Goal: Transaction & Acquisition: Purchase product/service

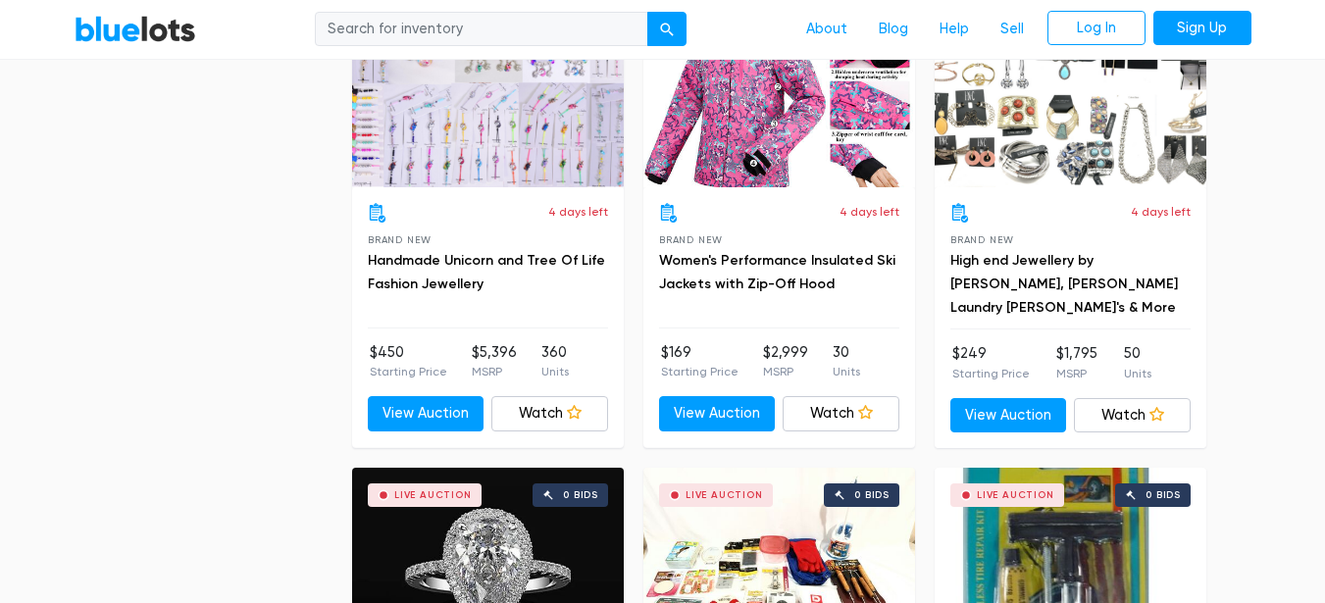
scroll to position [3334, 0]
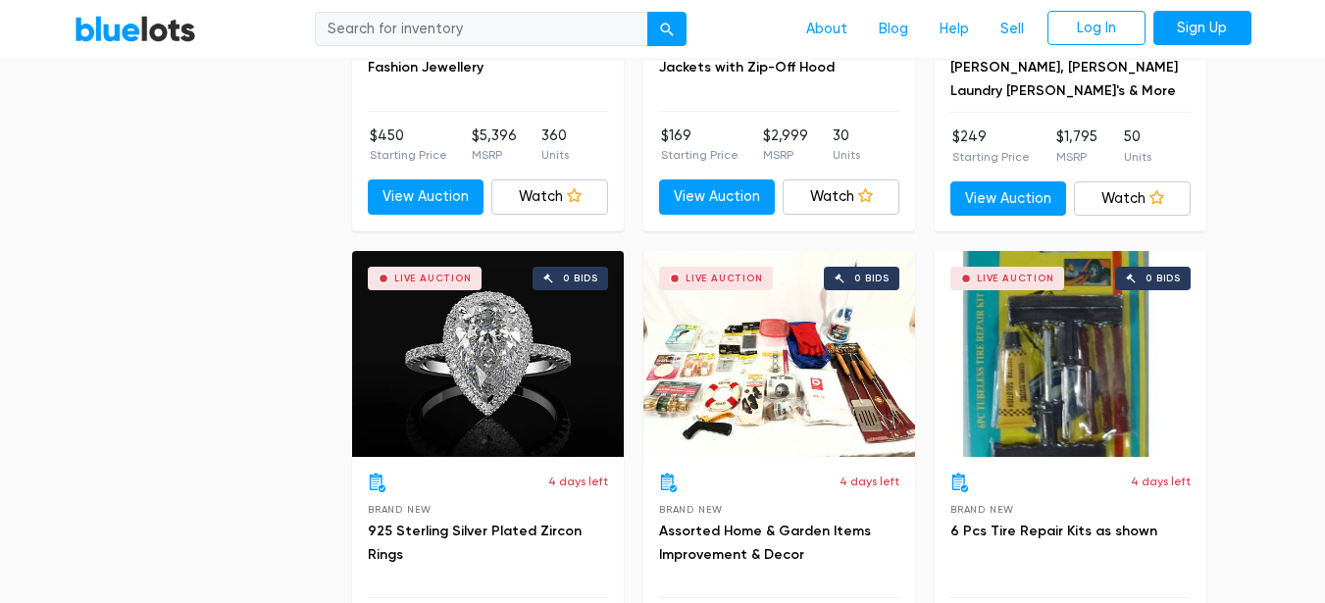
click at [1075, 350] on div "Live Auction 0 bids" at bounding box center [1071, 354] width 272 height 206
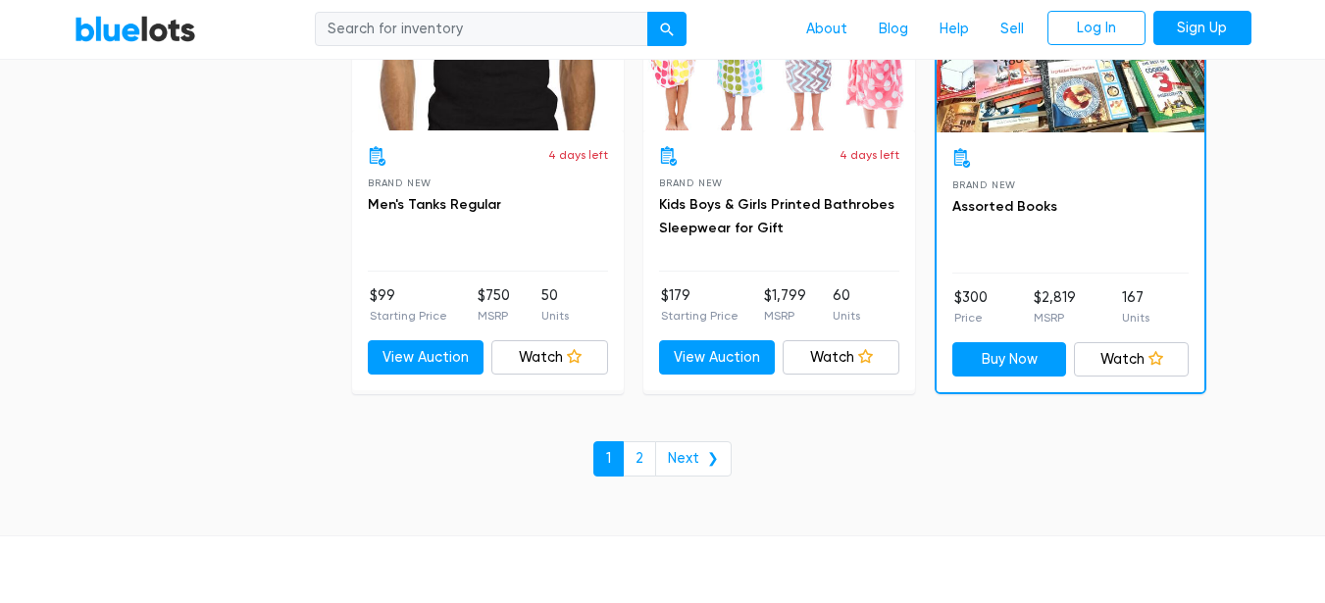
scroll to position [8532, 0]
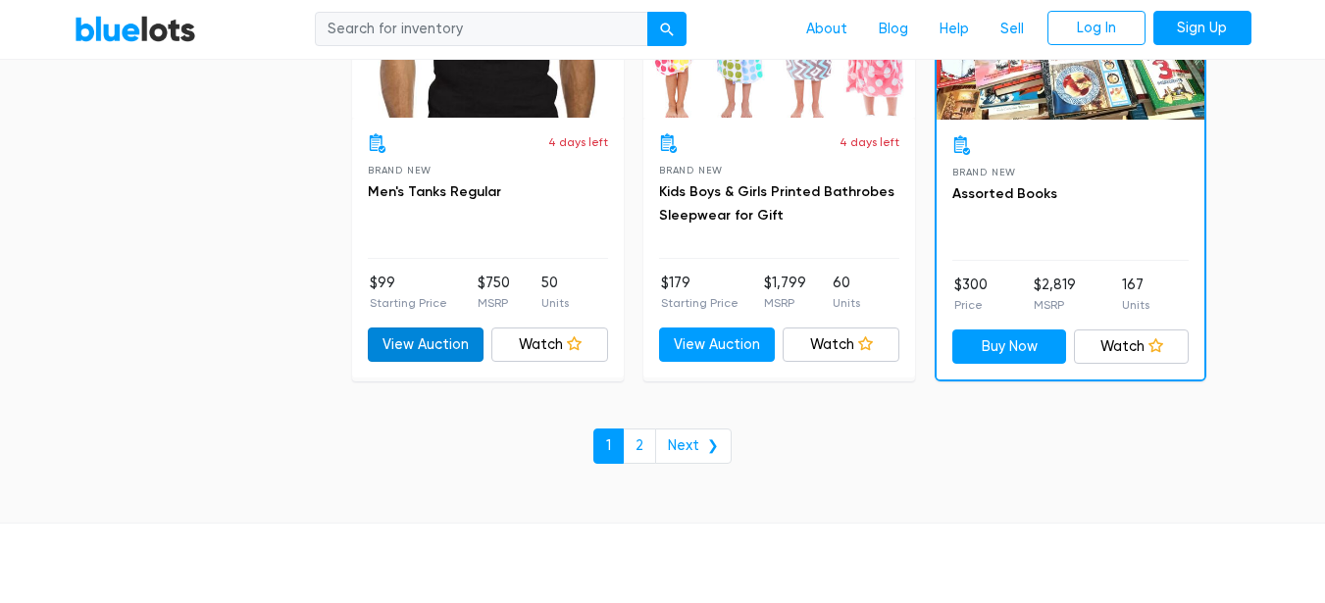
click at [429, 343] on link "View Auction" at bounding box center [426, 345] width 117 height 35
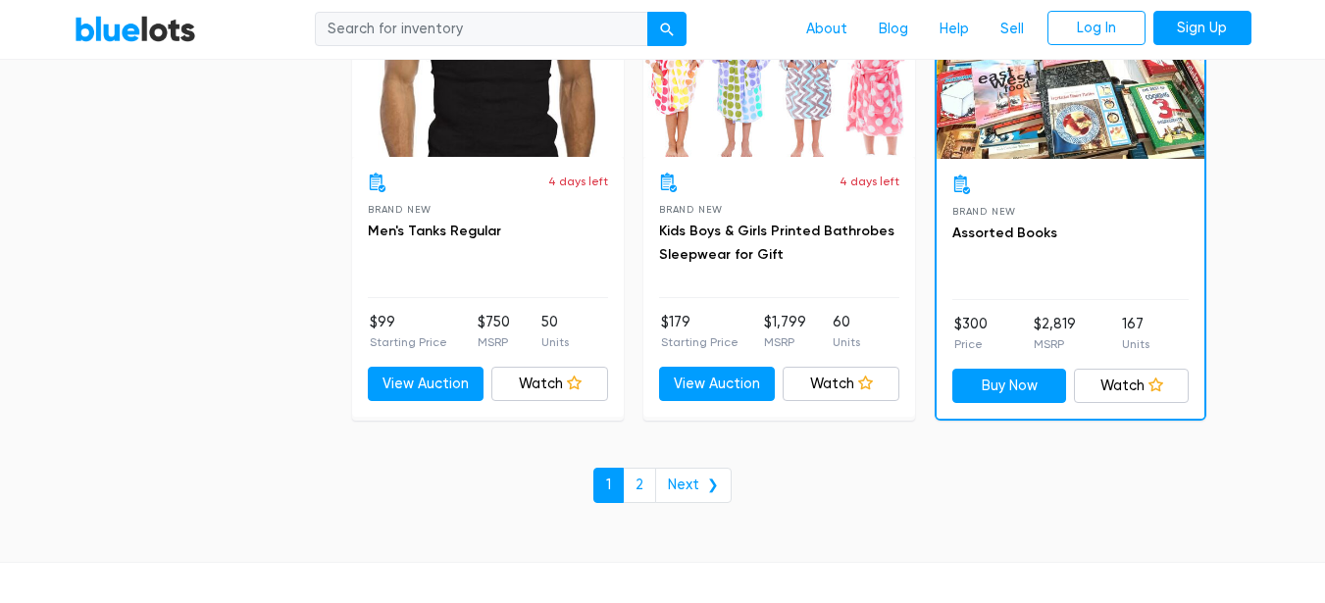
scroll to position [8474, 0]
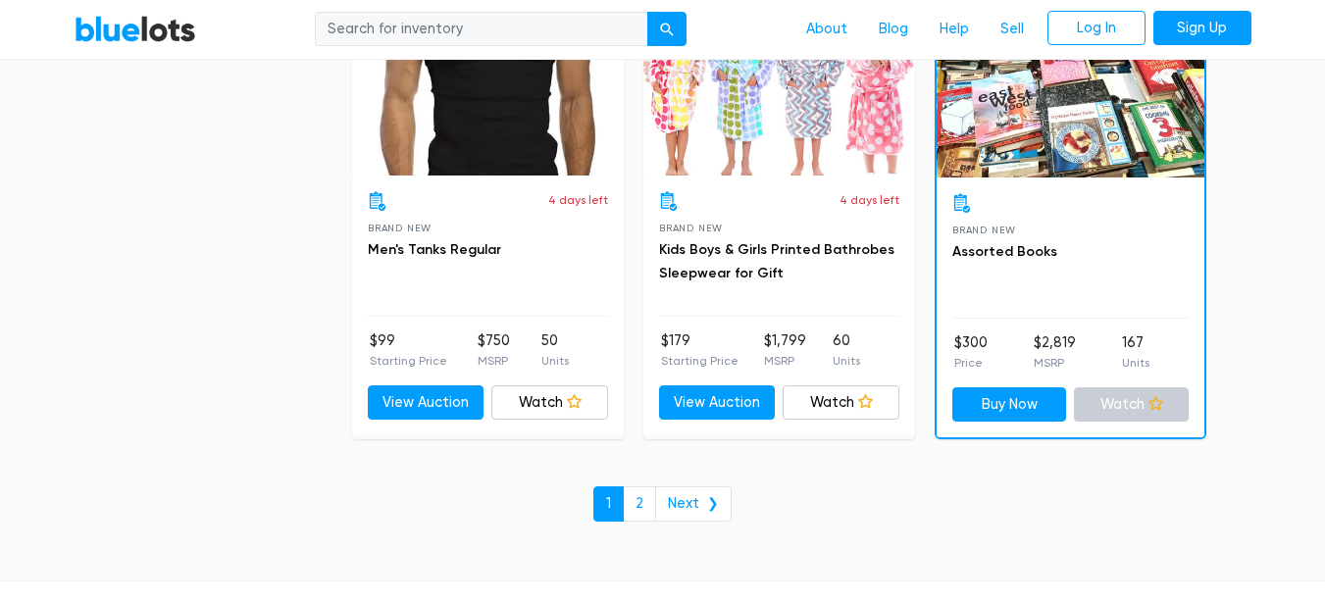
click at [1121, 409] on link "Watch" at bounding box center [1131, 404] width 115 height 35
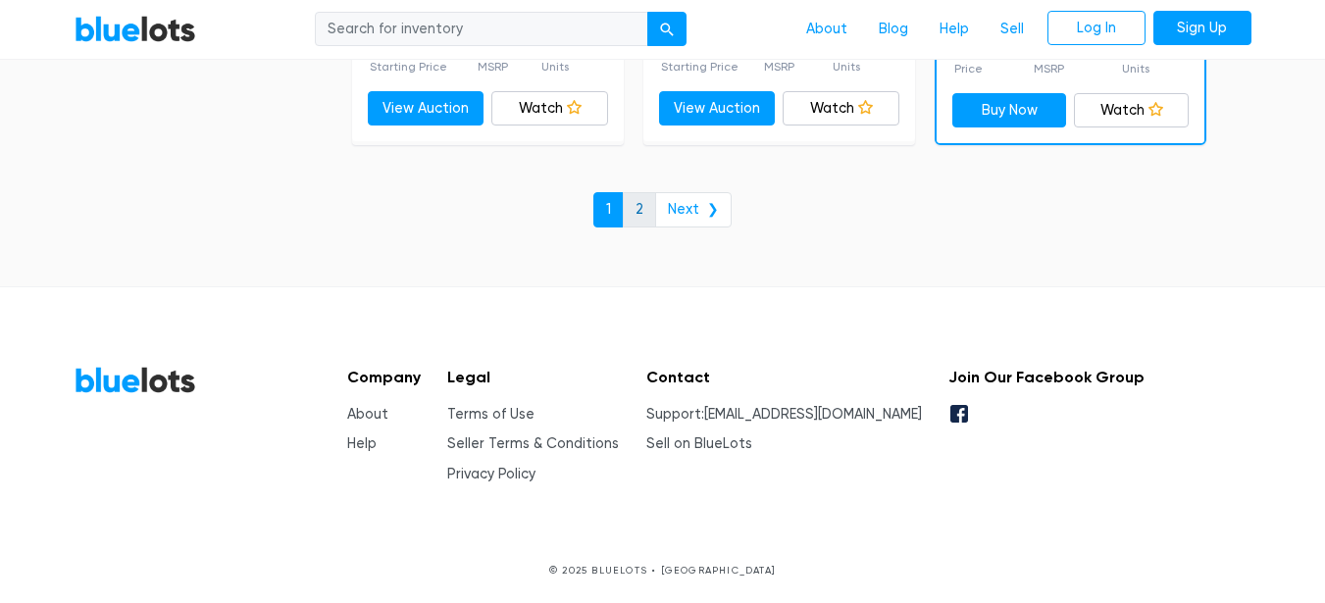
click at [651, 200] on link "2" at bounding box center [639, 209] width 33 height 35
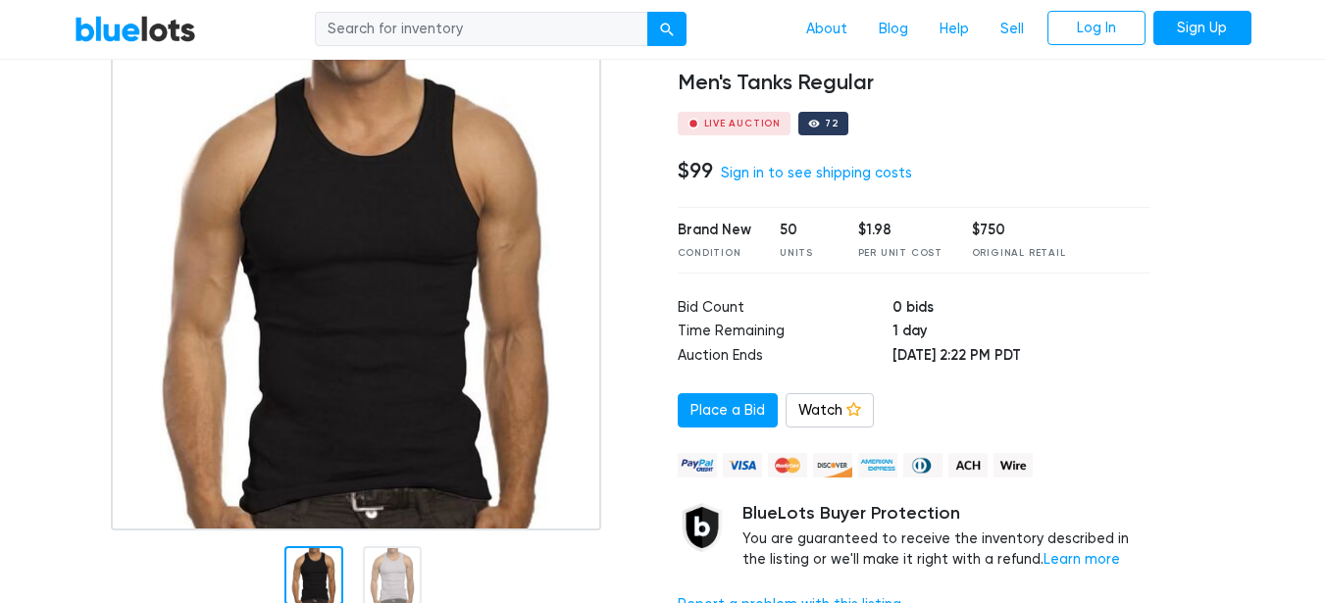
scroll to position [98, 0]
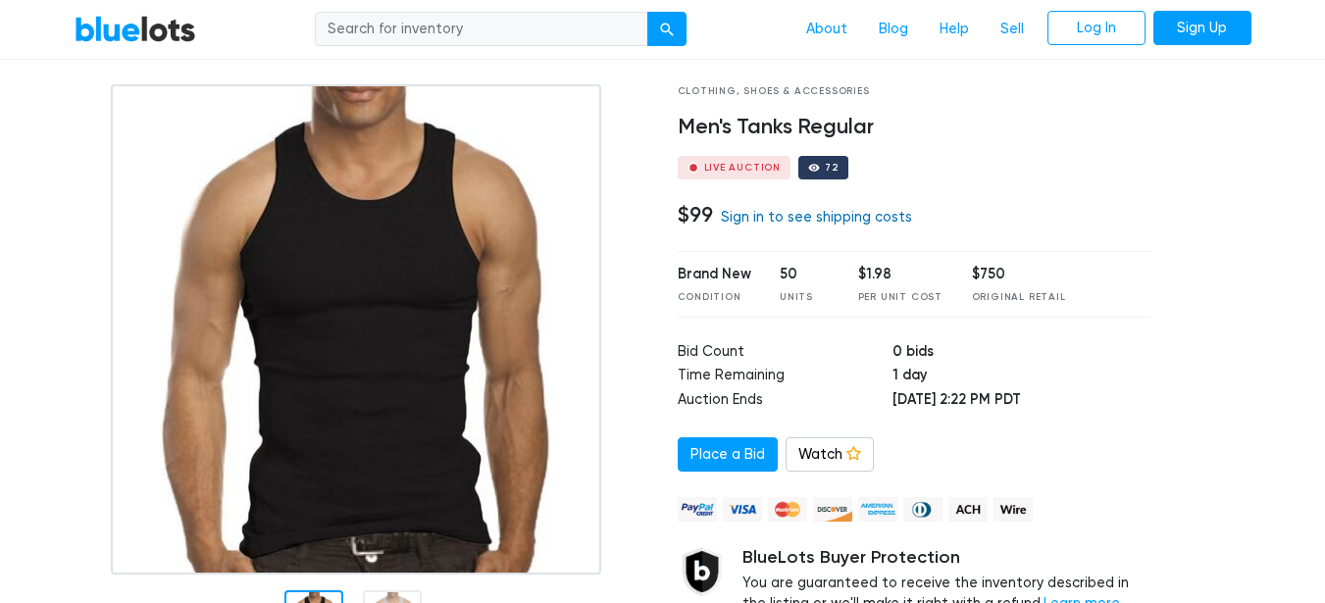
click at [748, 218] on link "Sign in to see shipping costs" at bounding box center [816, 217] width 191 height 17
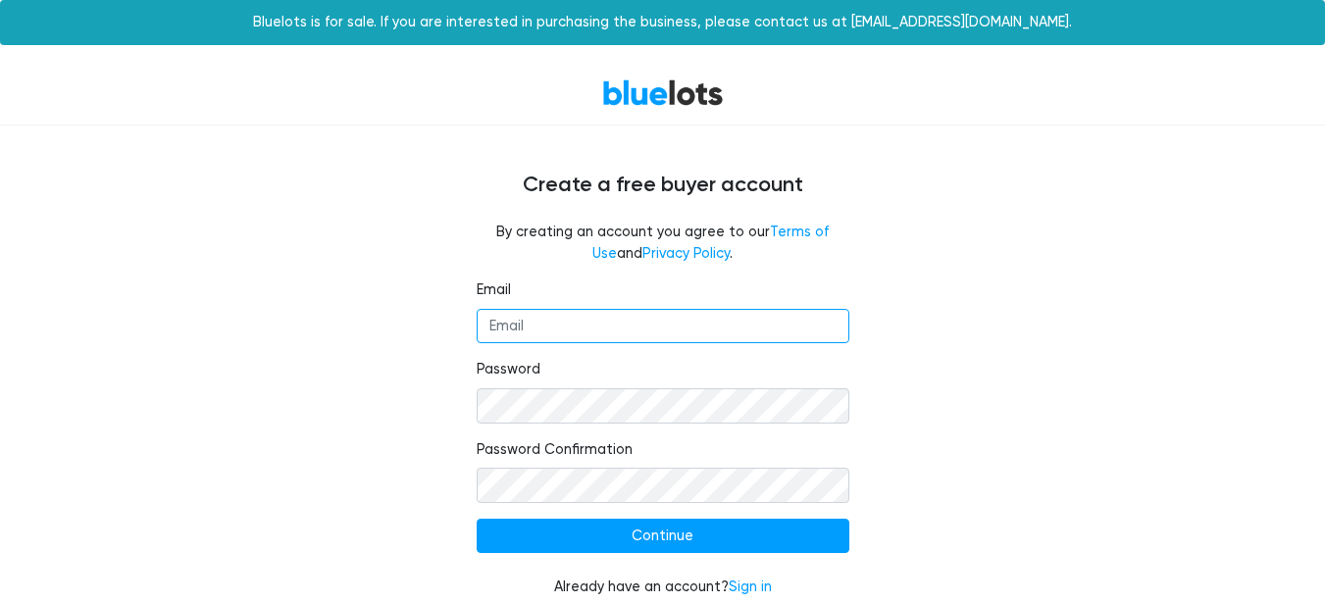
click at [644, 321] on input "Email" at bounding box center [663, 326] width 373 height 35
type input "adcdelgado@hotmail.com"
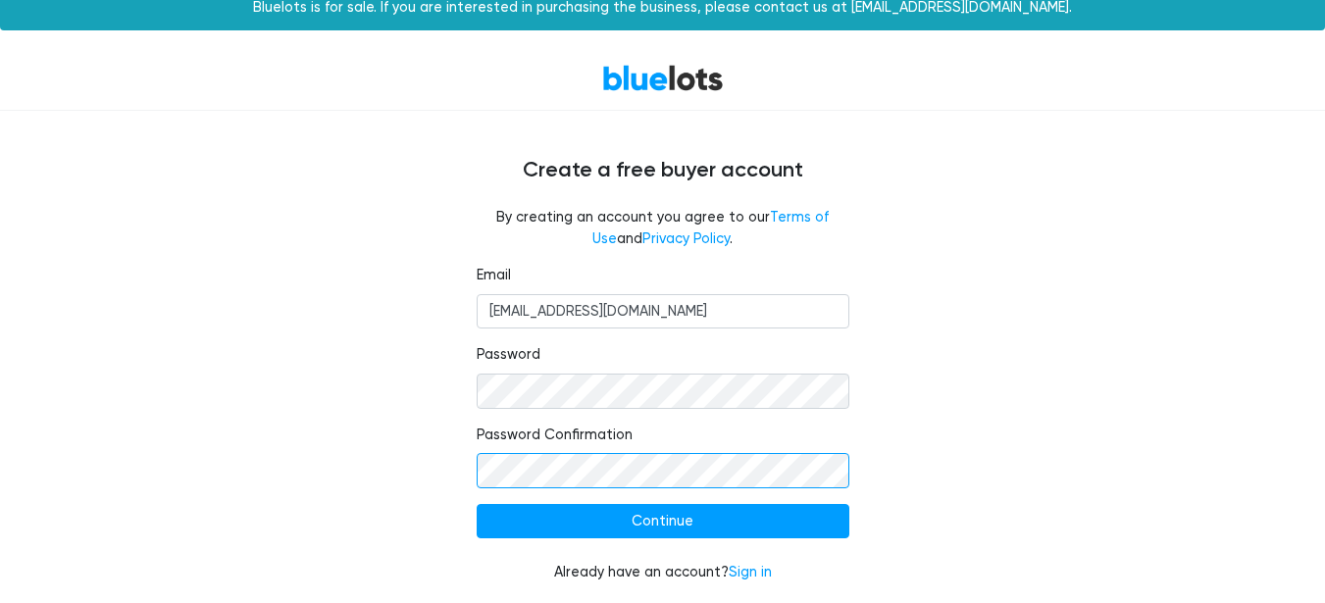
scroll to position [19, 0]
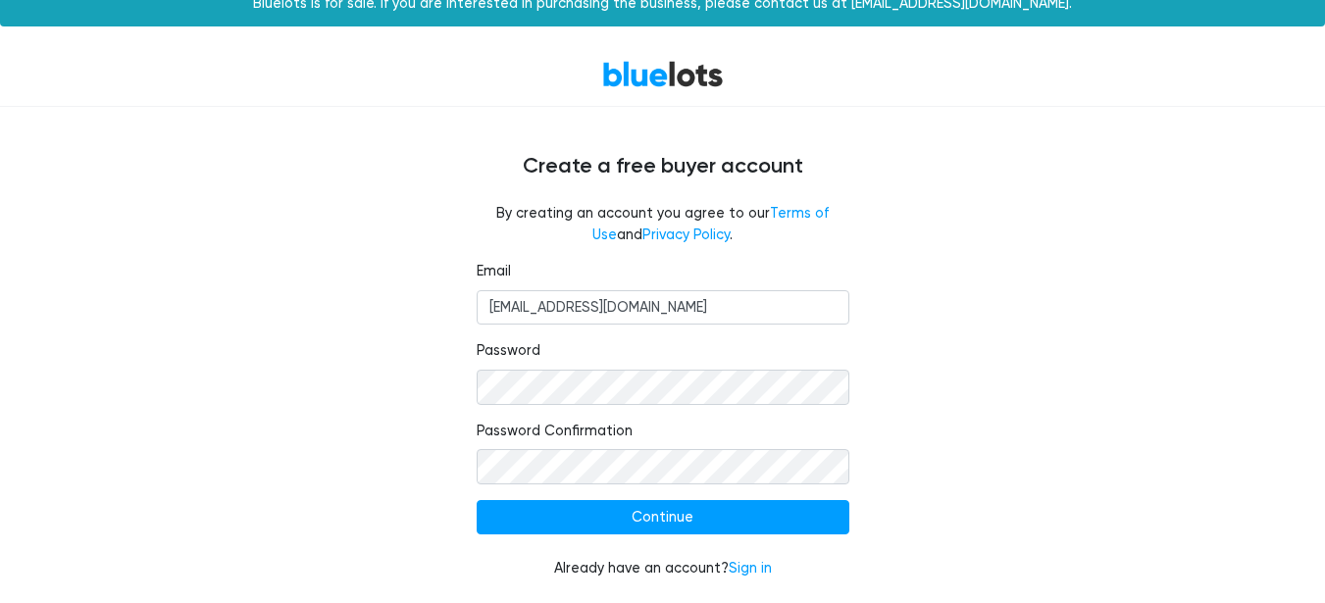
drag, startPoint x: 675, startPoint y: 495, endPoint x: 676, endPoint y: 507, distance: 11.8
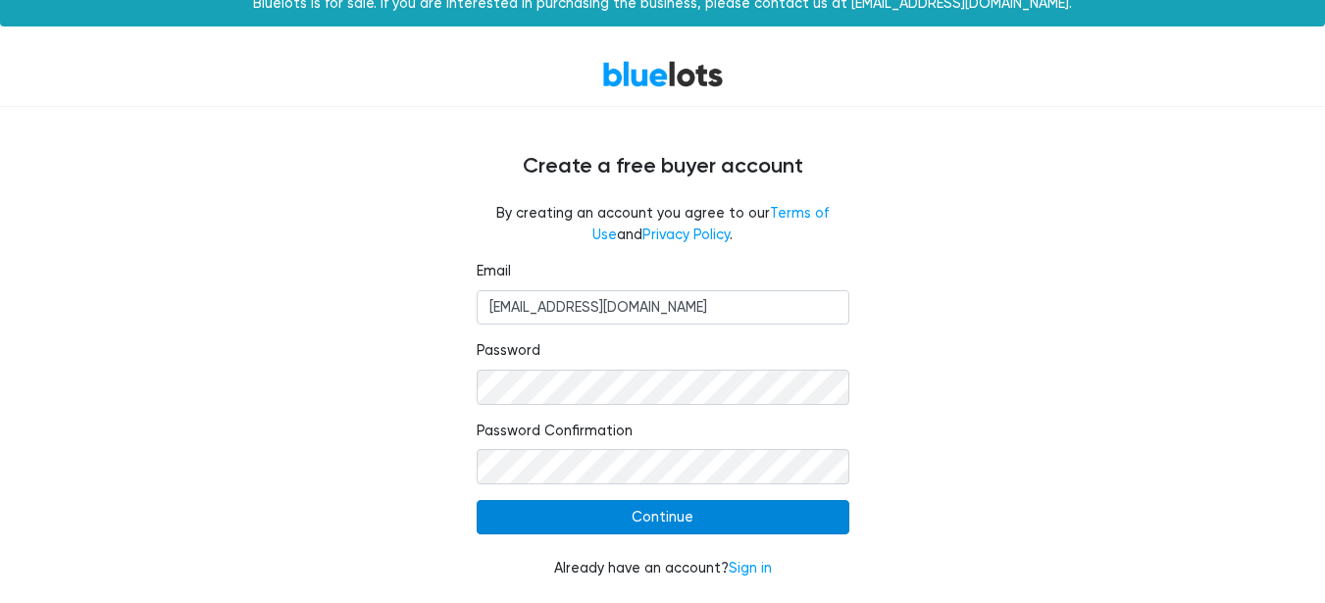
click at [675, 497] on form "Email adcdelgado@hotmail.com Password Password Confirmation Continue Already ha…" at bounding box center [663, 420] width 373 height 319
click at [682, 523] on input "Continue" at bounding box center [663, 517] width 373 height 35
click at [642, 507] on input "Continue" at bounding box center [663, 517] width 373 height 35
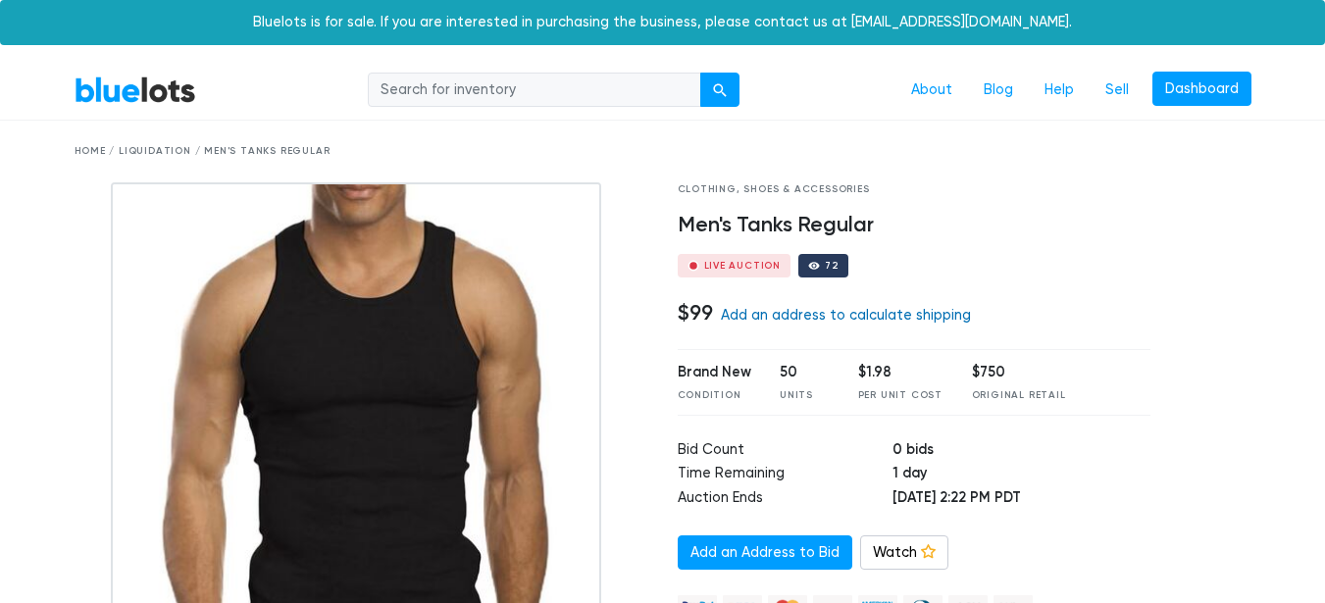
click at [773, 319] on link "Add an address to calculate shipping" at bounding box center [846, 315] width 250 height 17
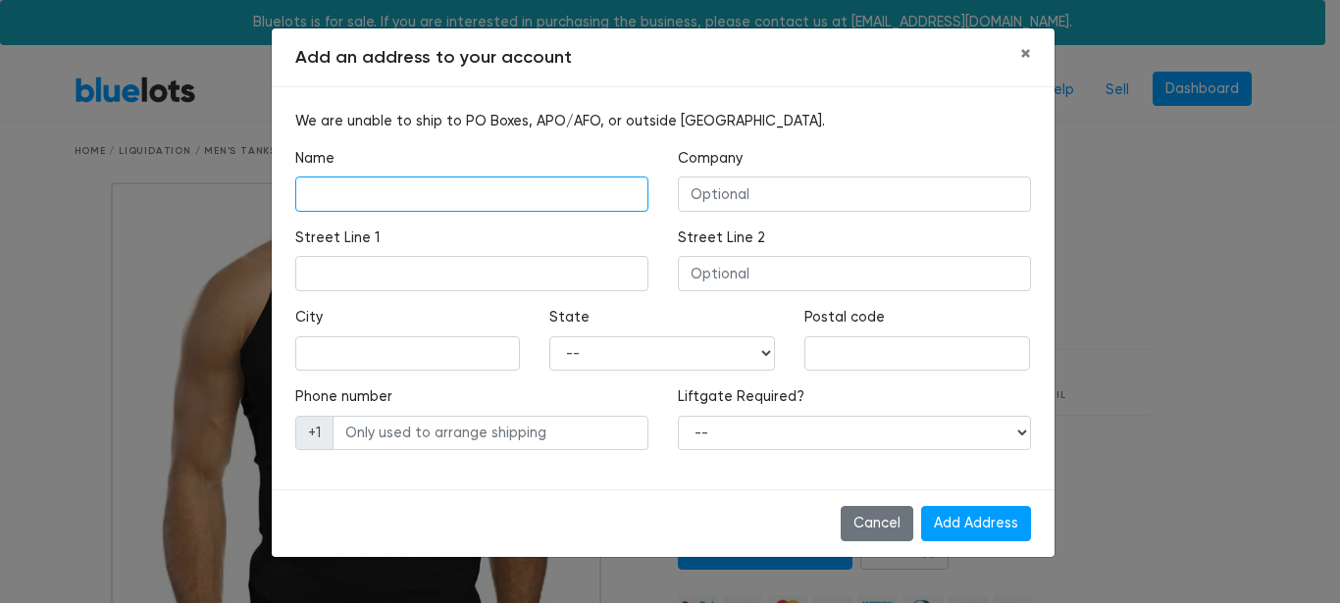
click at [457, 189] on input "text" at bounding box center [471, 194] width 353 height 35
type input "Andres Delgado"
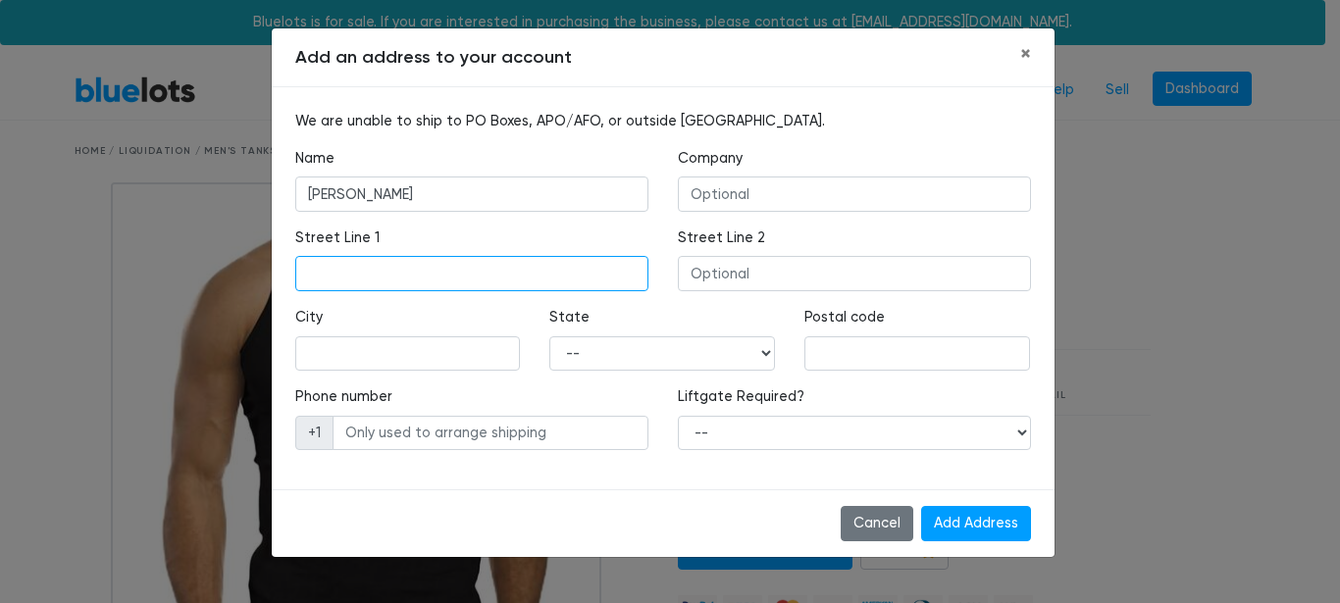
type input "16958 SW 92nd St"
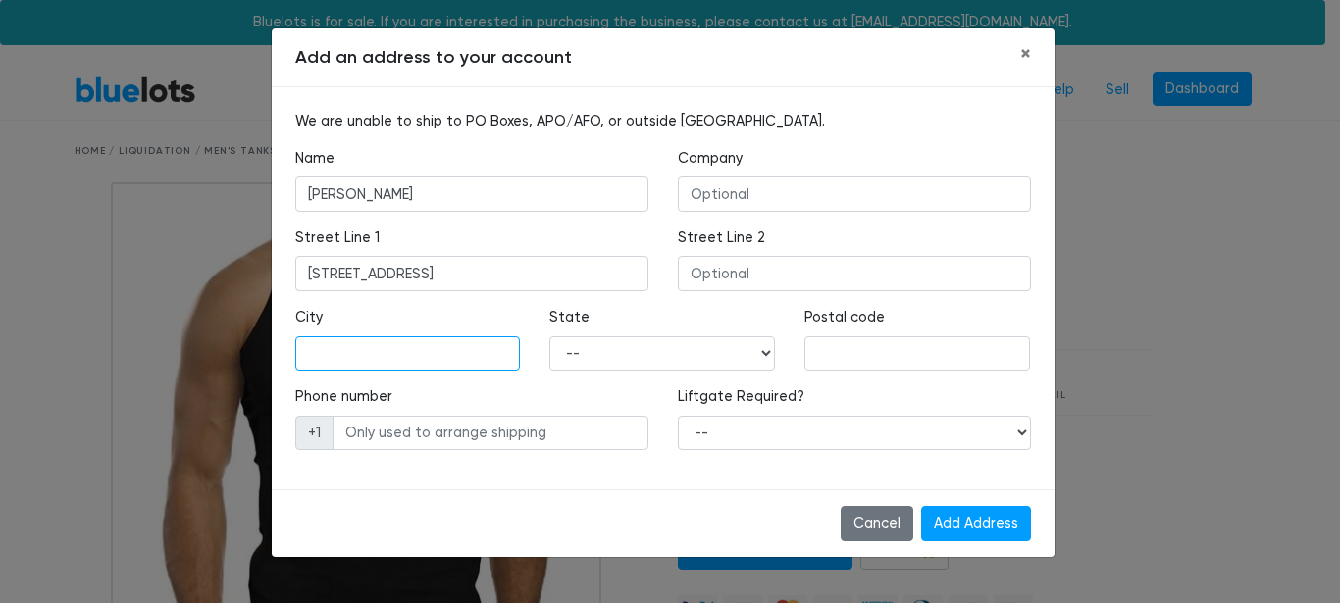
type input "Miami"
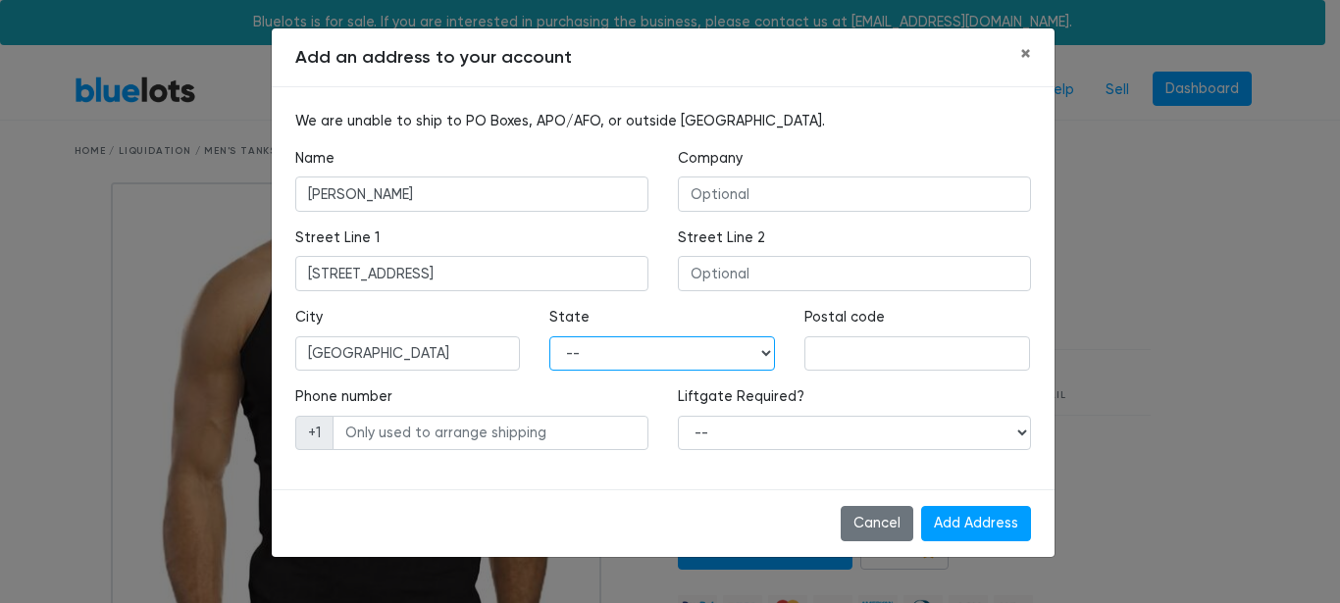
select select "FL"
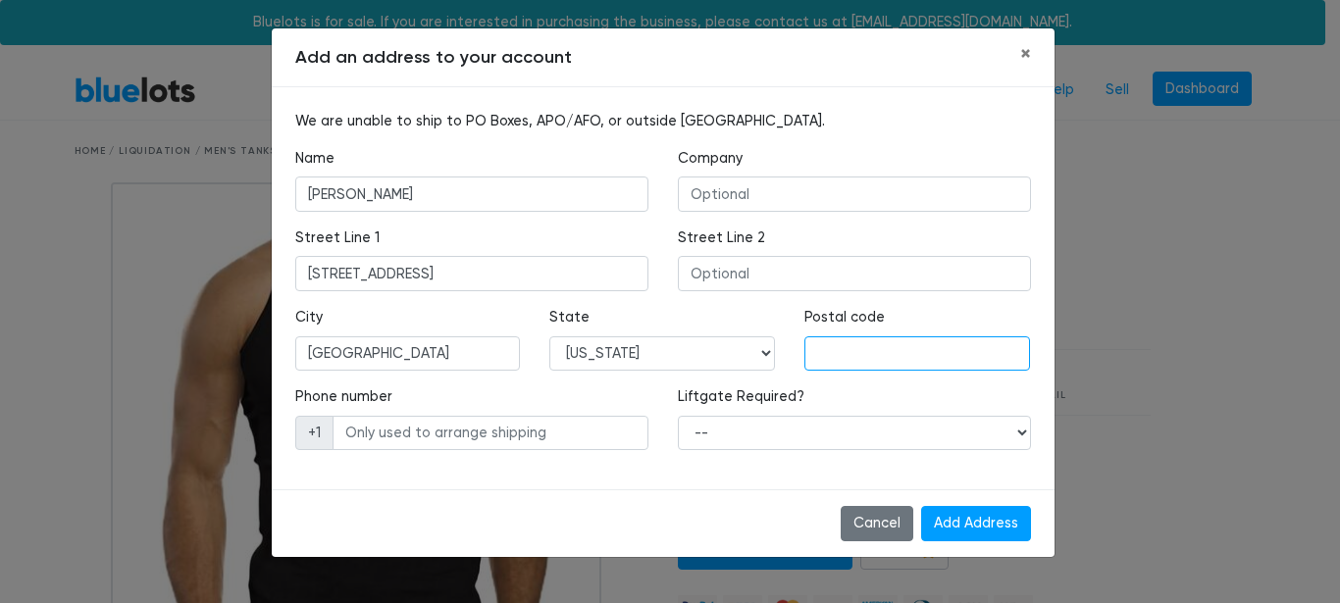
type input "33196"
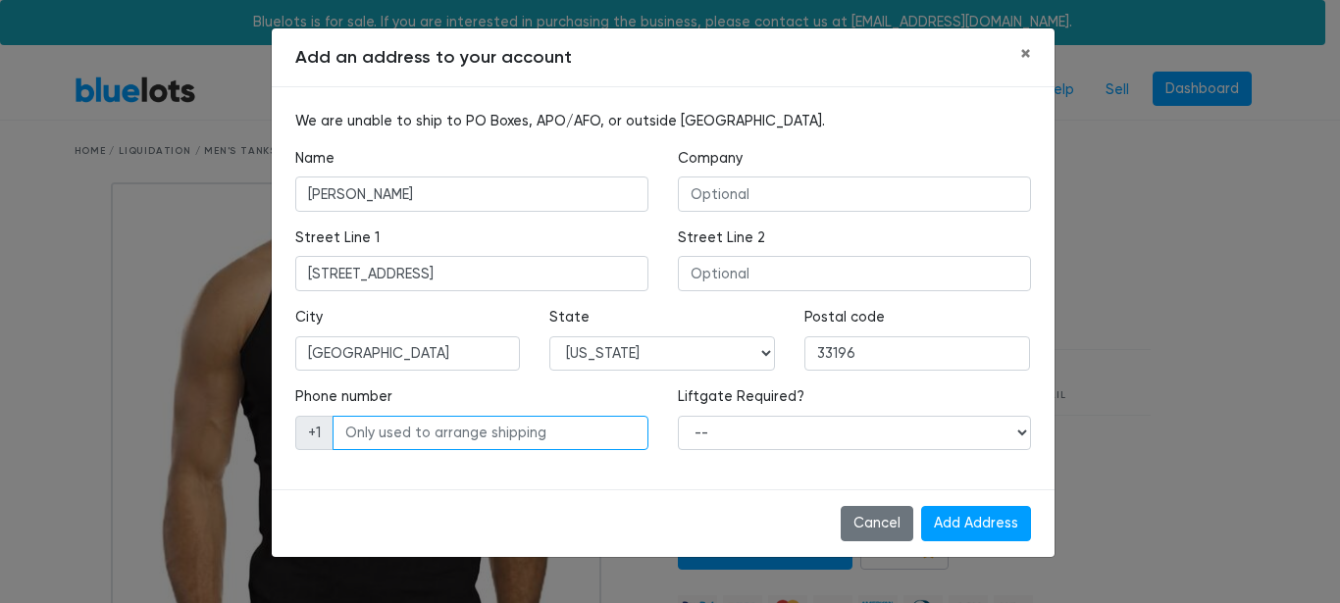
type input "7867839253"
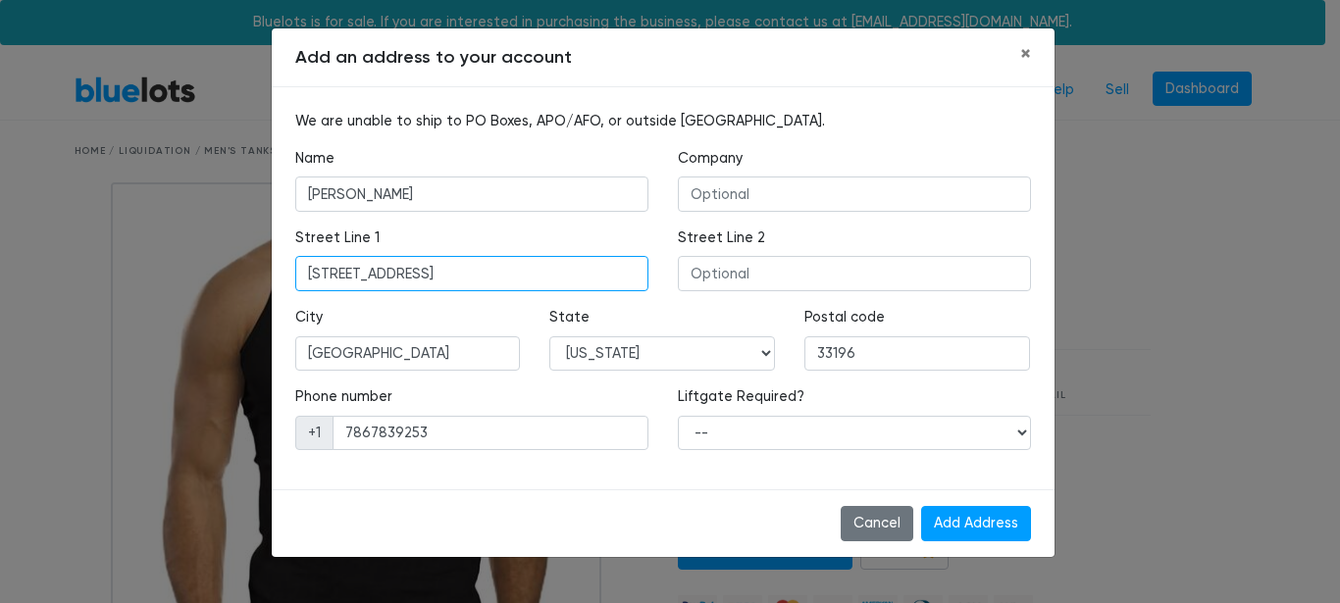
drag, startPoint x: 433, startPoint y: 270, endPoint x: 251, endPoint y: 263, distance: 182.5
click at [252, 263] on div "Add an address to your account × We are unable to ship to PO Boxes, APO/AFO, or…" at bounding box center [670, 301] width 1340 height 603
type input "4426 Stolz Trail"
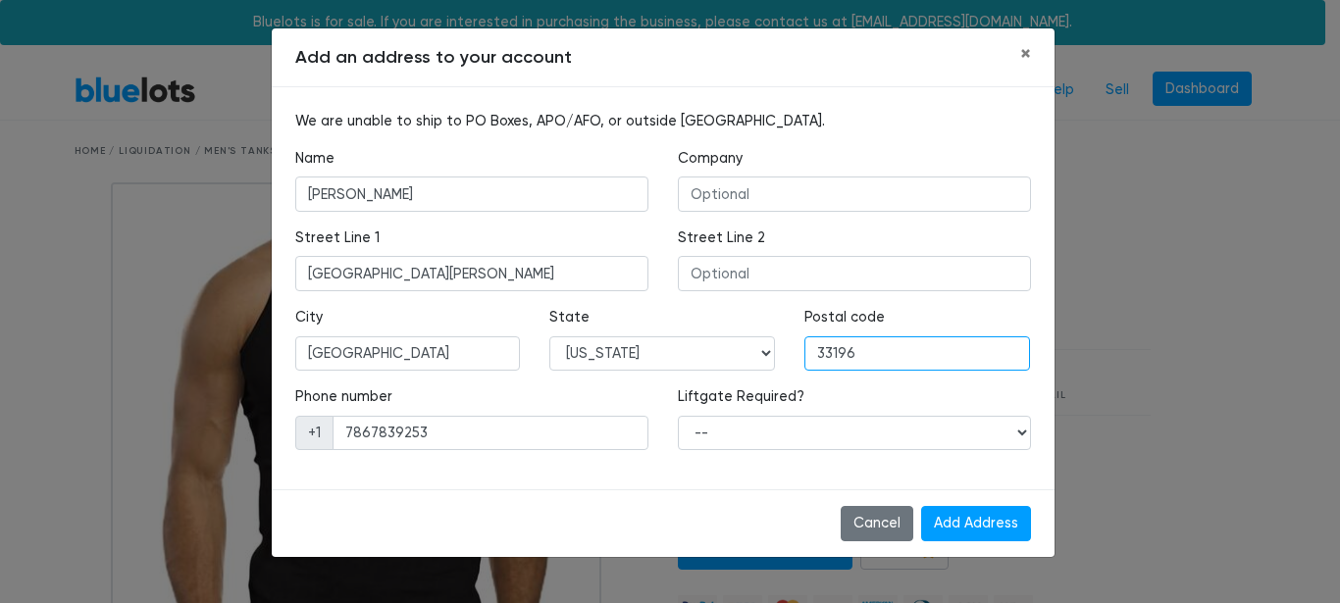
drag, startPoint x: 862, startPoint y: 351, endPoint x: 794, endPoint y: 354, distance: 67.7
click at [795, 351] on div "Postal code 33196" at bounding box center [916, 346] width 255 height 79
type input "77493"
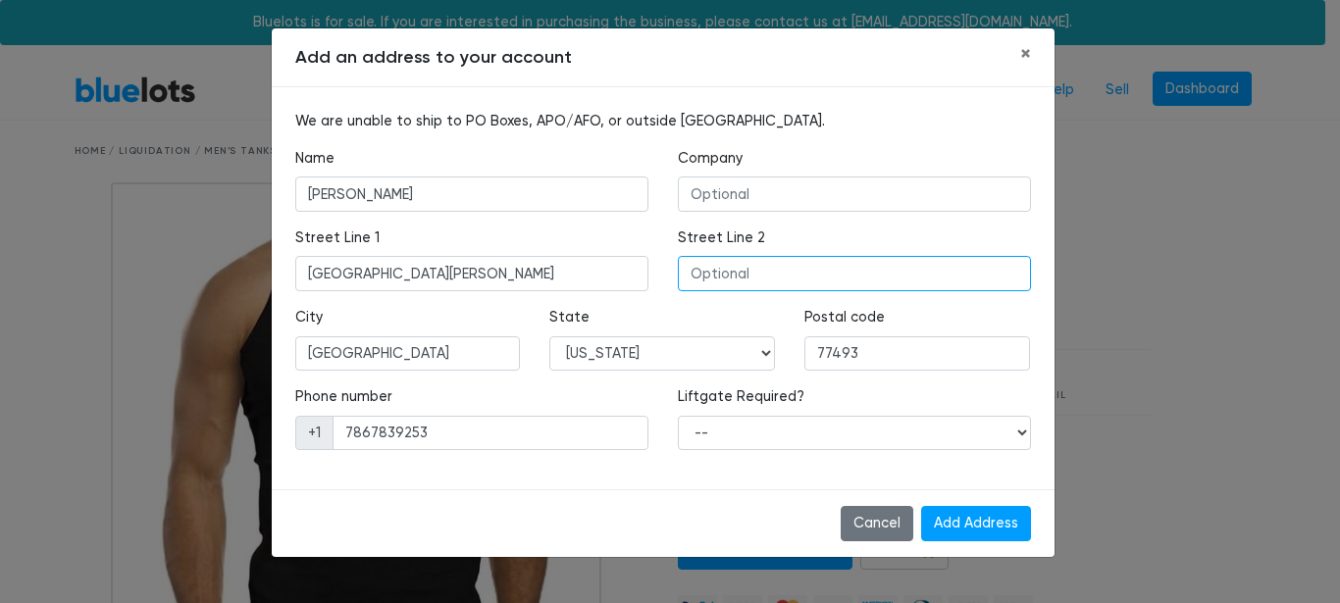
type input "4426 Stolz Trail"
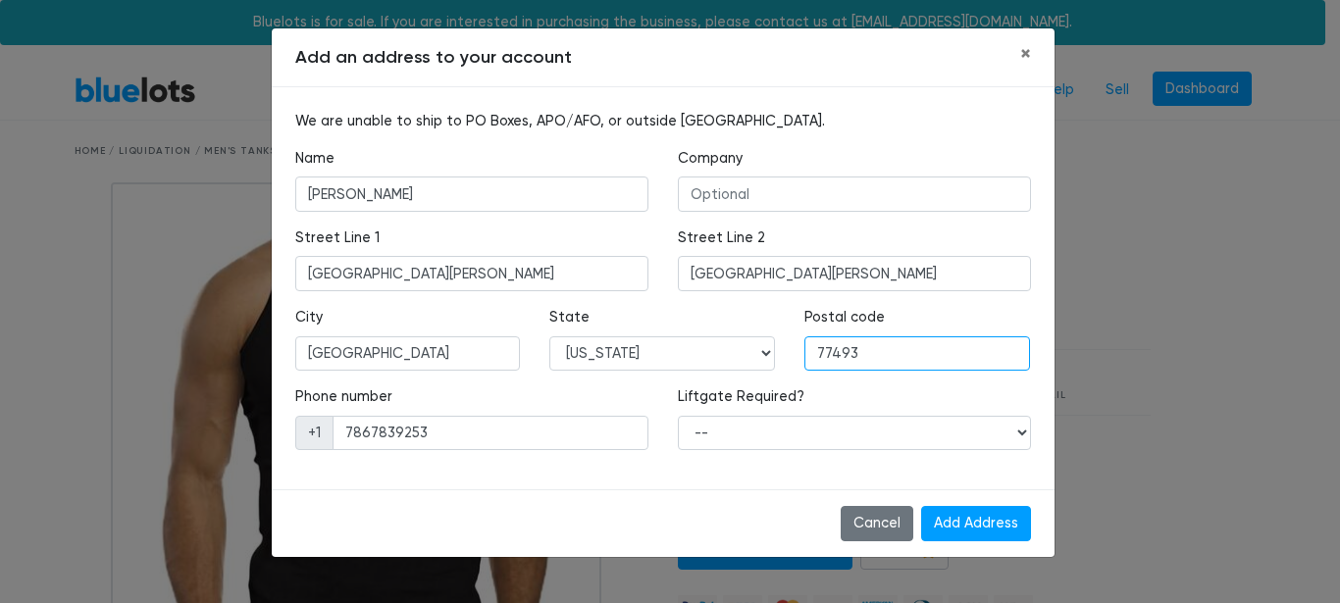
type input "77493"
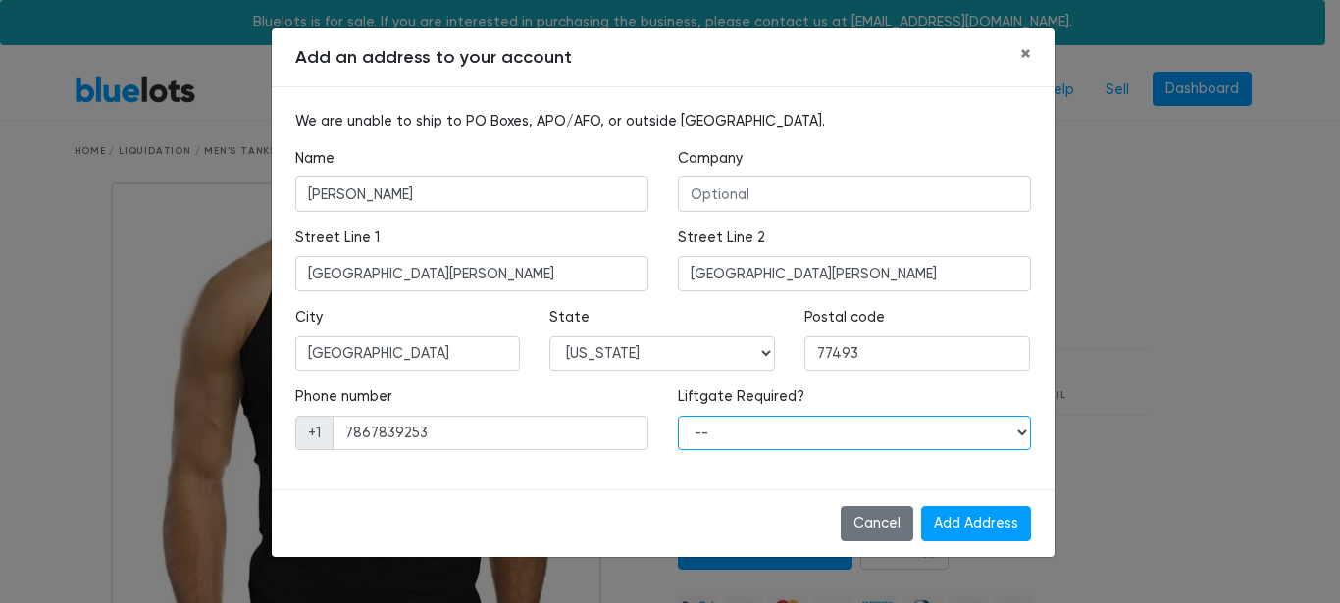
click at [790, 436] on select "-- Yes No" at bounding box center [854, 433] width 353 height 35
click at [1021, 436] on select "-- Yes No" at bounding box center [854, 433] width 353 height 35
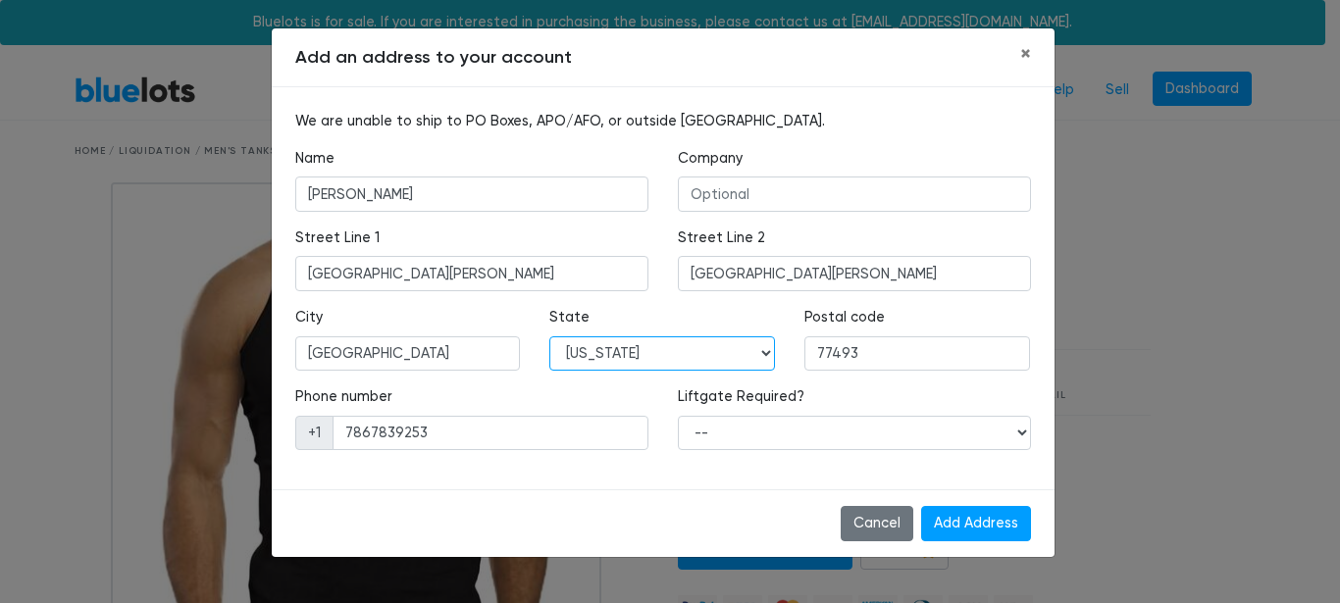
click at [766, 354] on select "-- Alabama Alaska Arizona Arkansas California Colorado Connecticut Delaware Dis…" at bounding box center [662, 353] width 226 height 35
select select "TX"
click at [549, 336] on select "-- Alabama Alaska Arizona Arkansas California Colorado Connecticut Delaware Dis…" at bounding box center [662, 353] width 226 height 35
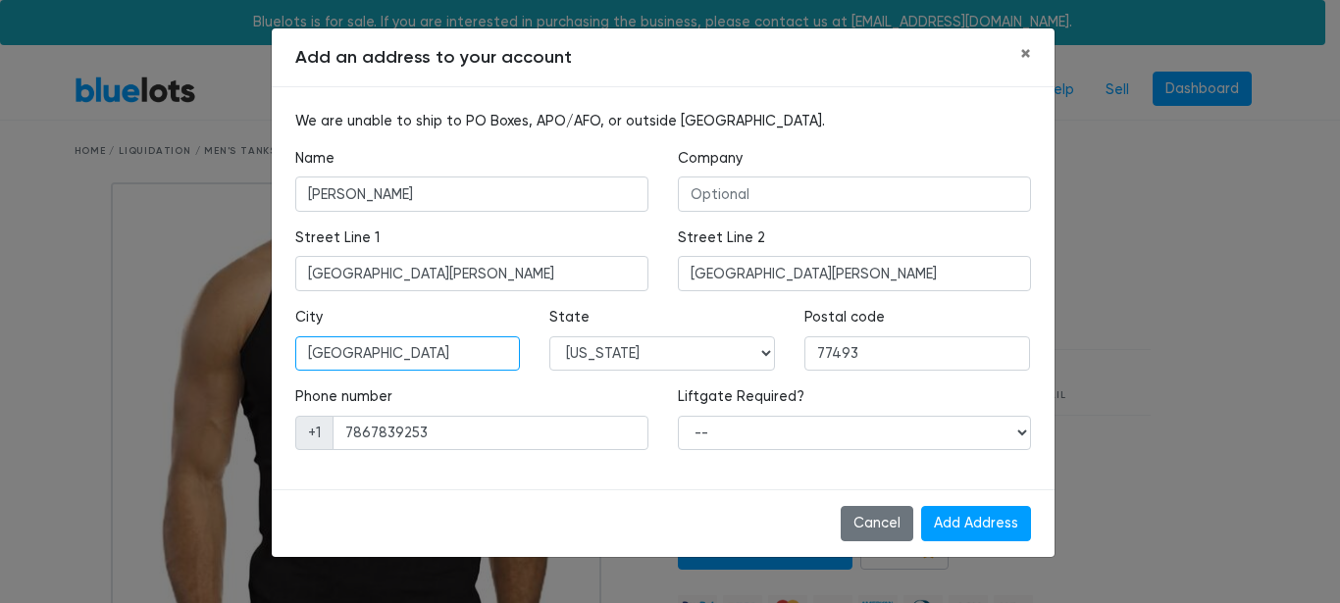
click at [392, 357] on input "Miami" at bounding box center [408, 353] width 226 height 35
type input "KATY"
click at [573, 482] on div "We are unable to ship to PO Boxes, APO/AFO, or outside the United States. Name …" at bounding box center [663, 288] width 783 height 402
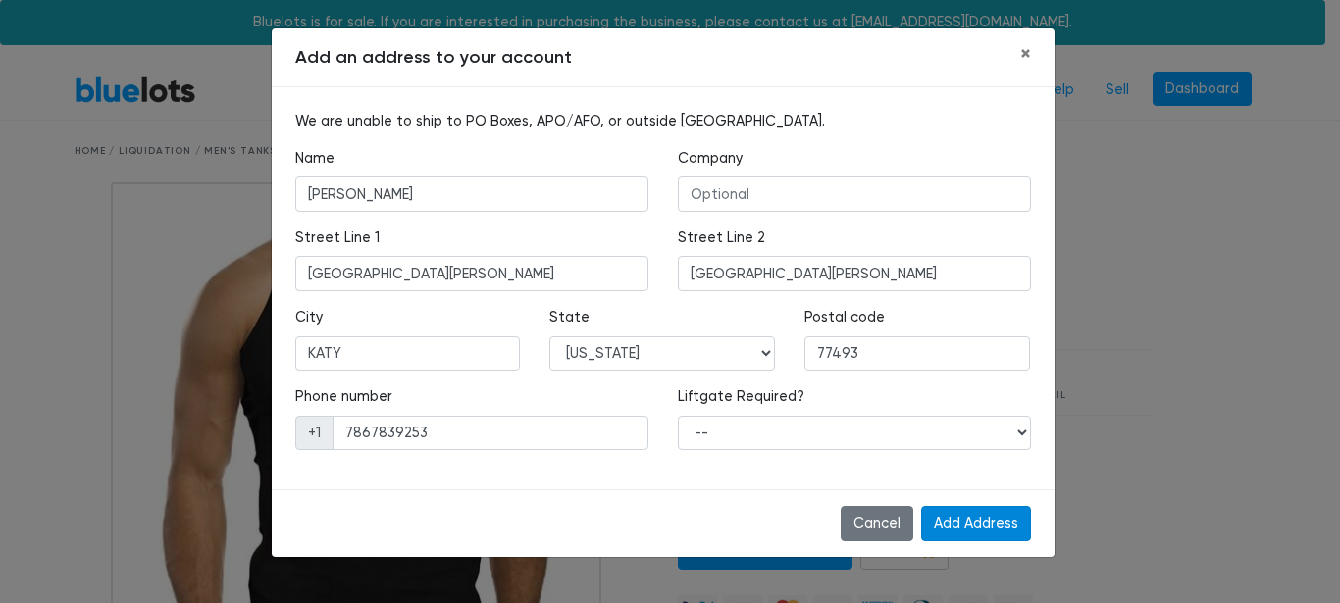
click at [959, 523] on input "Add Address" at bounding box center [976, 523] width 110 height 35
click at [1027, 55] on span "×" at bounding box center [1025, 53] width 11 height 25
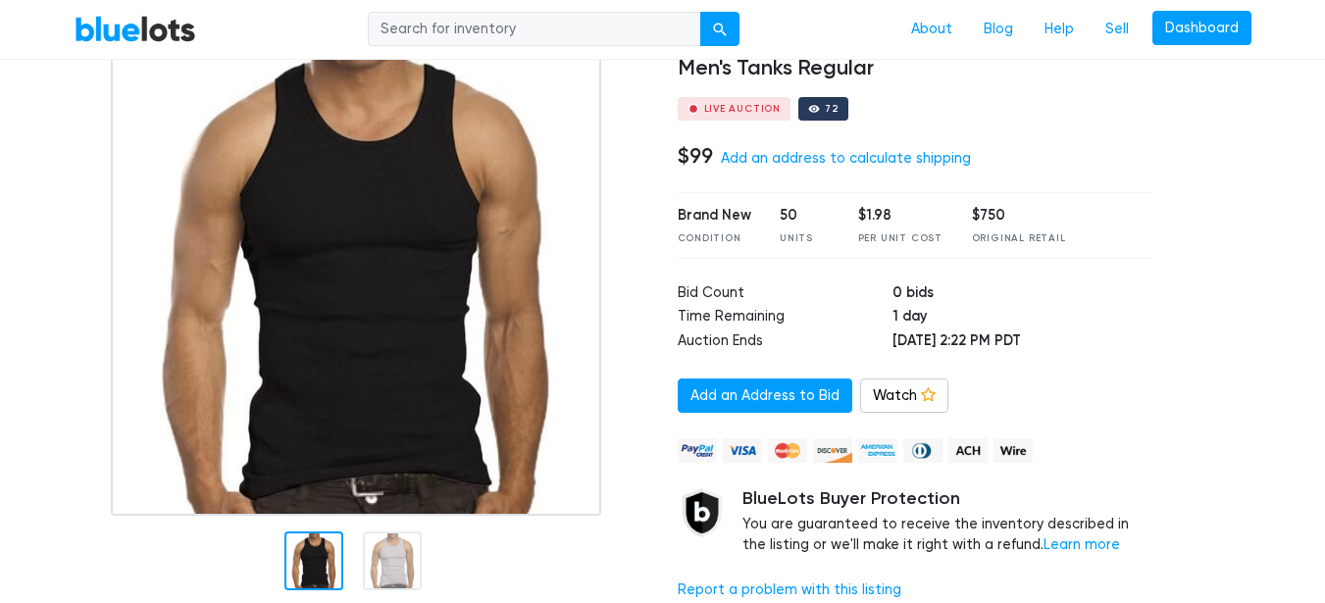
scroll to position [196, 0]
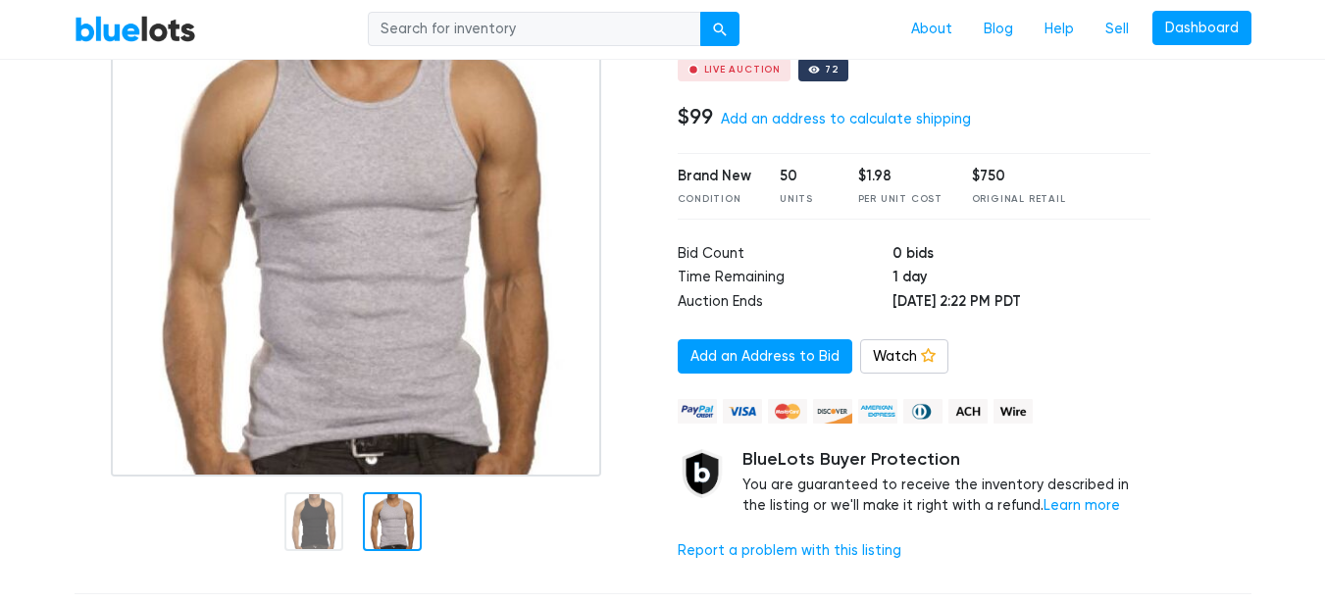
click at [412, 524] on div at bounding box center [392, 521] width 59 height 59
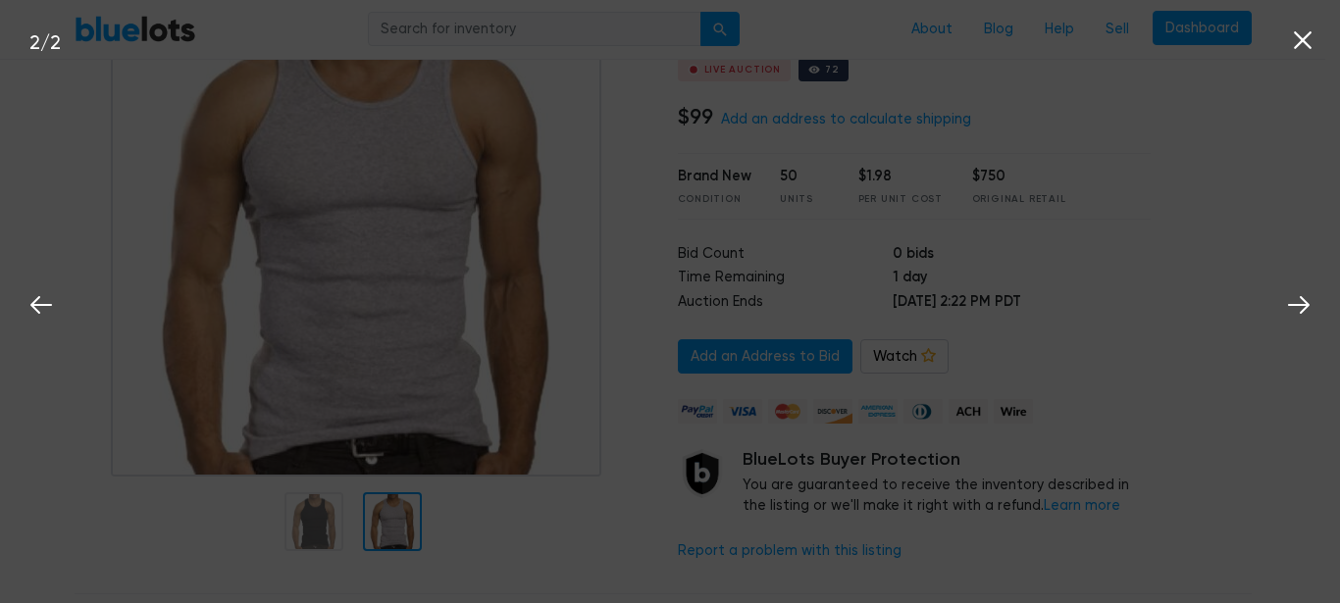
click at [408, 525] on div "2 / 2" at bounding box center [670, 301] width 1340 height 603
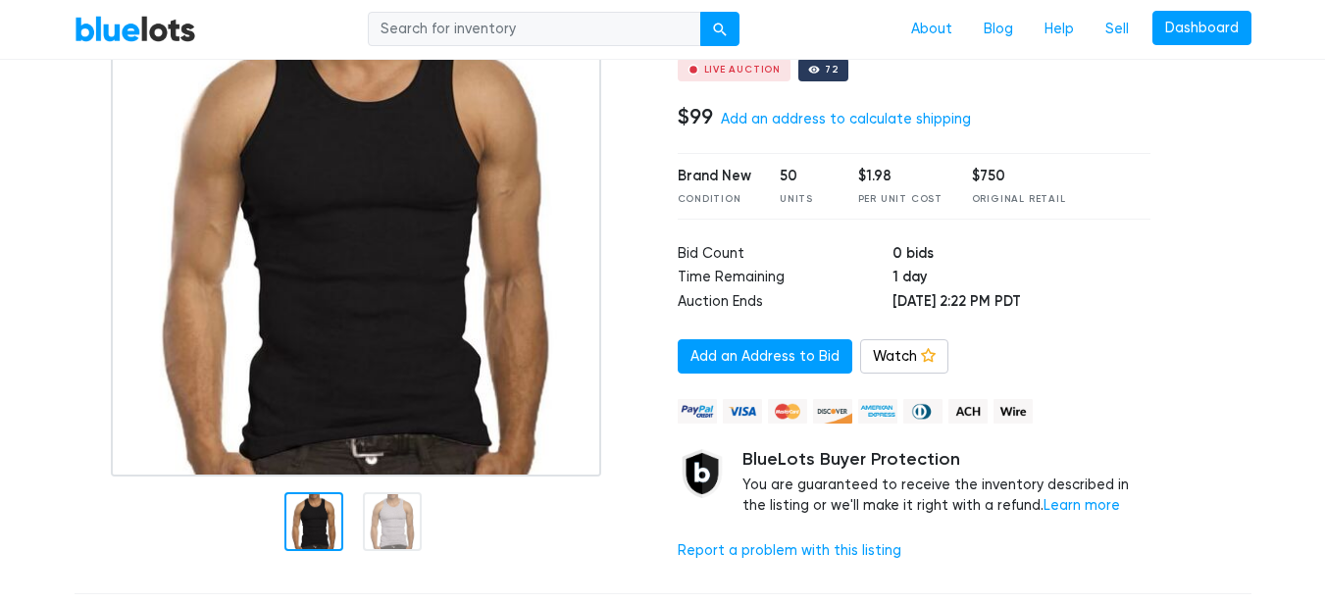
click at [313, 524] on div at bounding box center [313, 521] width 59 height 59
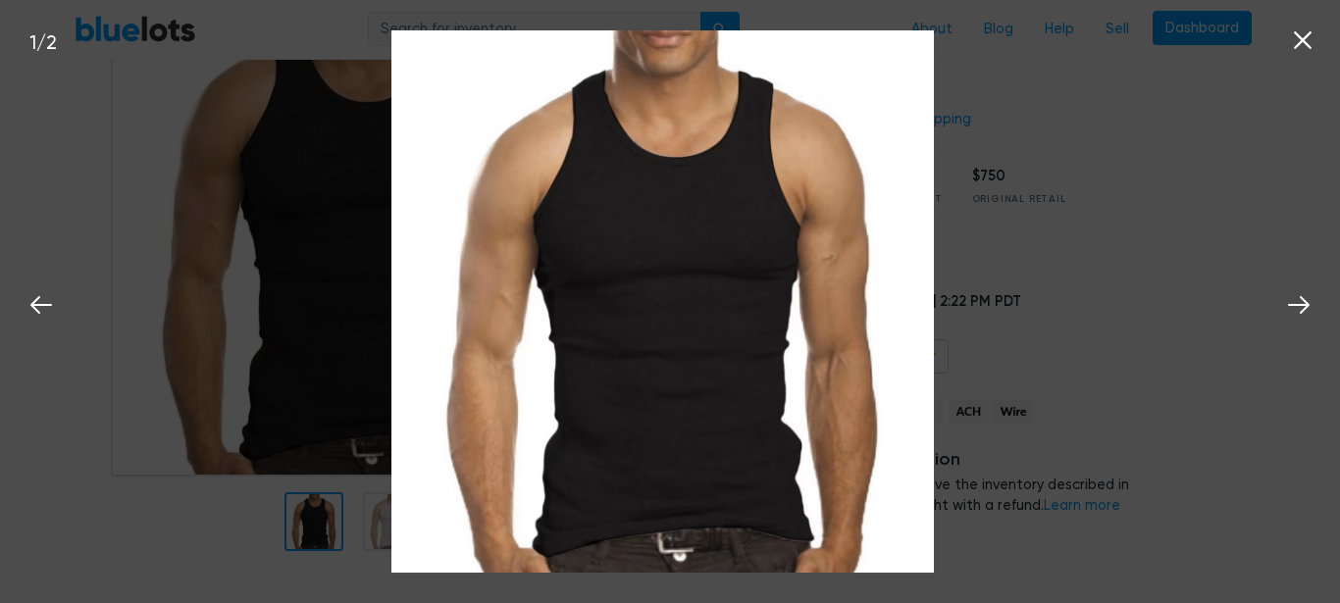
click at [379, 528] on div "1 / 2" at bounding box center [670, 301] width 1340 height 603
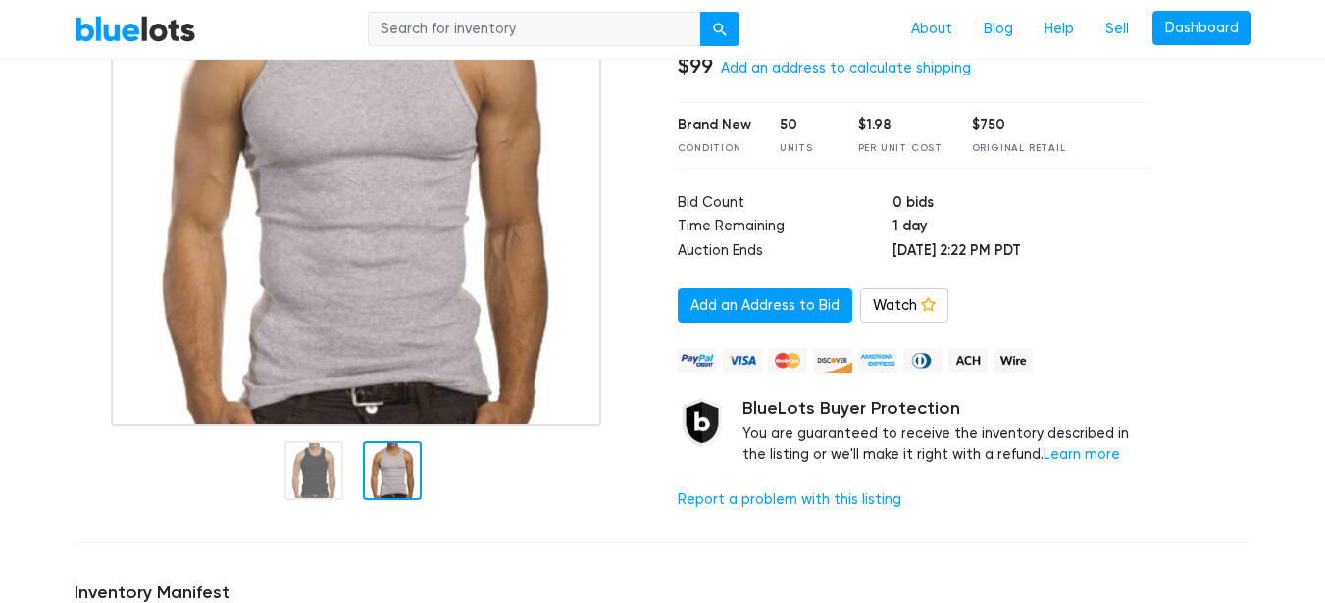
scroll to position [196, 0]
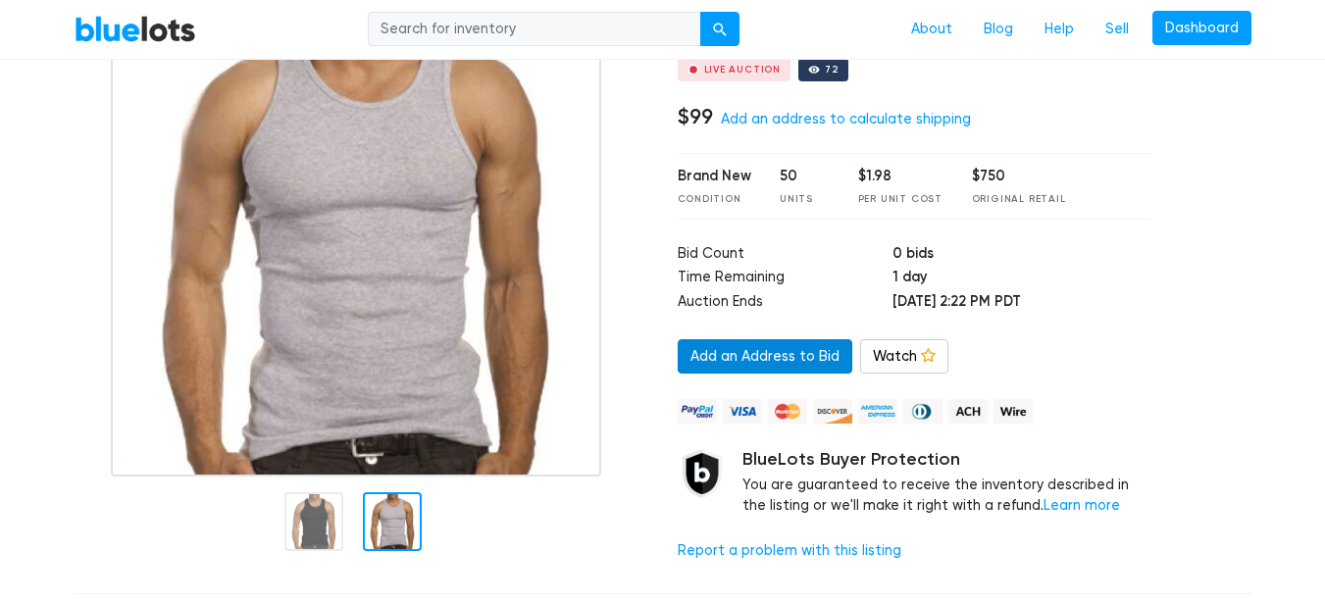
click at [736, 359] on link "Add an Address to Bid" at bounding box center [765, 356] width 175 height 35
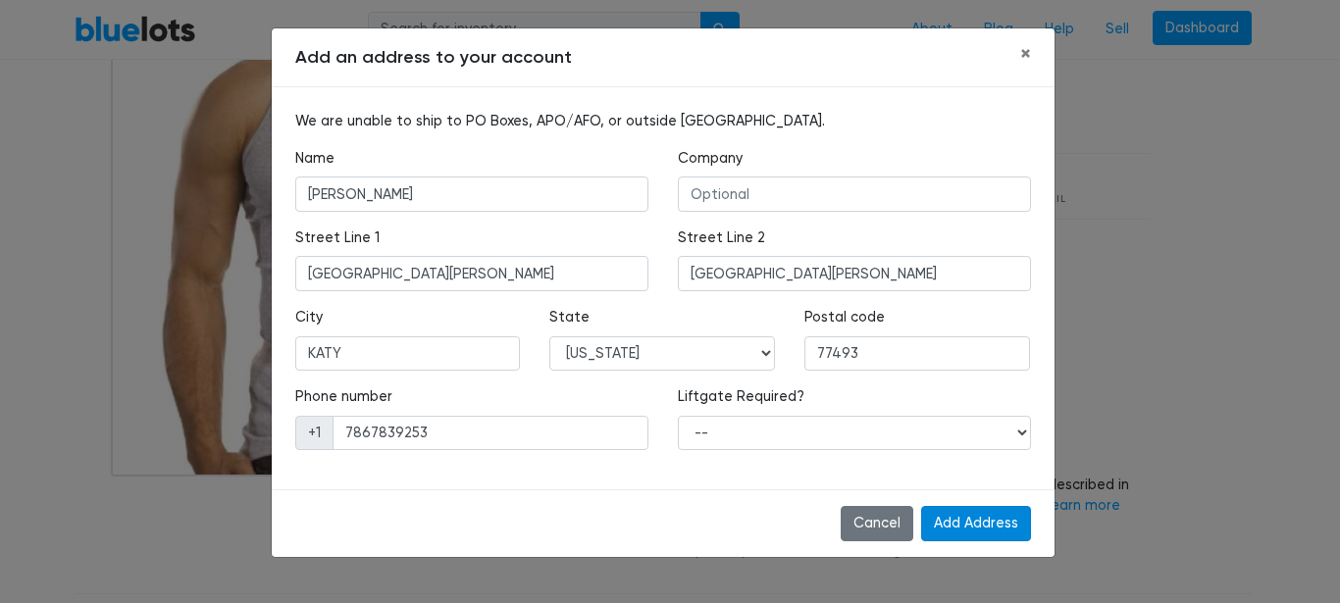
click at [987, 519] on input "Add Address" at bounding box center [976, 523] width 110 height 35
click at [1023, 56] on span "×" at bounding box center [1025, 53] width 11 height 25
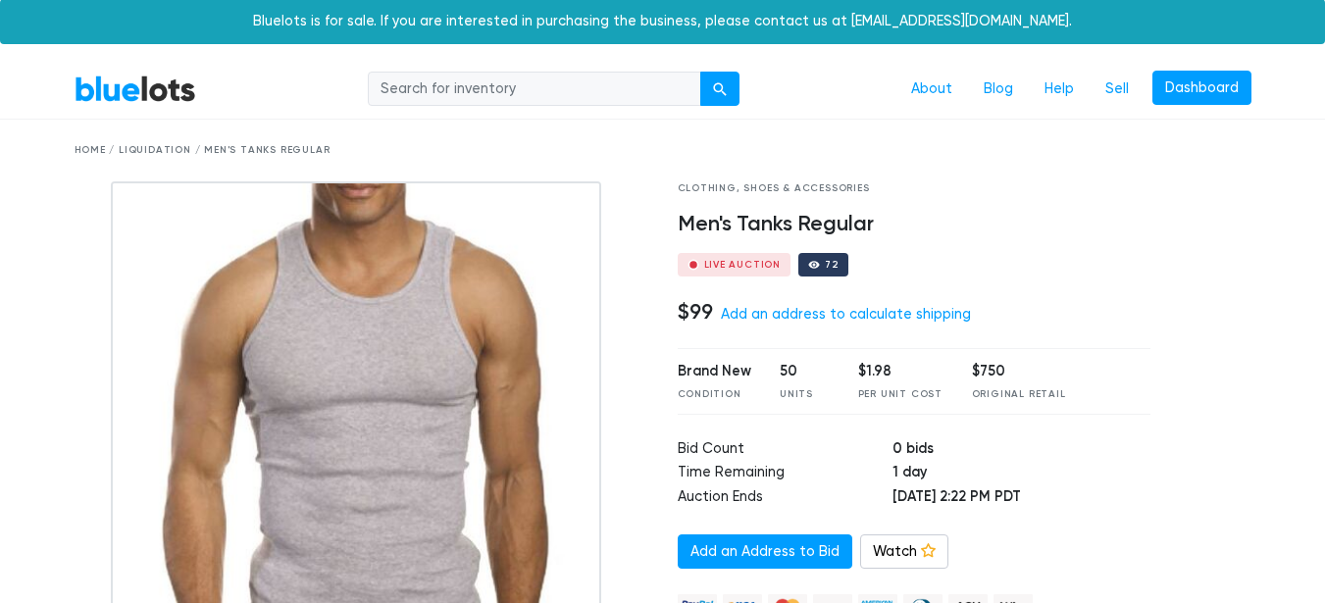
scroll to position [0, 0]
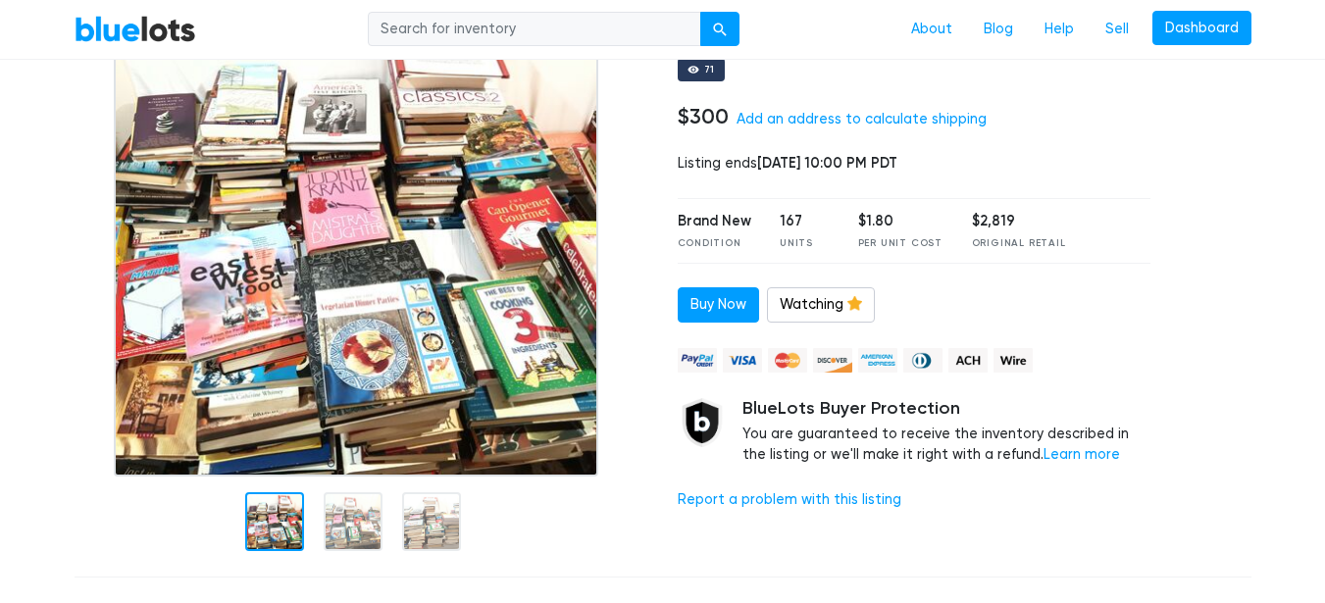
scroll to position [98, 0]
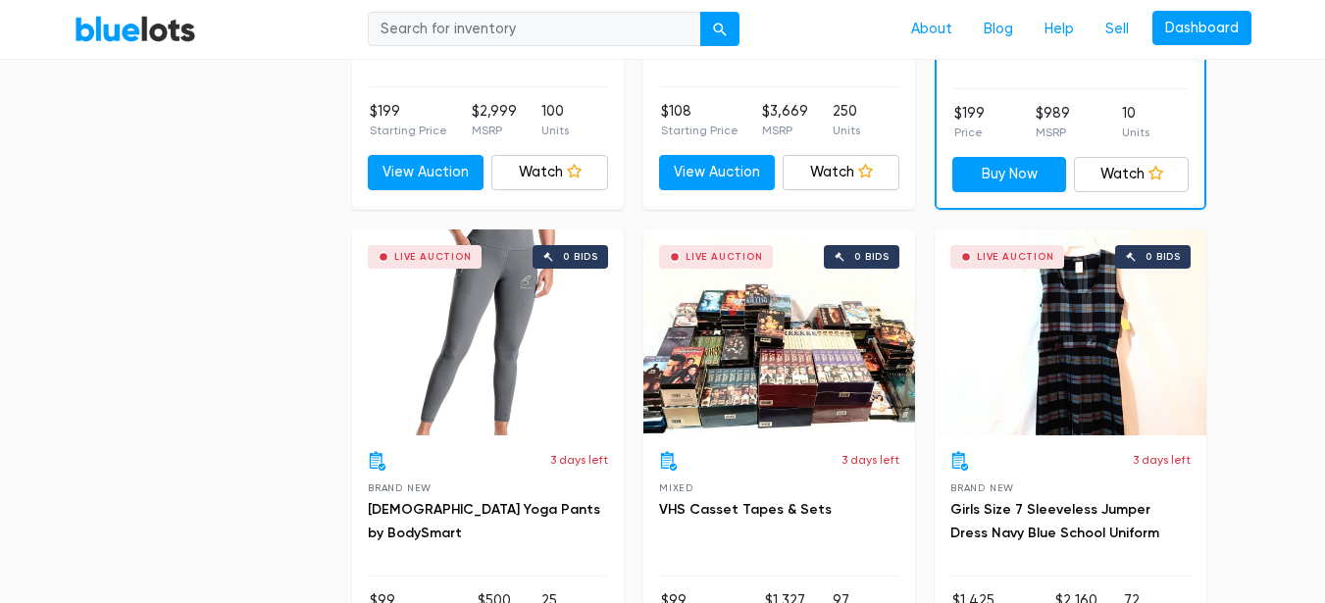
scroll to position [1079, 0]
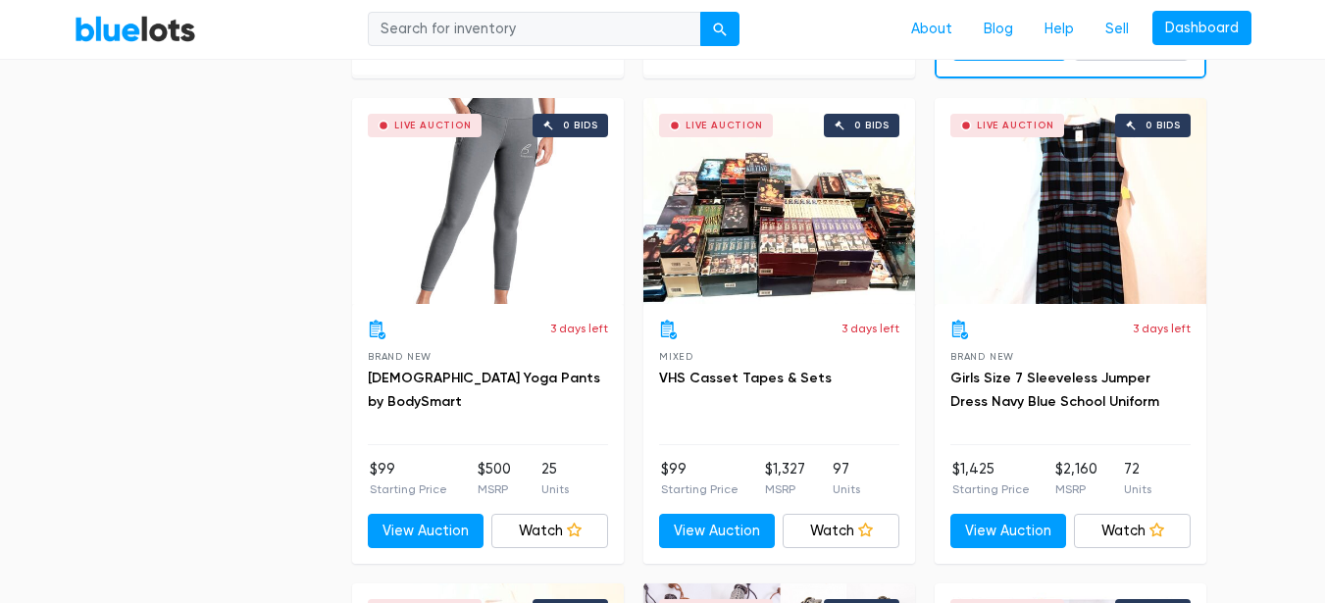
click at [502, 175] on div "Live Auction 0 bids" at bounding box center [488, 201] width 272 height 206
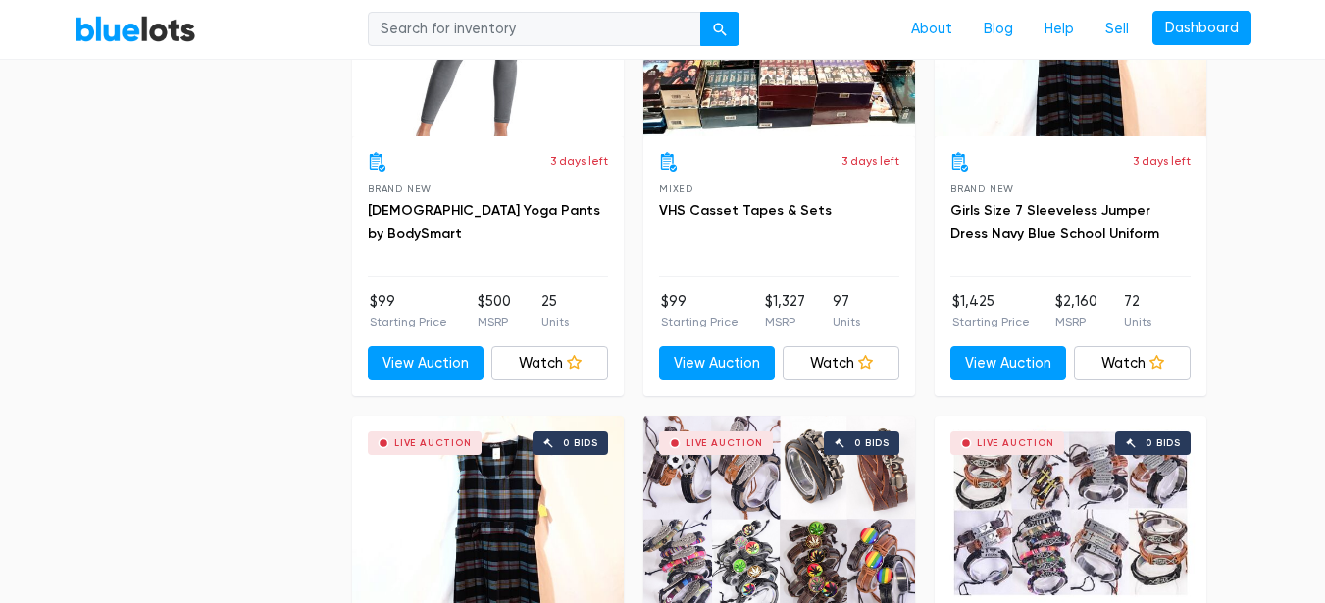
scroll to position [1373, 0]
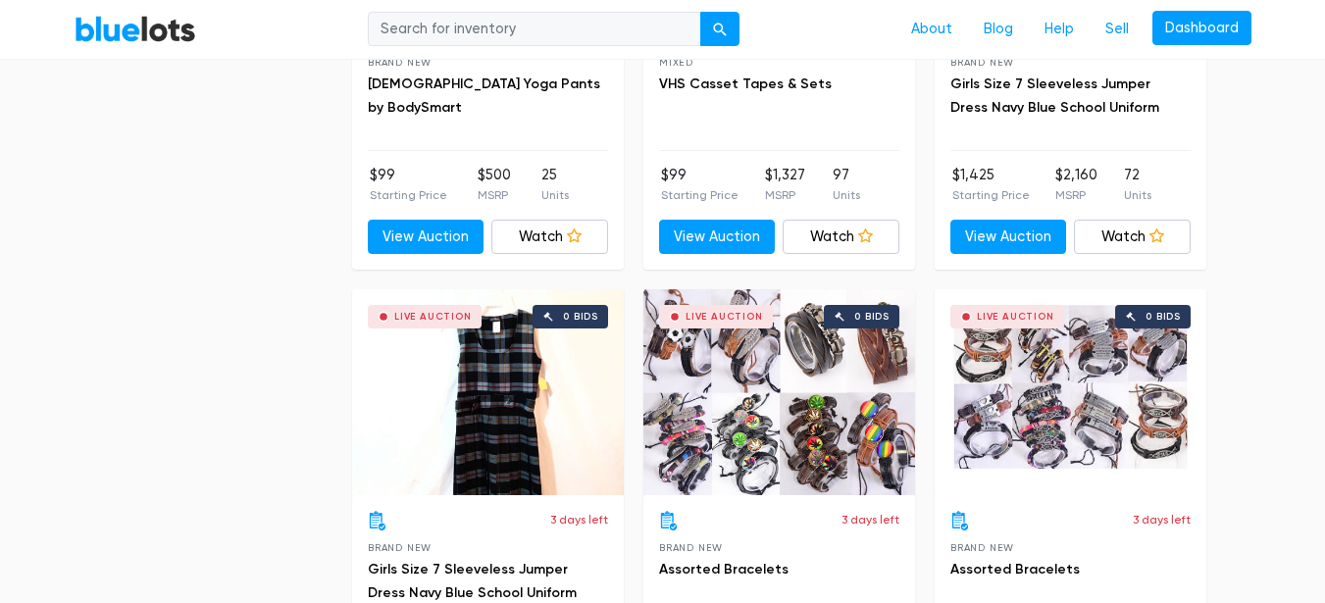
click at [778, 410] on div "Live Auction 0 bids" at bounding box center [779, 392] width 272 height 206
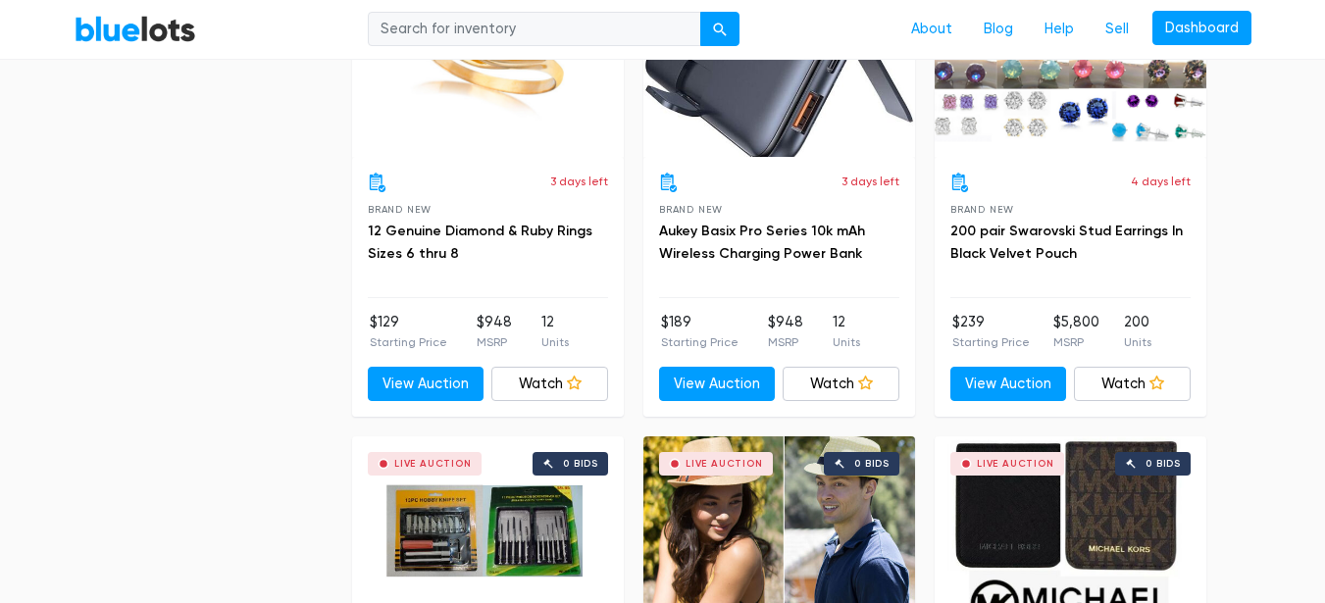
scroll to position [3138, 0]
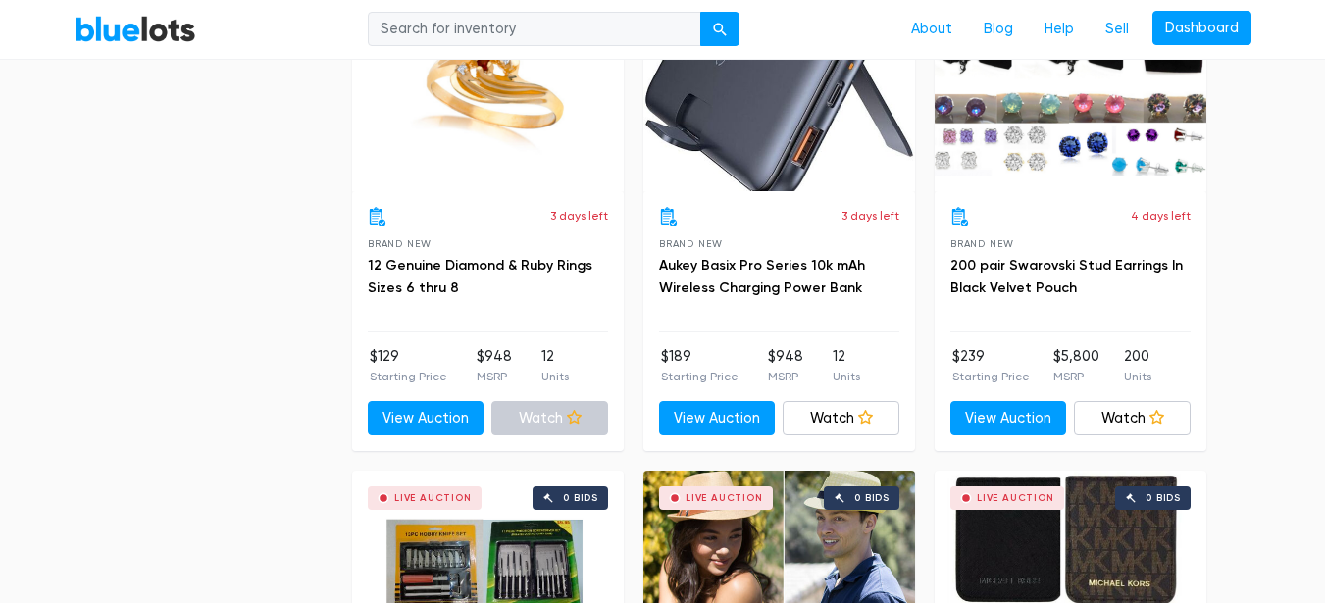
click at [529, 424] on link "Watch" at bounding box center [549, 418] width 117 height 35
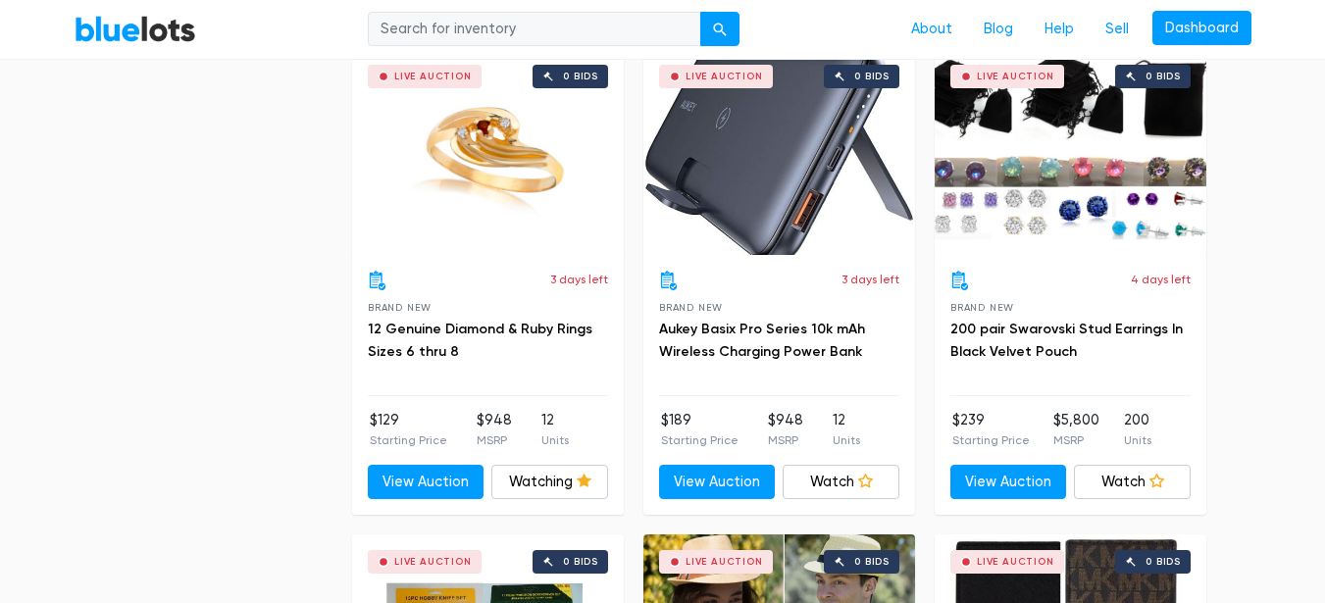
scroll to position [3040, 0]
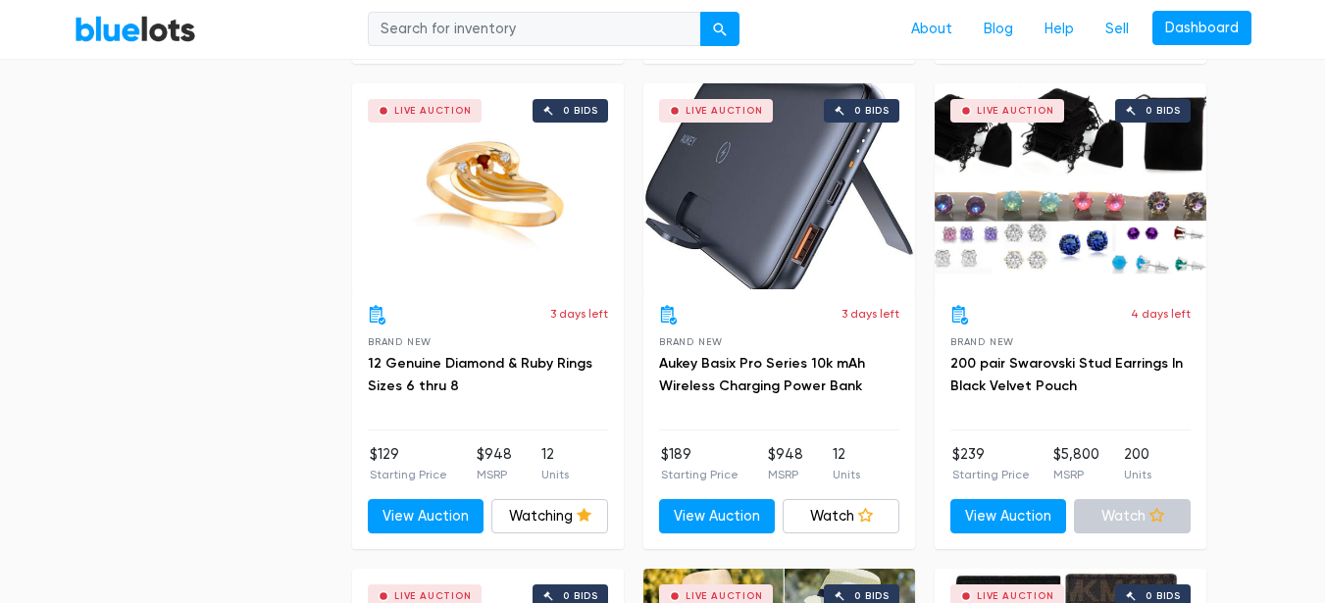
click at [1127, 514] on link "Watch" at bounding box center [1132, 516] width 117 height 35
click at [1126, 519] on link "Watching" at bounding box center [1132, 516] width 117 height 35
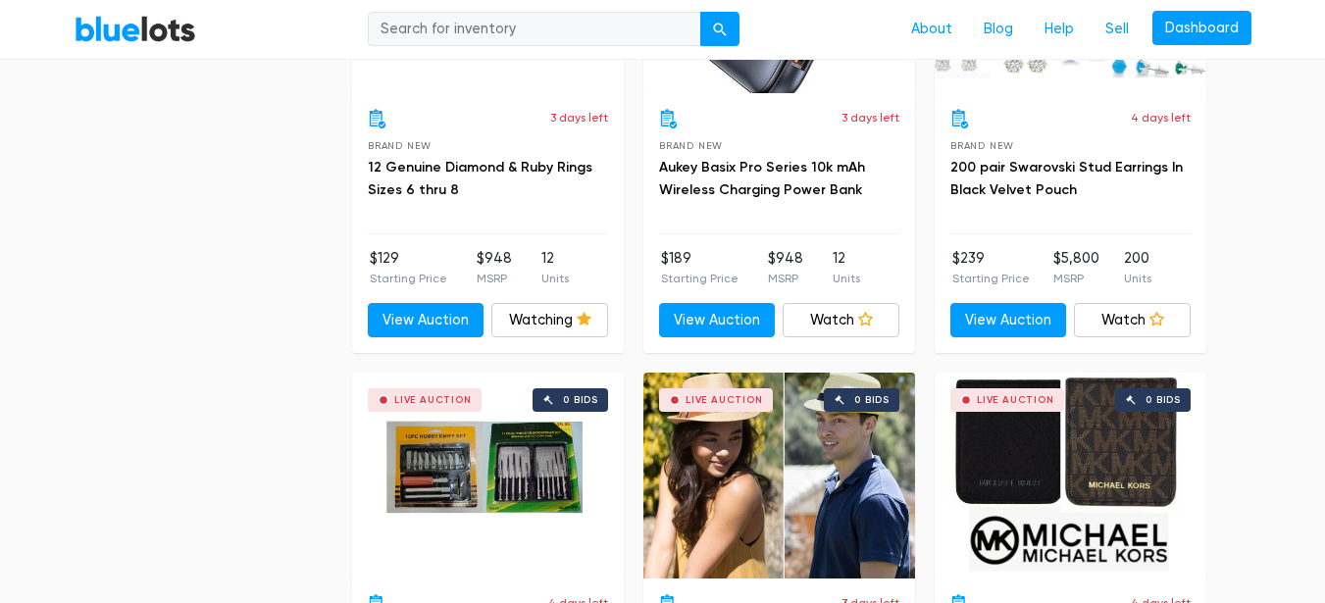
scroll to position [2844, 0]
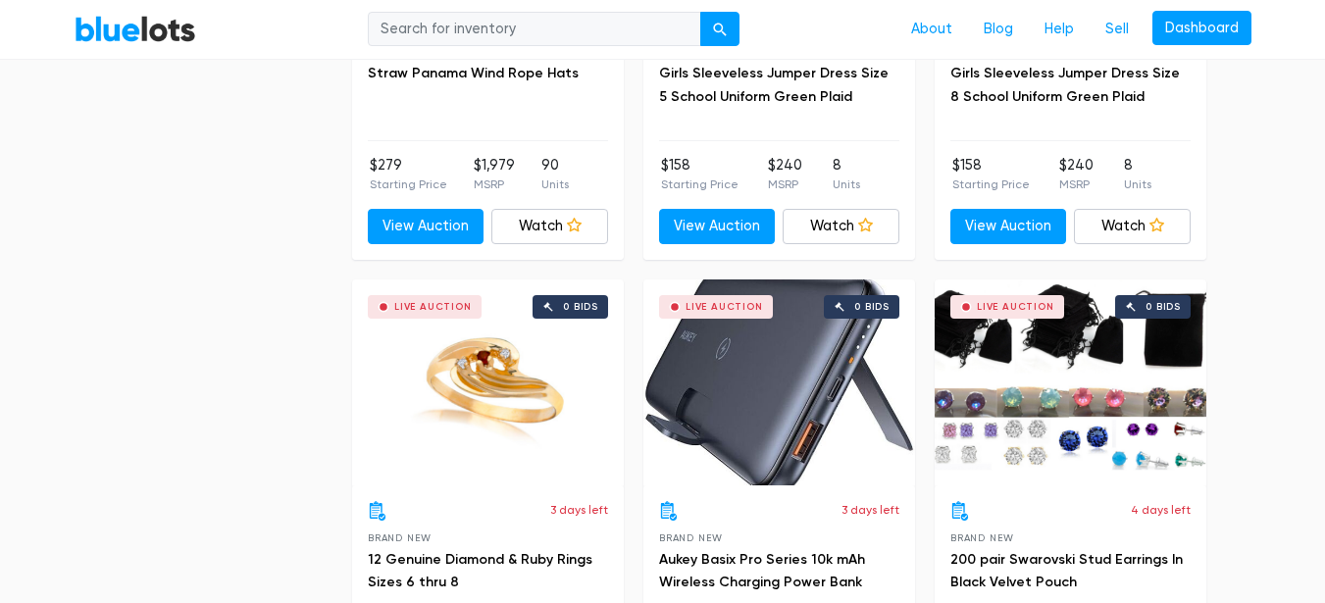
click at [1112, 406] on div "Live Auction 0 bids" at bounding box center [1071, 383] width 272 height 206
click at [478, 397] on div "Live Auction 0 bids" at bounding box center [488, 383] width 272 height 206
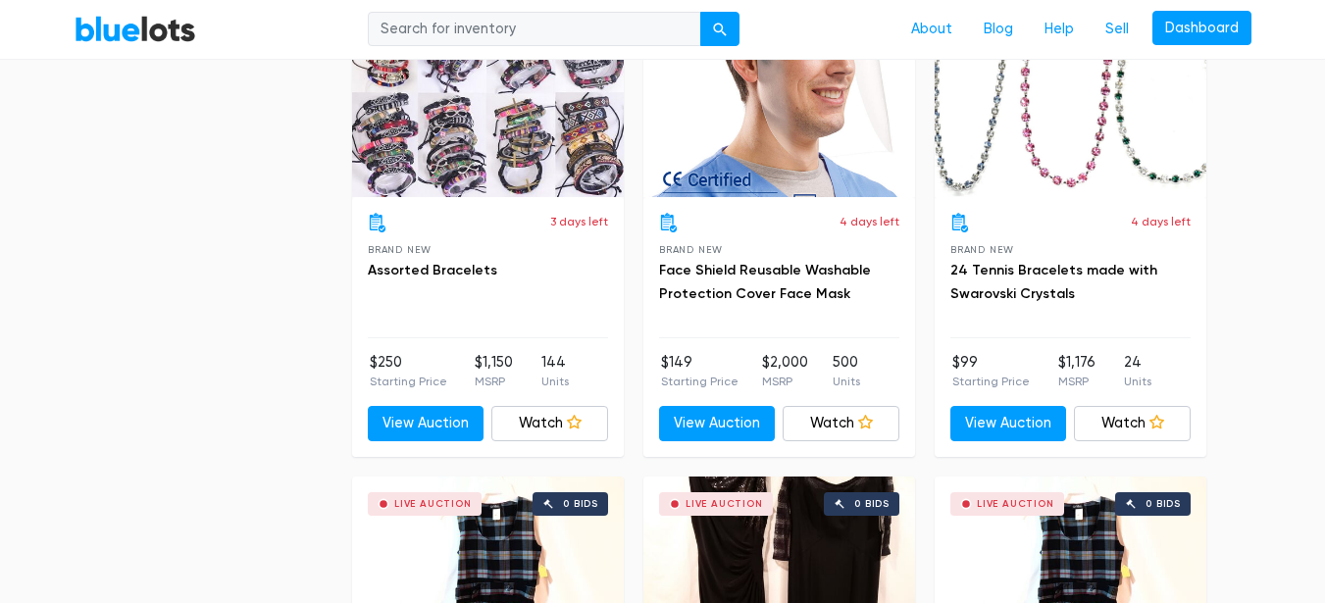
scroll to position [4609, 0]
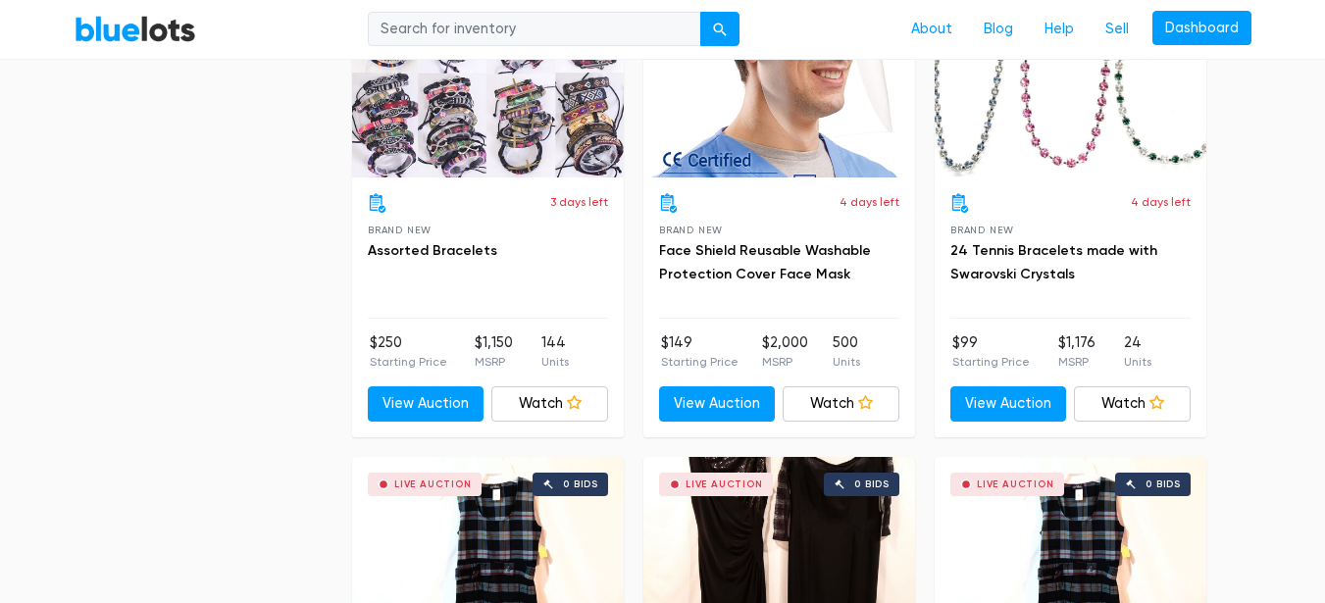
click at [1046, 137] on div "Live Auction 0 bids" at bounding box center [1071, 75] width 272 height 206
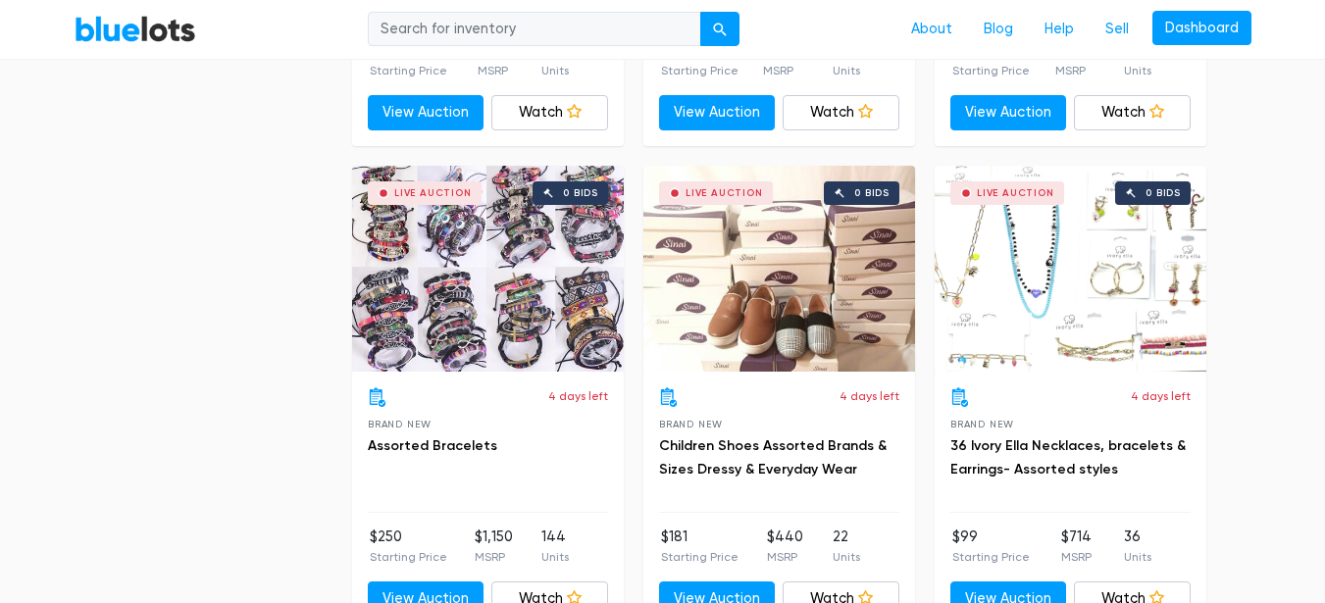
scroll to position [5394, 0]
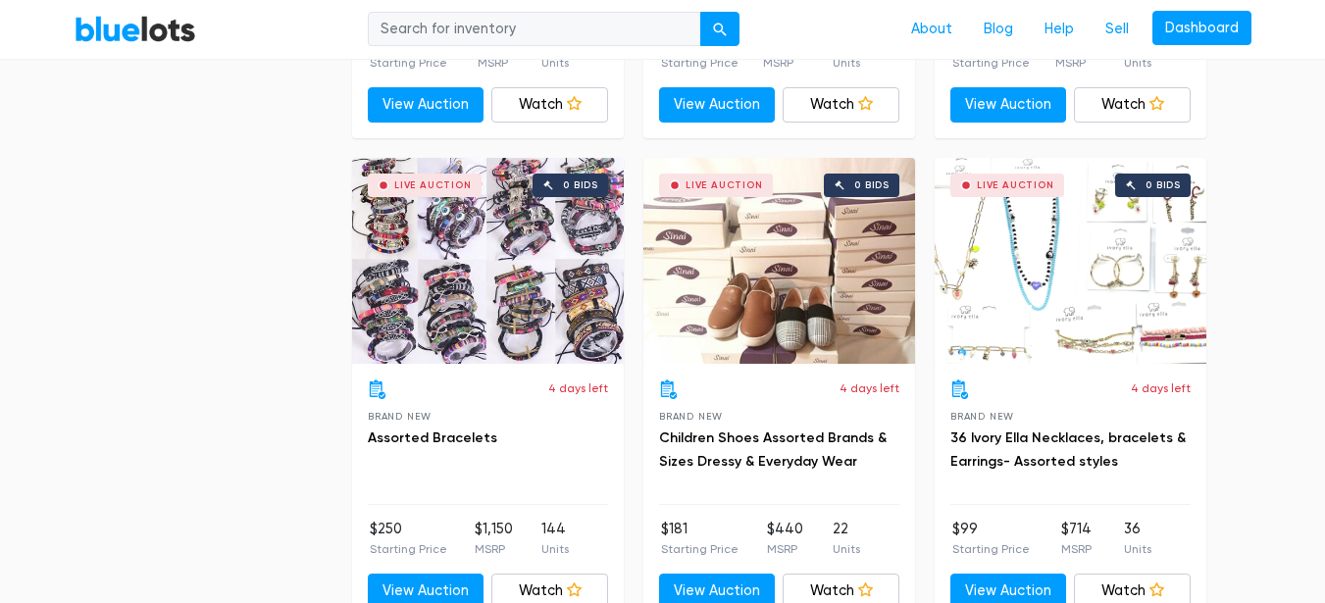
click at [765, 281] on div "Live Auction 0 bids" at bounding box center [779, 261] width 272 height 206
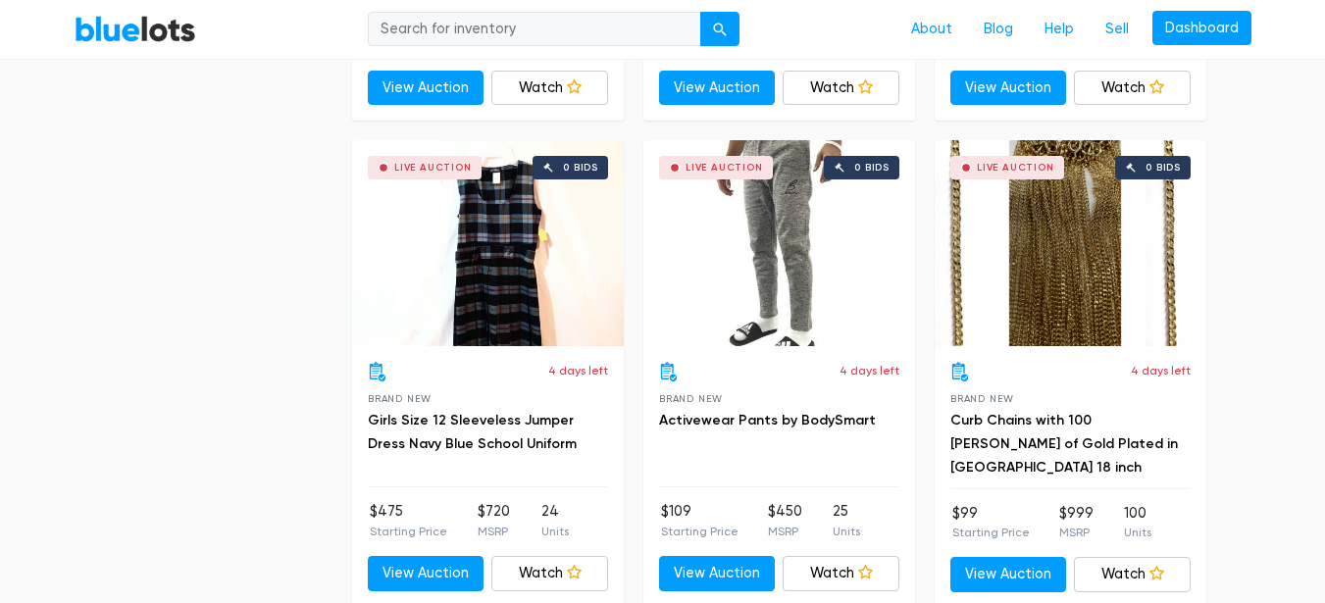
scroll to position [6375, 0]
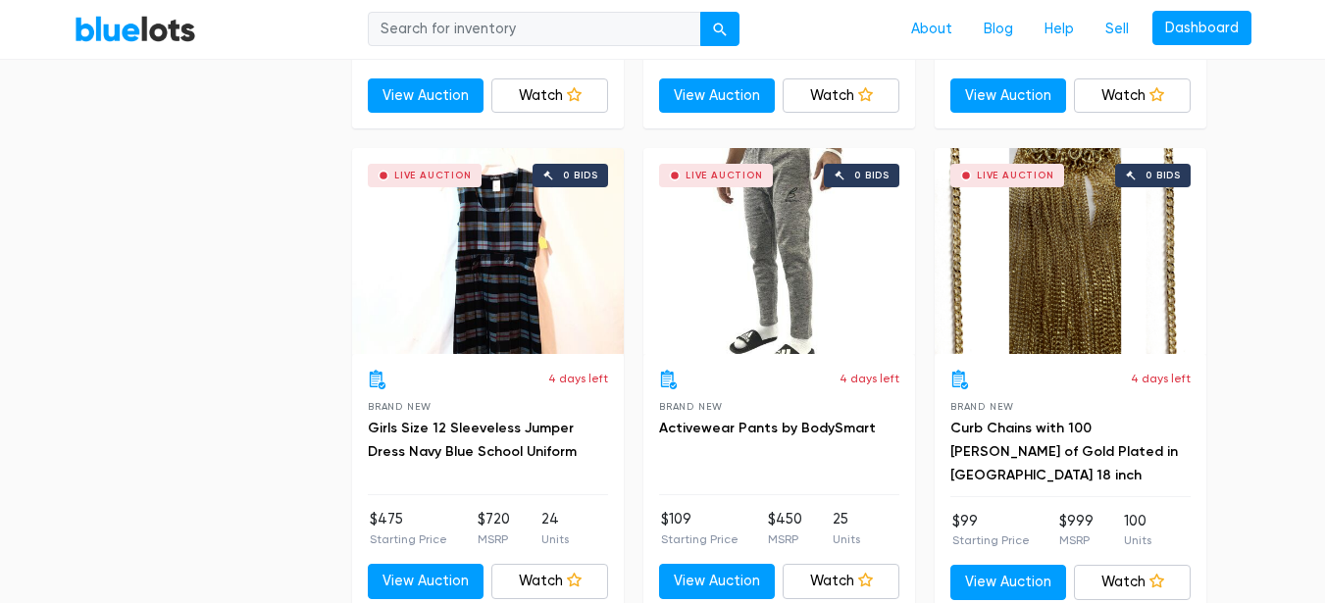
click at [790, 264] on div "Live Auction 0 bids" at bounding box center [779, 251] width 272 height 206
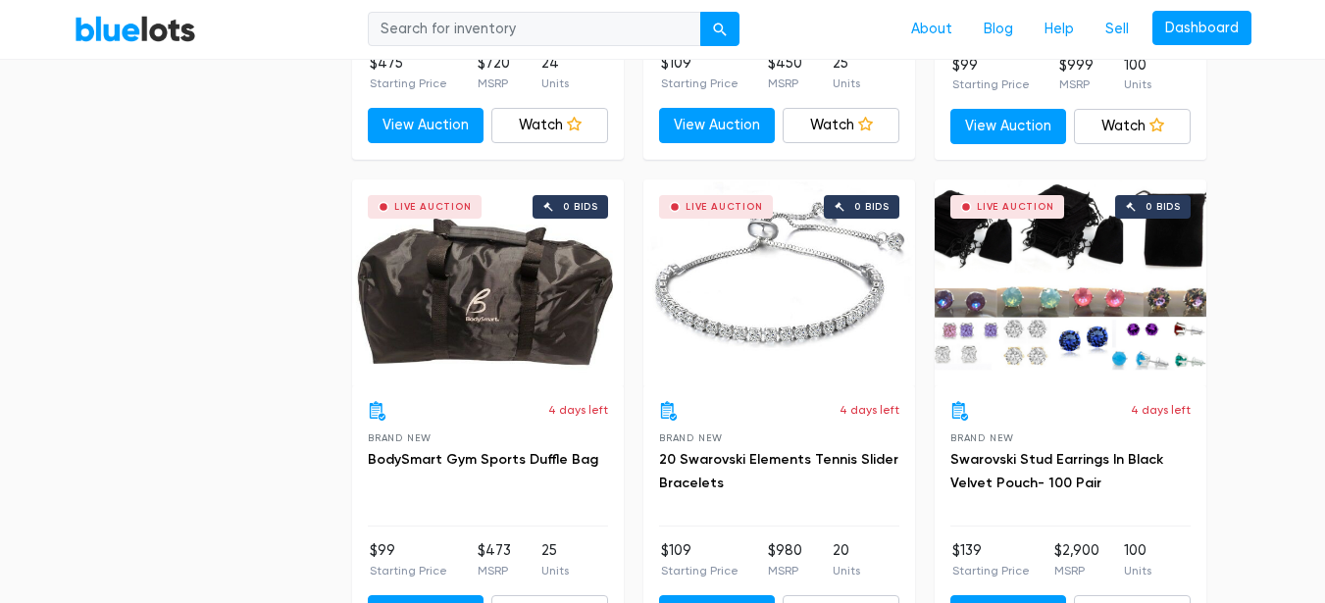
scroll to position [6865, 0]
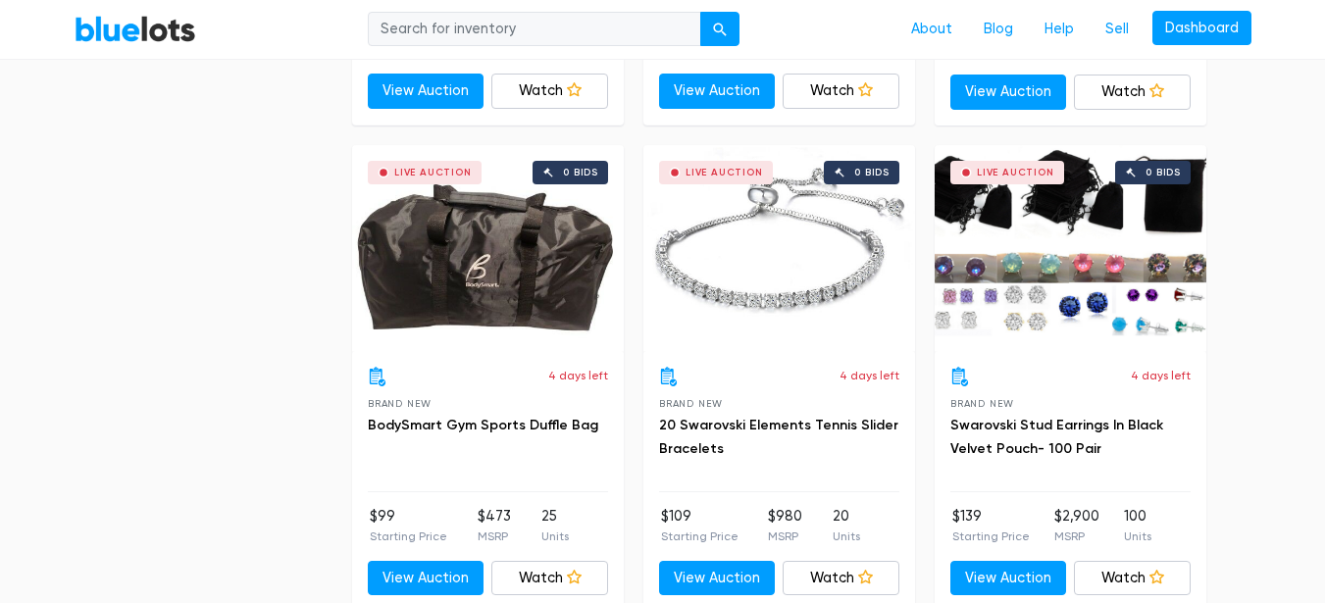
click at [769, 307] on div "Live Auction 0 bids" at bounding box center [779, 248] width 272 height 206
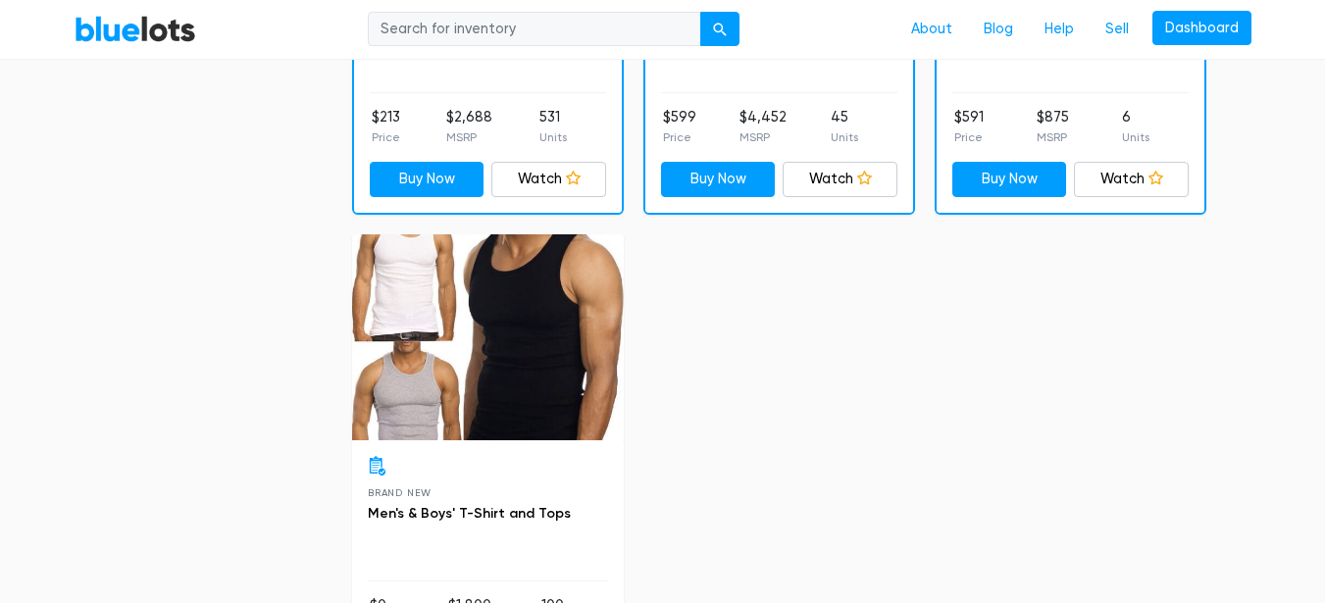
scroll to position [7748, 0]
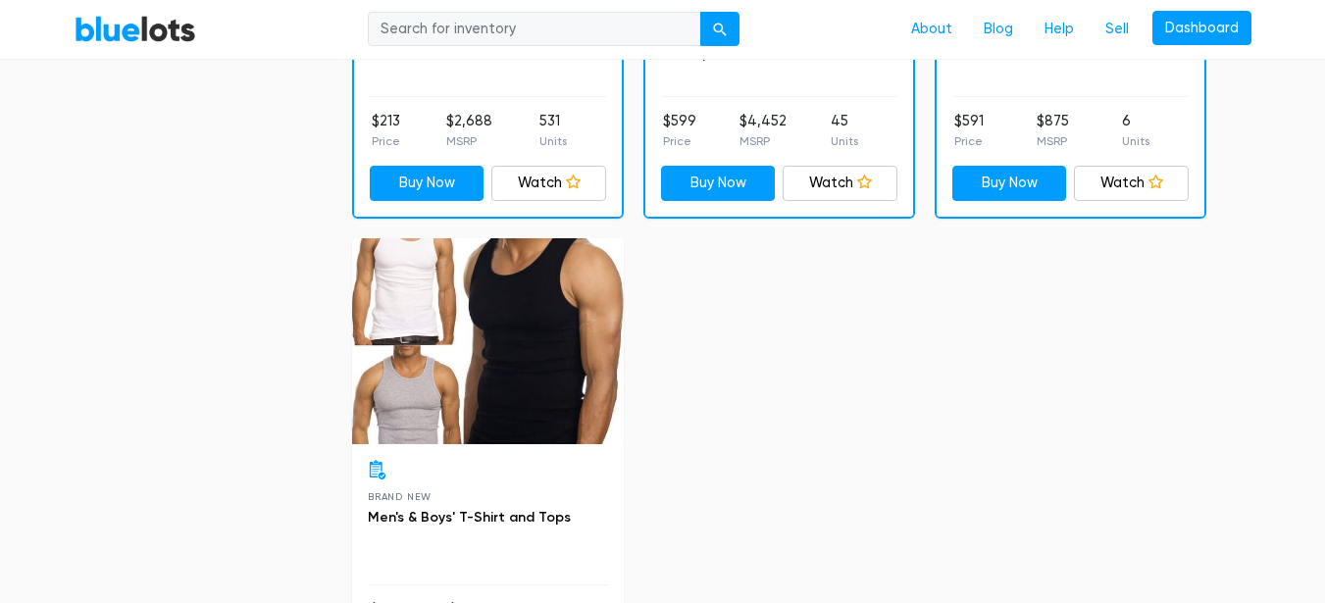
click at [541, 308] on div at bounding box center [488, 341] width 272 height 206
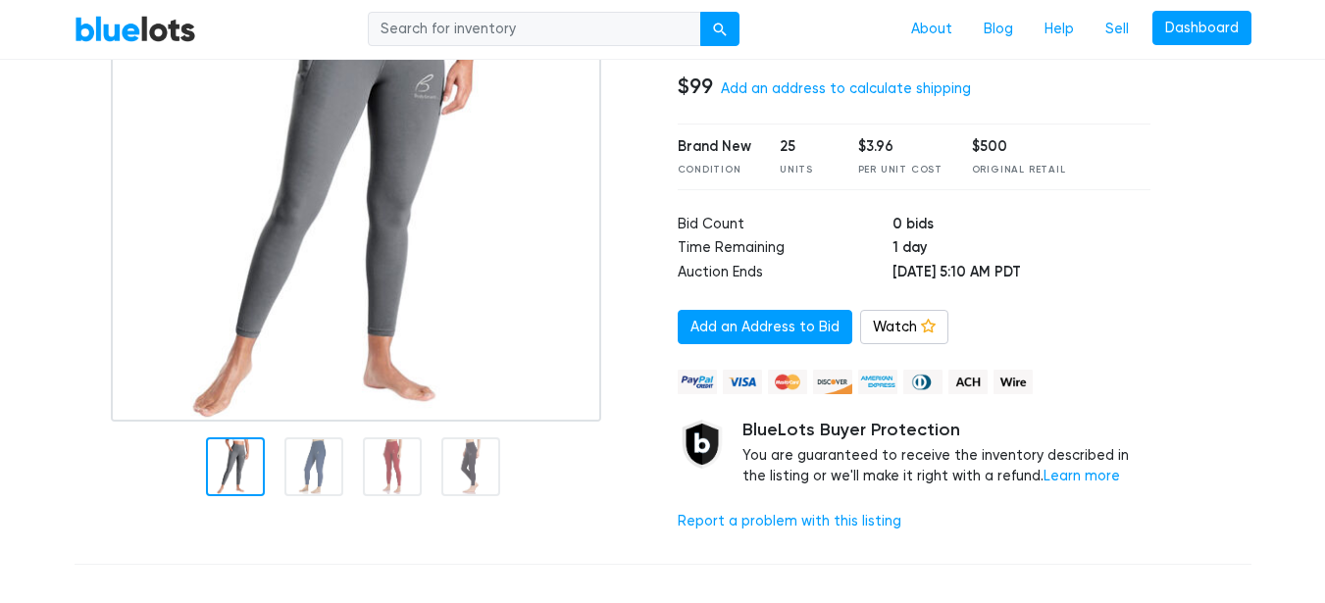
scroll to position [294, 0]
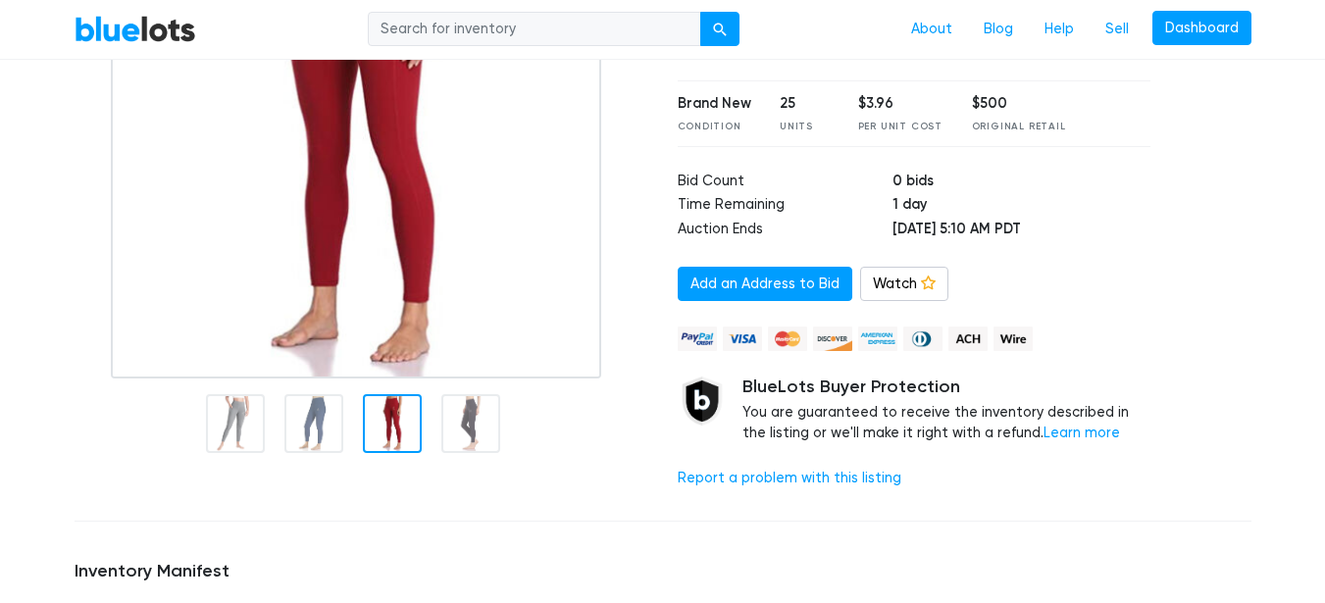
click at [406, 422] on div at bounding box center [392, 423] width 59 height 59
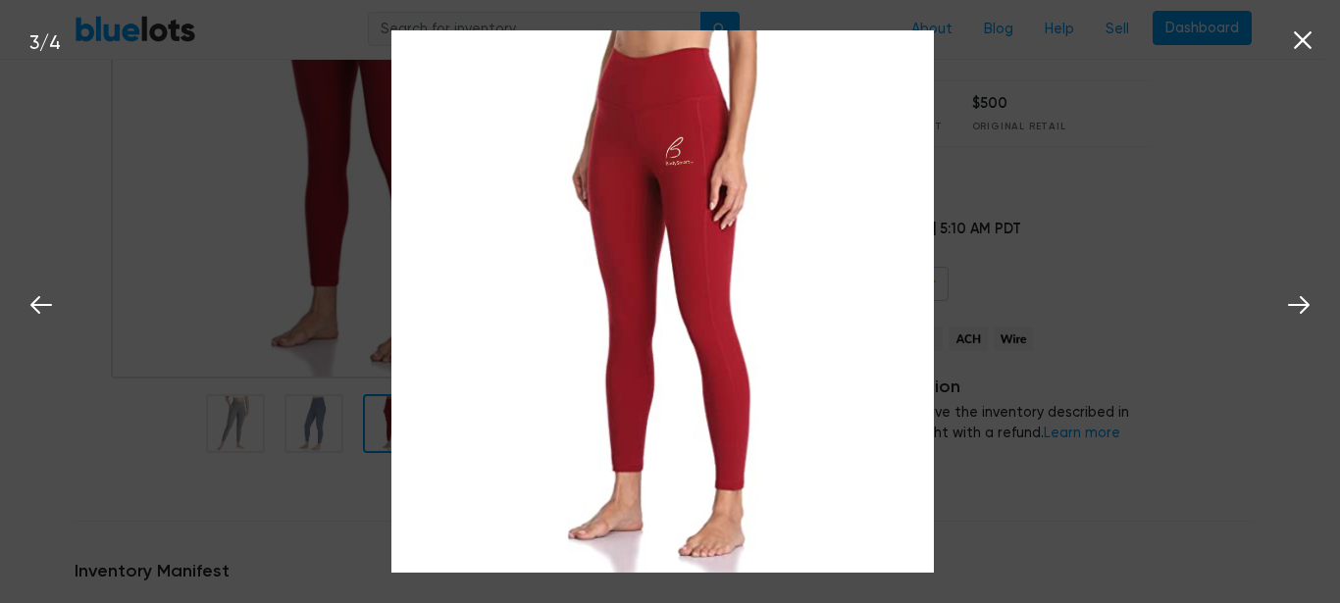
click at [251, 429] on div "3 / 4" at bounding box center [670, 301] width 1340 height 603
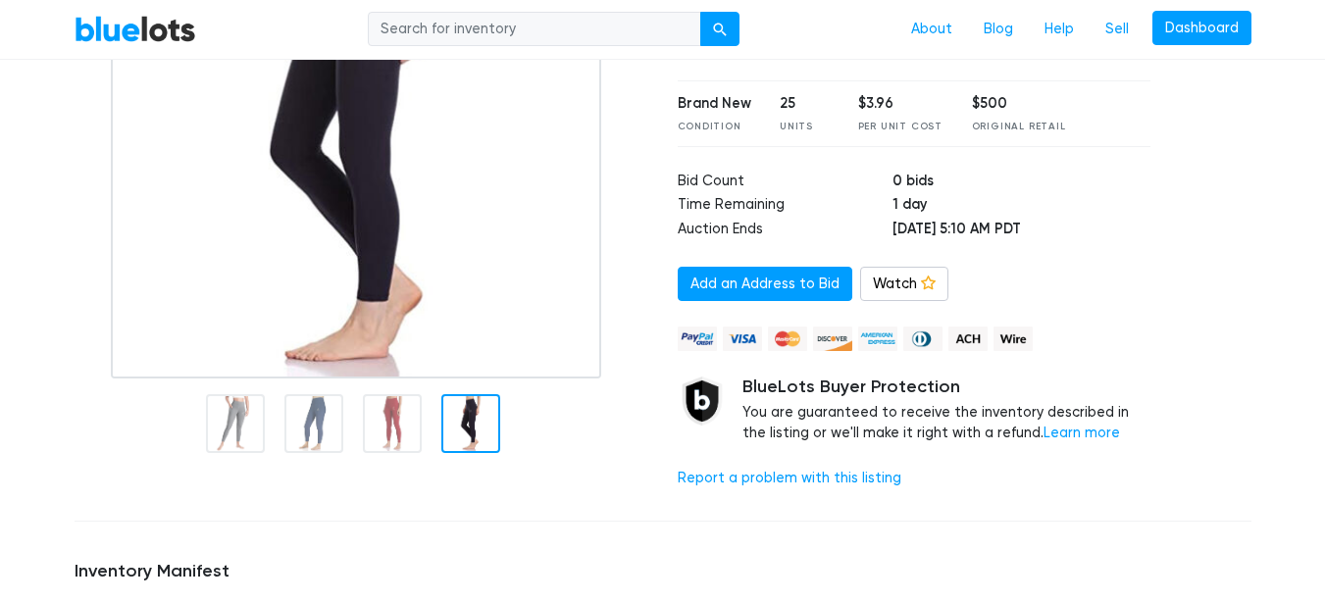
click at [460, 436] on div at bounding box center [470, 423] width 59 height 59
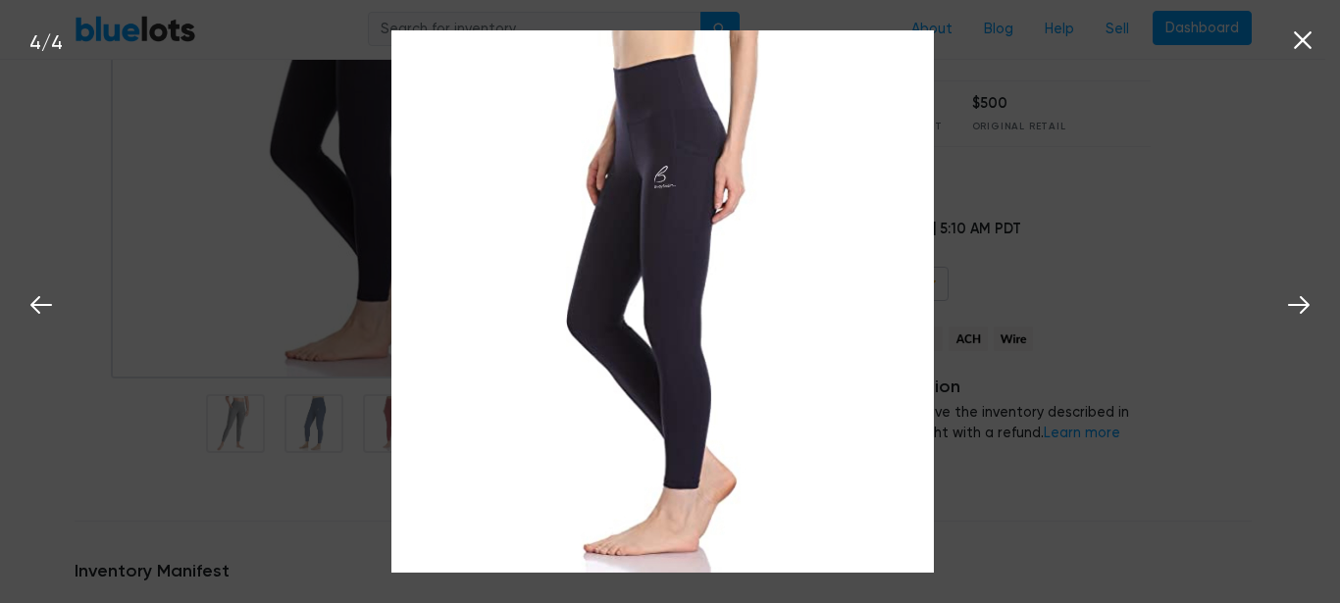
click at [333, 499] on div "4 / 4" at bounding box center [670, 301] width 1340 height 603
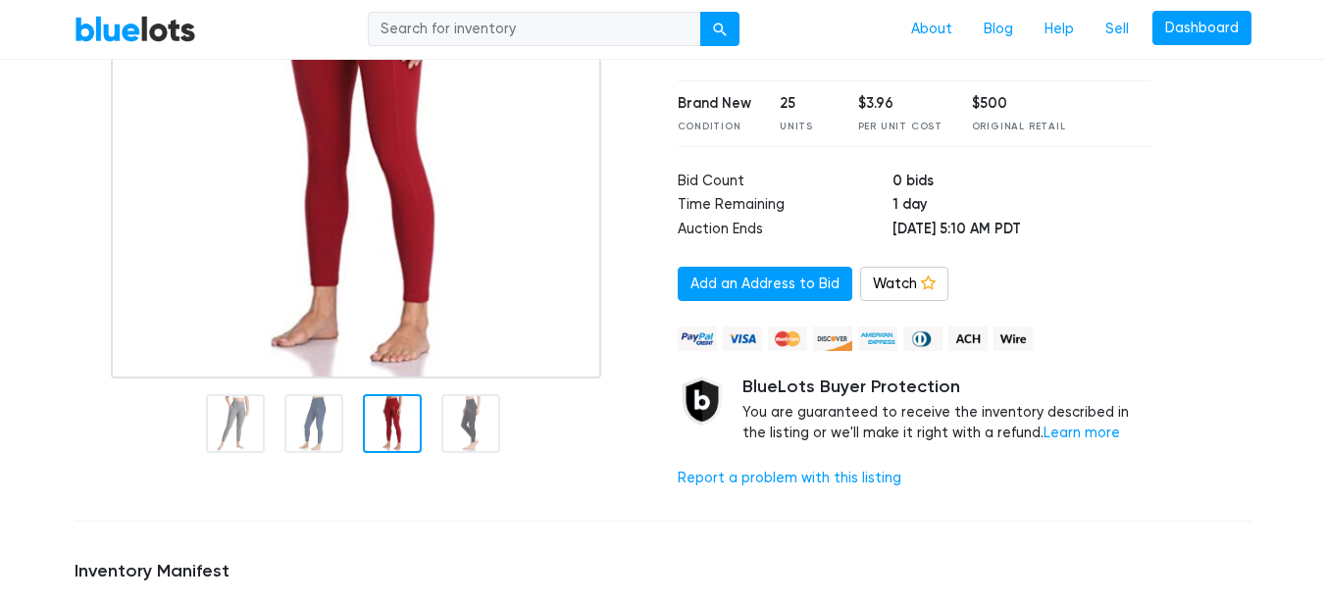
click at [386, 425] on div at bounding box center [392, 423] width 59 height 59
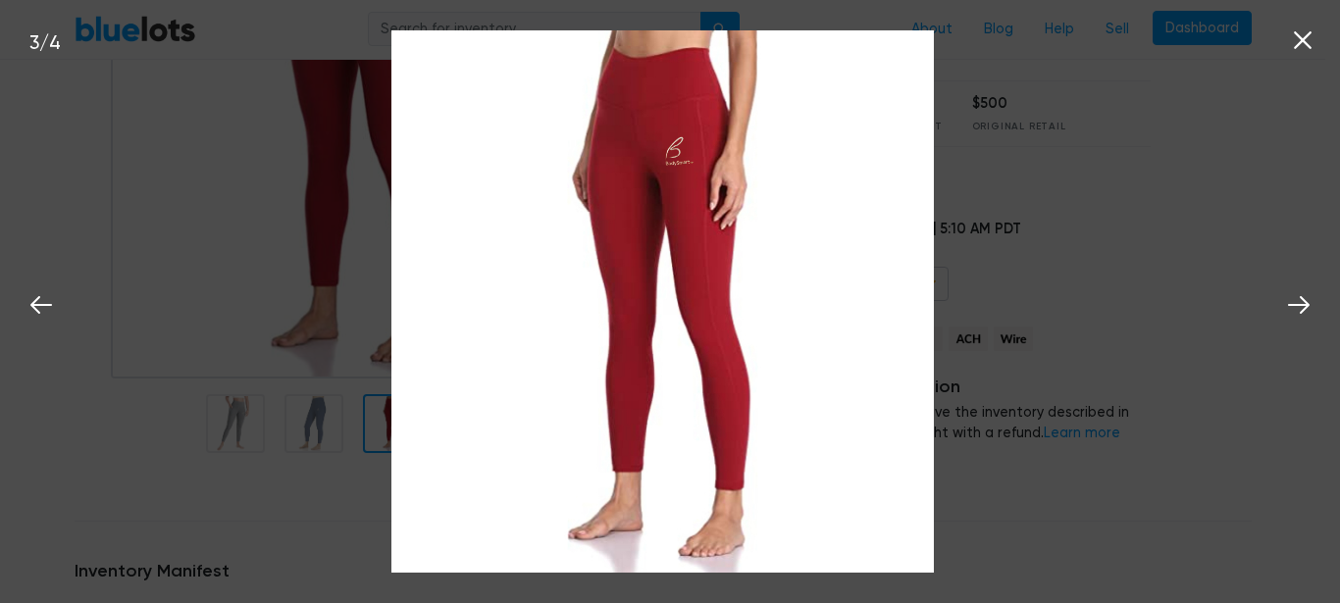
click at [191, 474] on div "3 / 4" at bounding box center [670, 301] width 1340 height 603
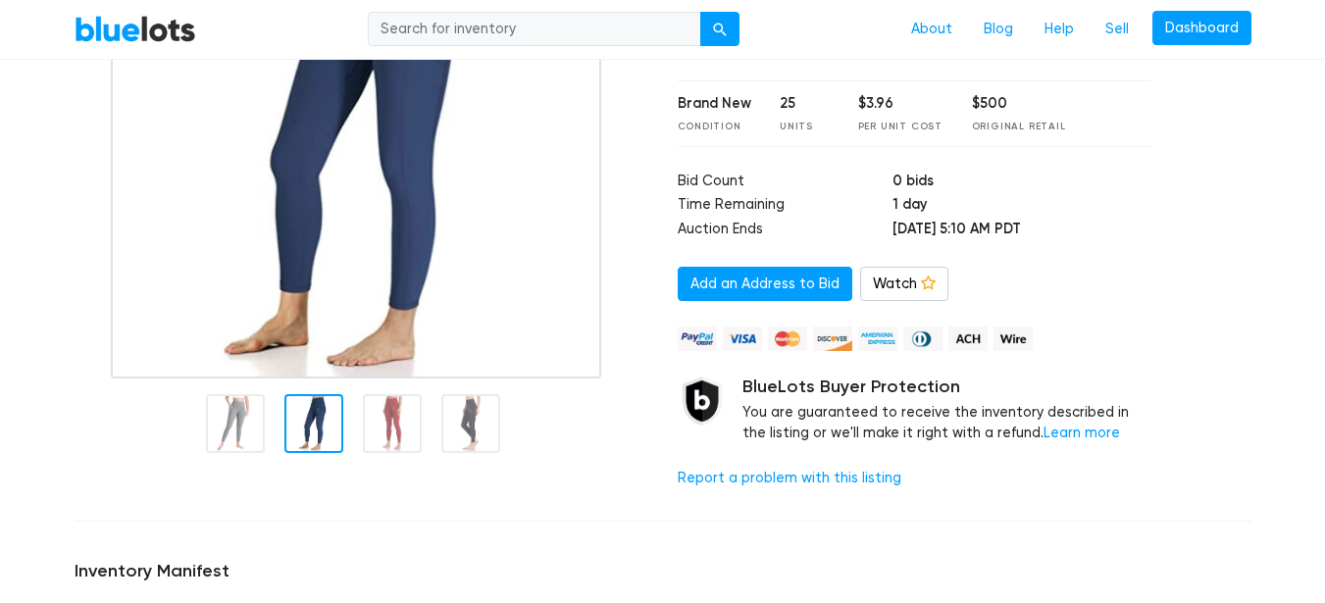
click at [336, 436] on div at bounding box center [313, 423] width 59 height 59
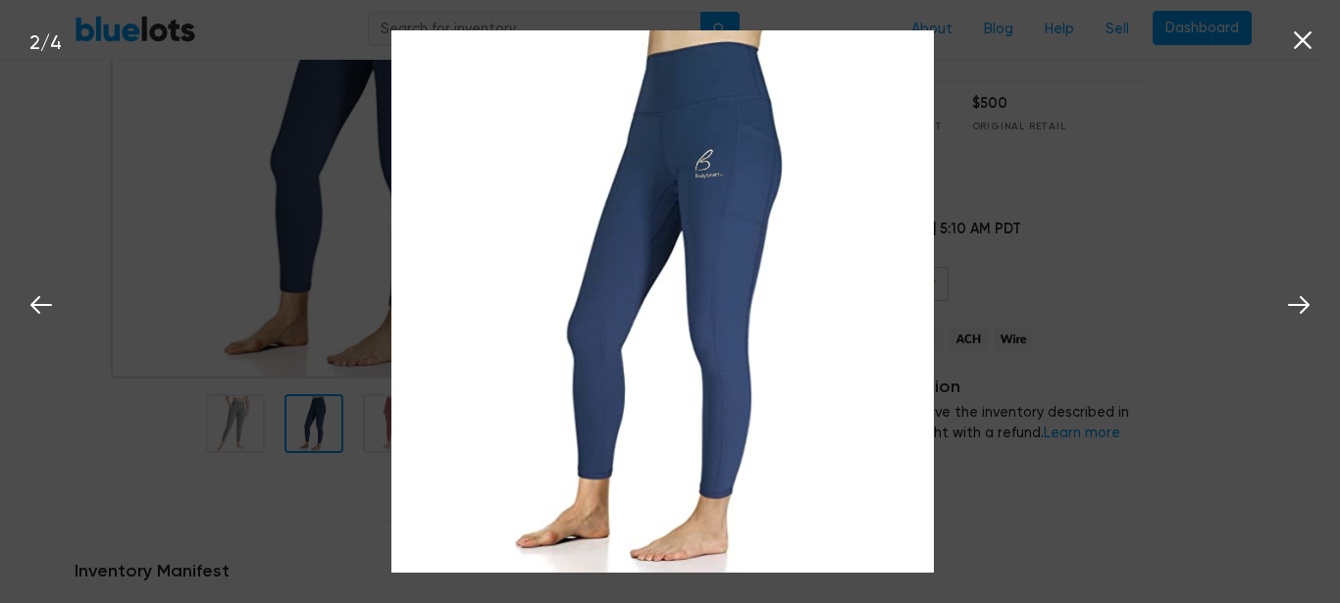
click at [244, 477] on div "2 / 4" at bounding box center [670, 301] width 1340 height 603
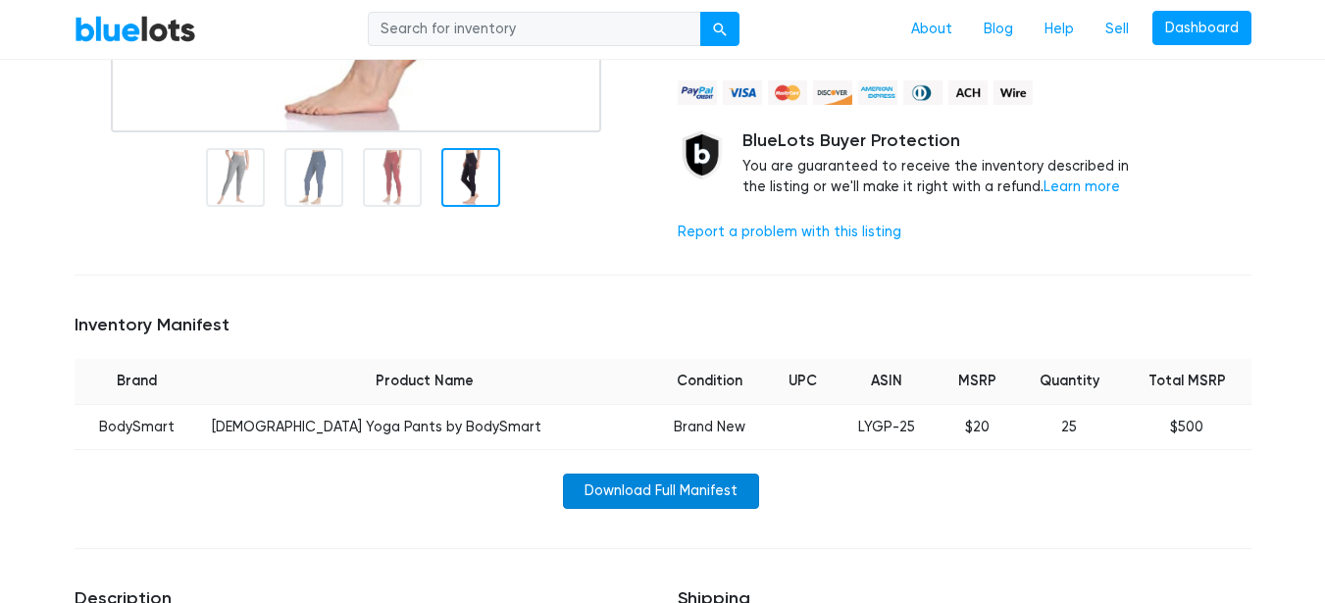
scroll to position [588, 0]
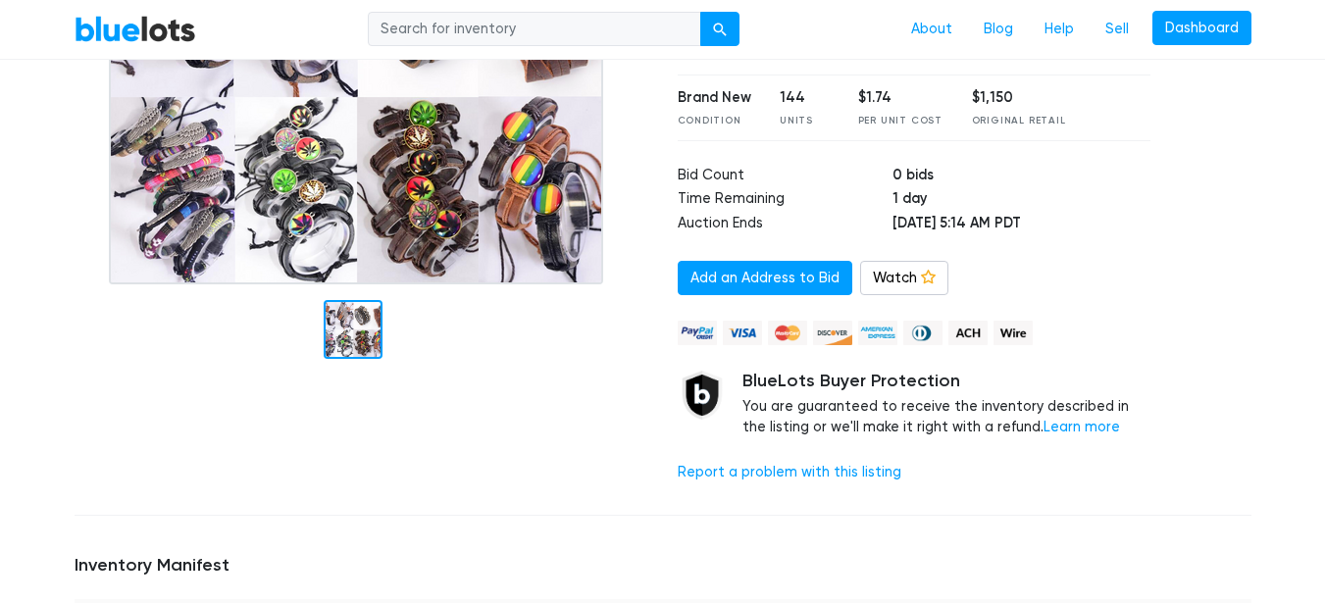
scroll to position [294, 0]
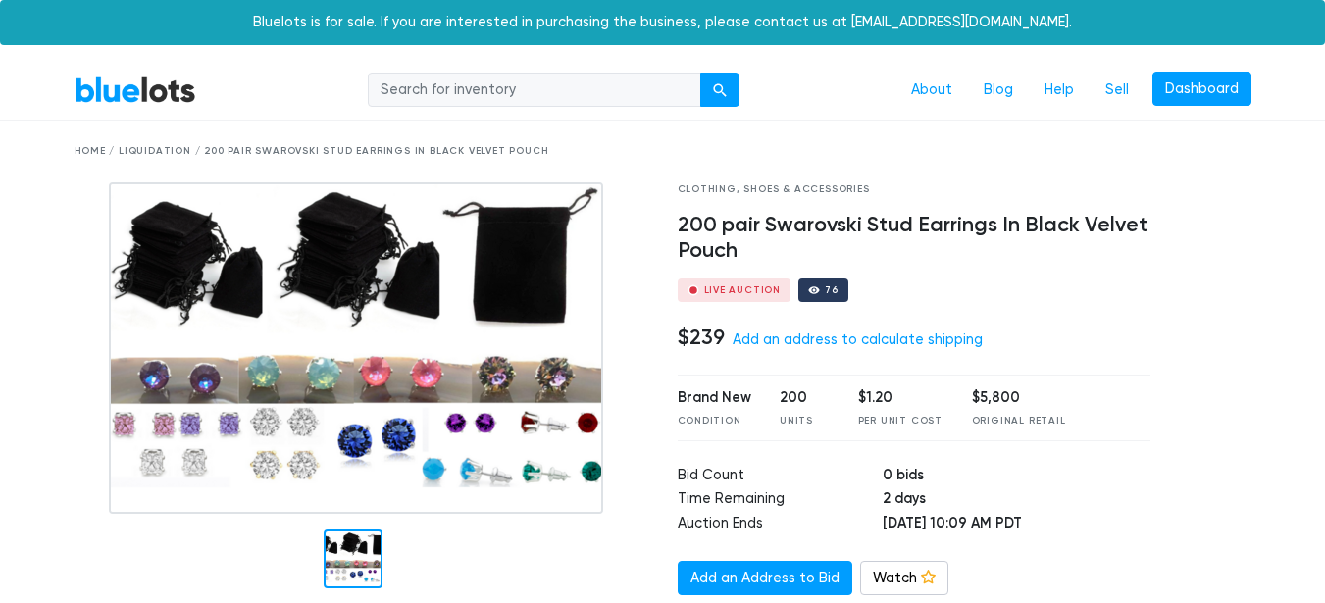
click at [831, 291] on div "76" at bounding box center [832, 290] width 14 height 10
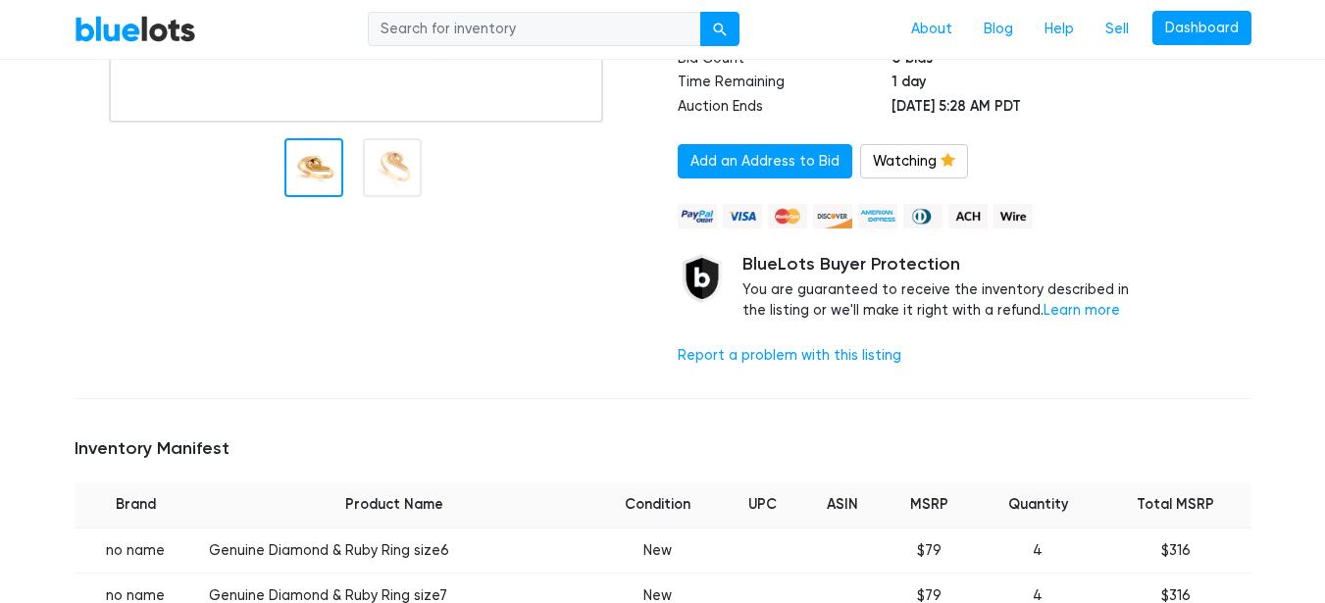
scroll to position [392, 0]
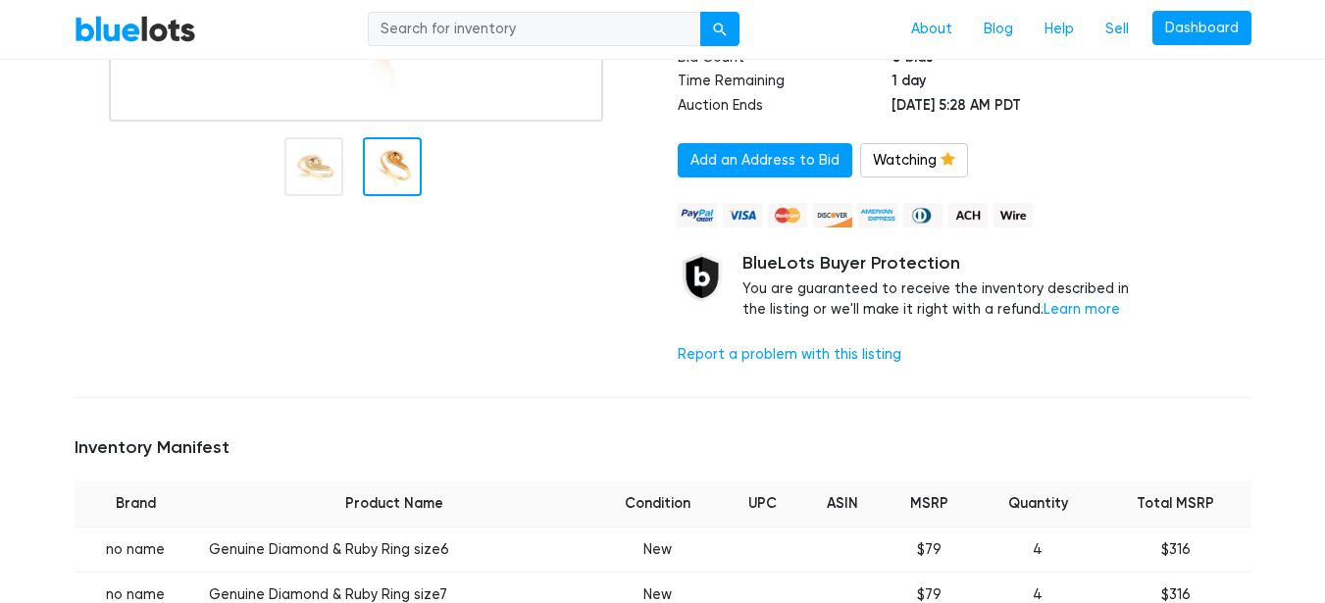
click at [396, 168] on div at bounding box center [392, 166] width 59 height 59
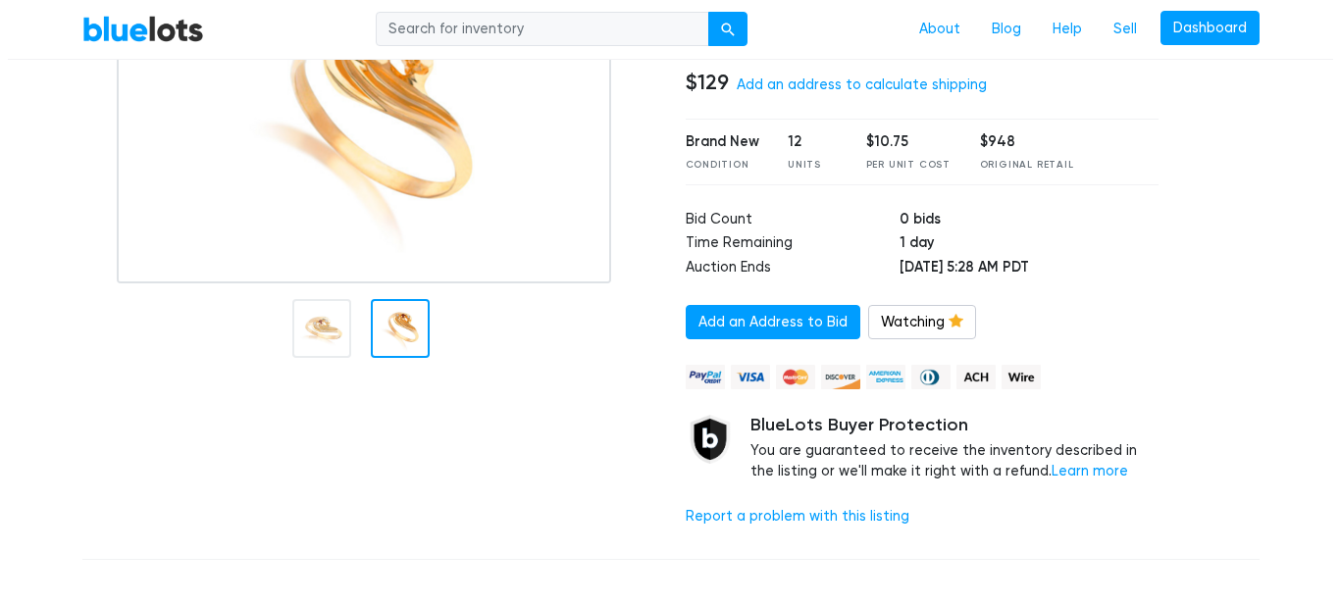
scroll to position [196, 0]
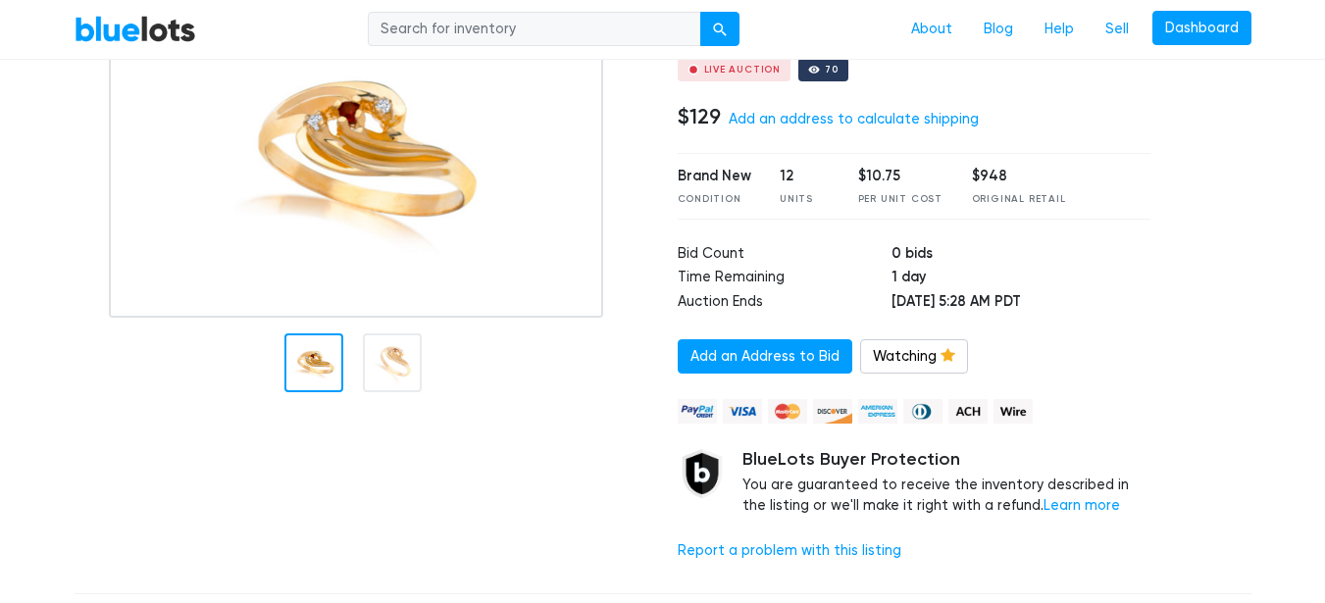
click at [323, 361] on div at bounding box center [313, 362] width 59 height 59
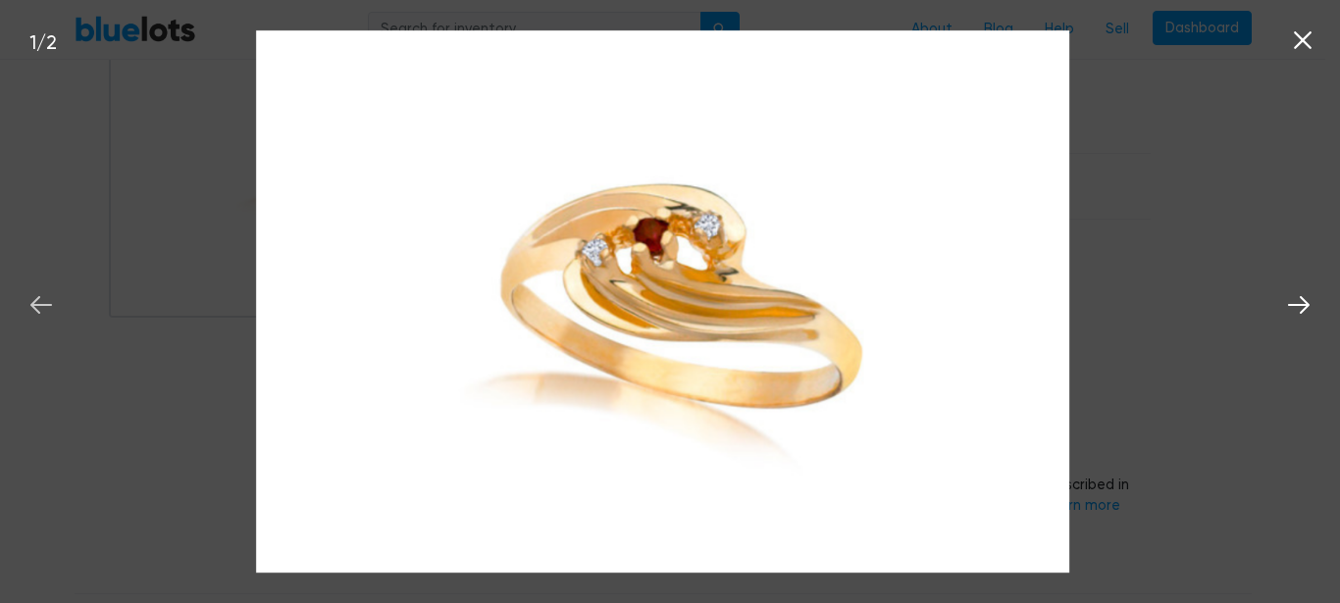
click at [41, 299] on icon at bounding box center [40, 304] width 29 height 29
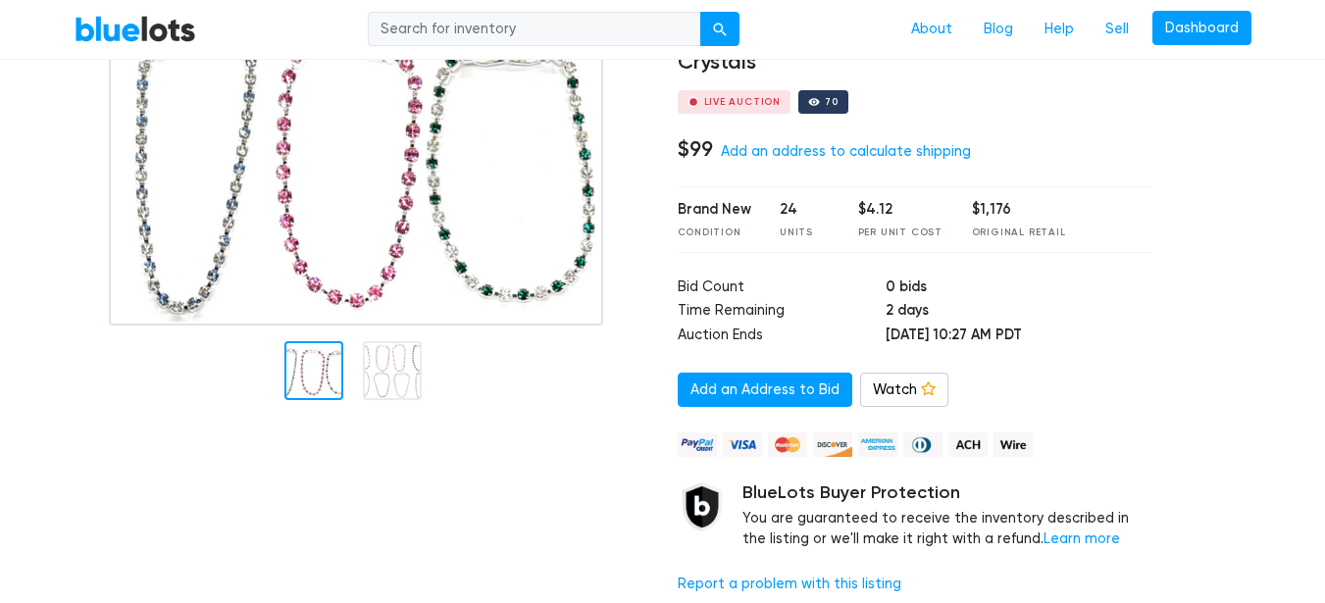
scroll to position [196, 0]
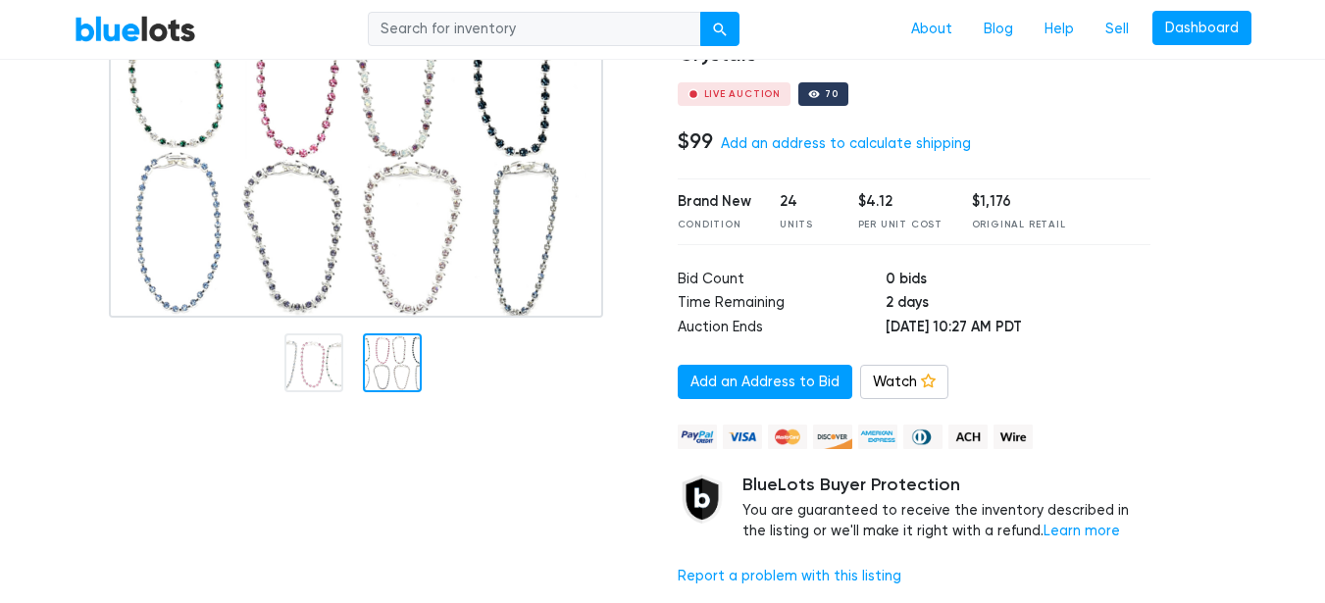
click at [377, 375] on div at bounding box center [392, 362] width 59 height 59
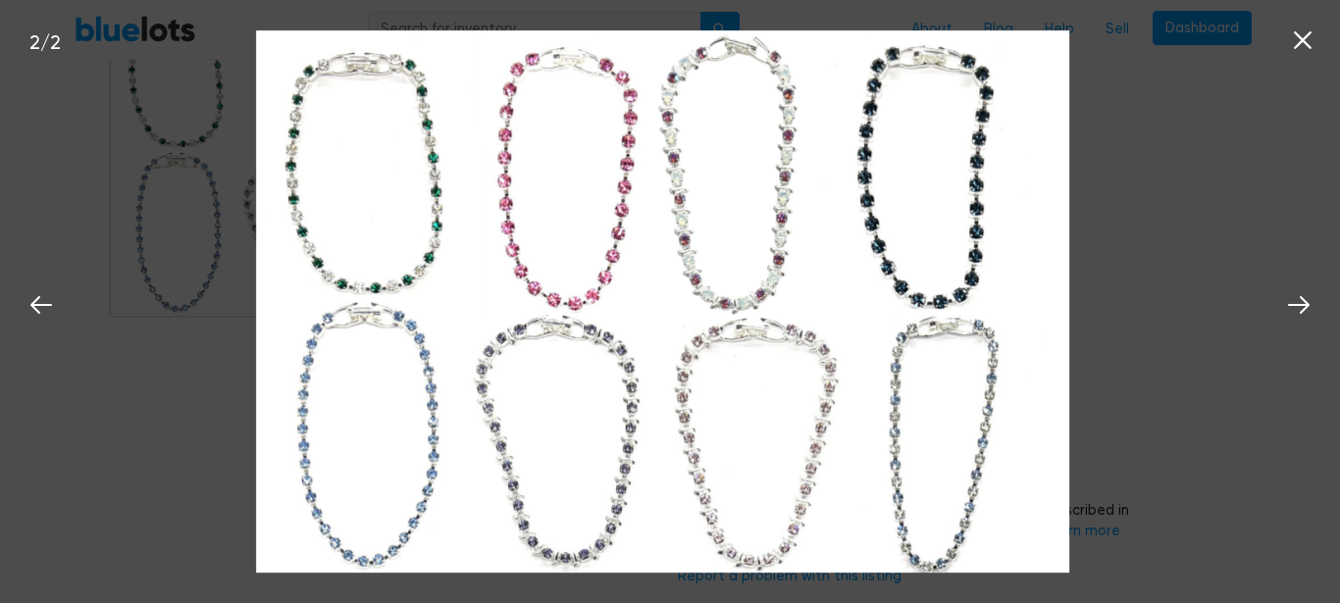
click at [1291, 47] on icon at bounding box center [1302, 39] width 29 height 29
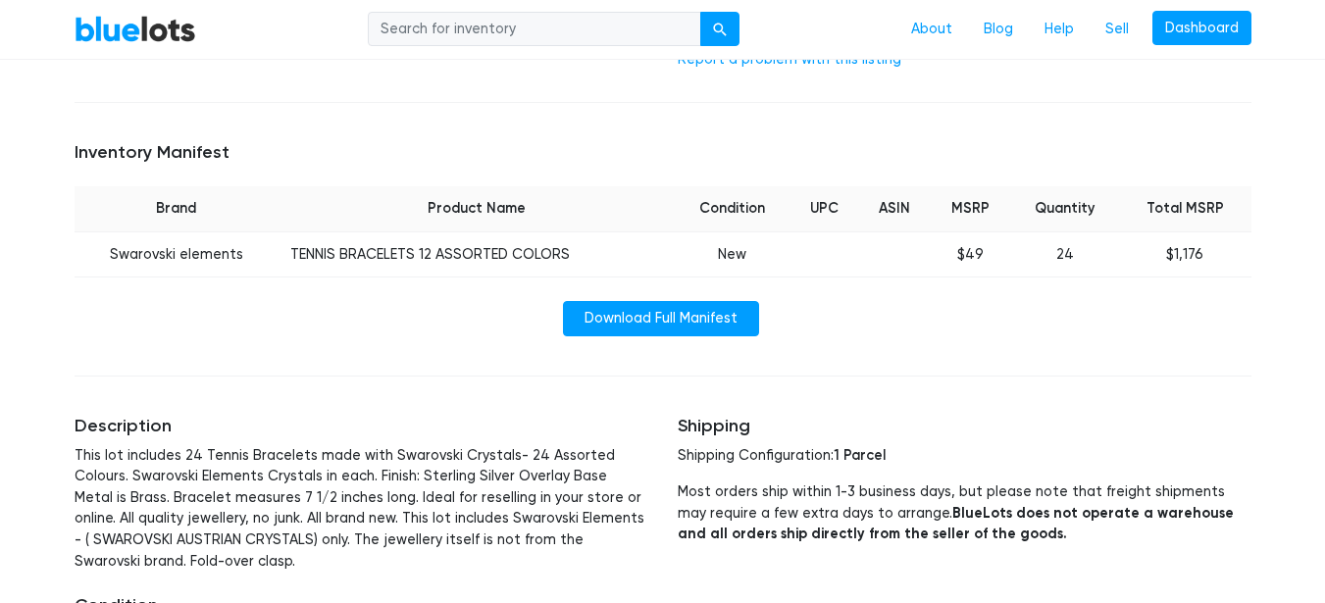
scroll to position [981, 0]
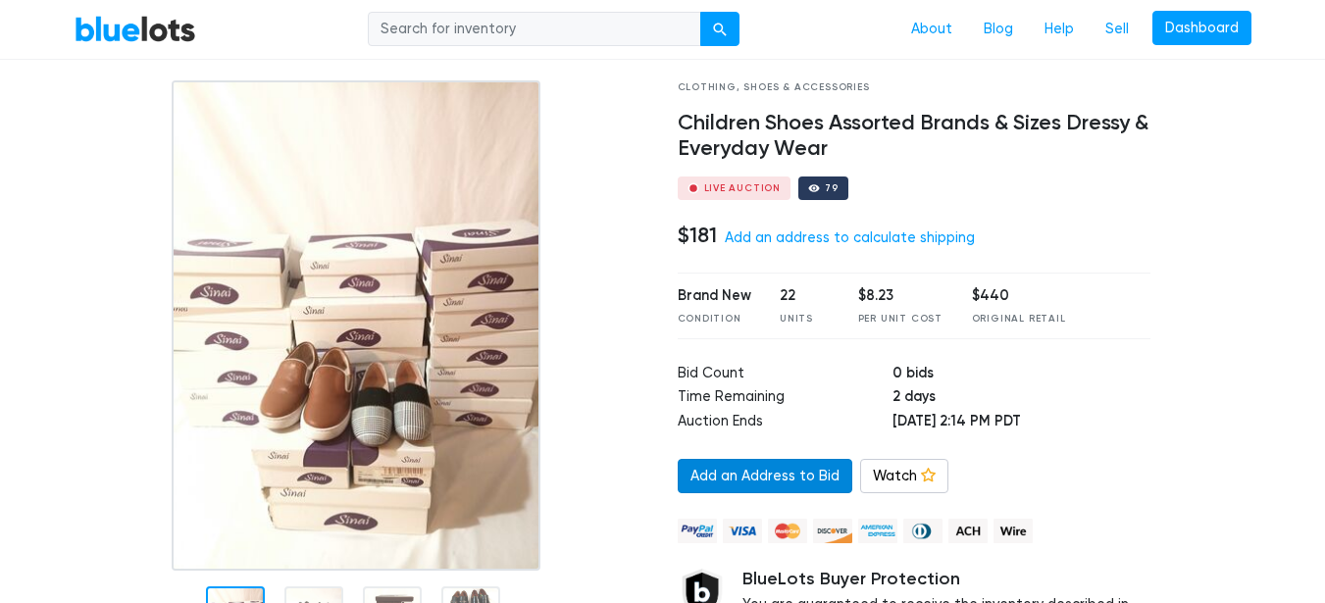
scroll to position [98, 0]
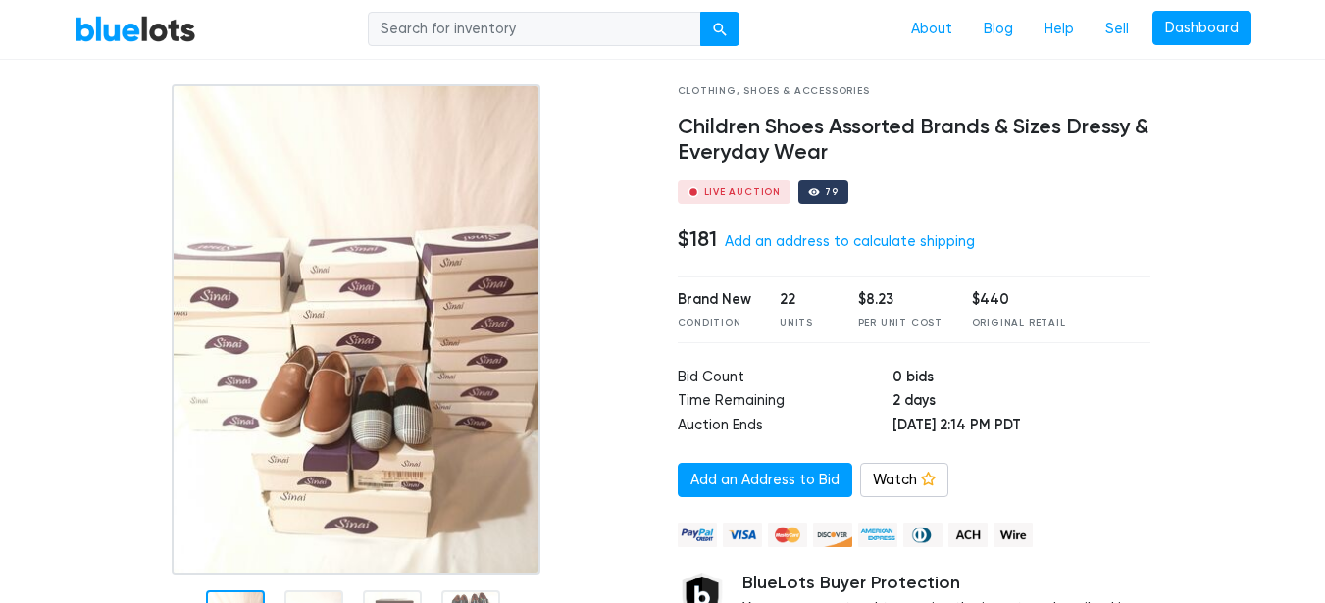
click at [478, 427] on img at bounding box center [356, 329] width 369 height 490
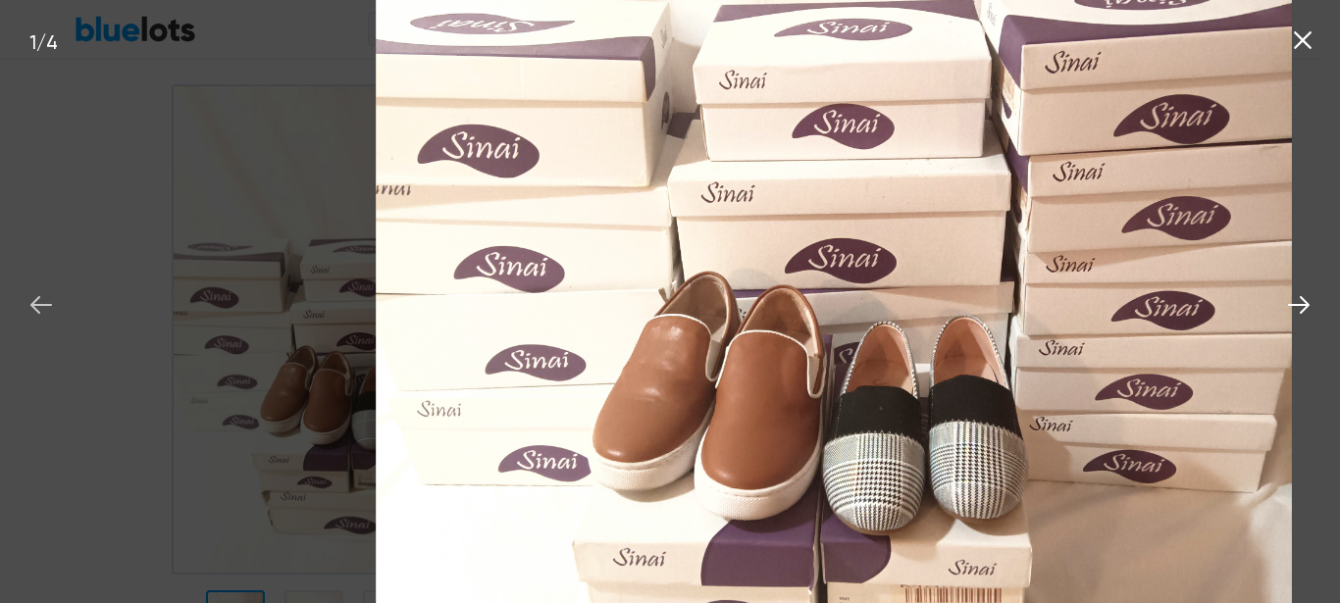
click at [40, 306] on icon at bounding box center [41, 305] width 22 height 18
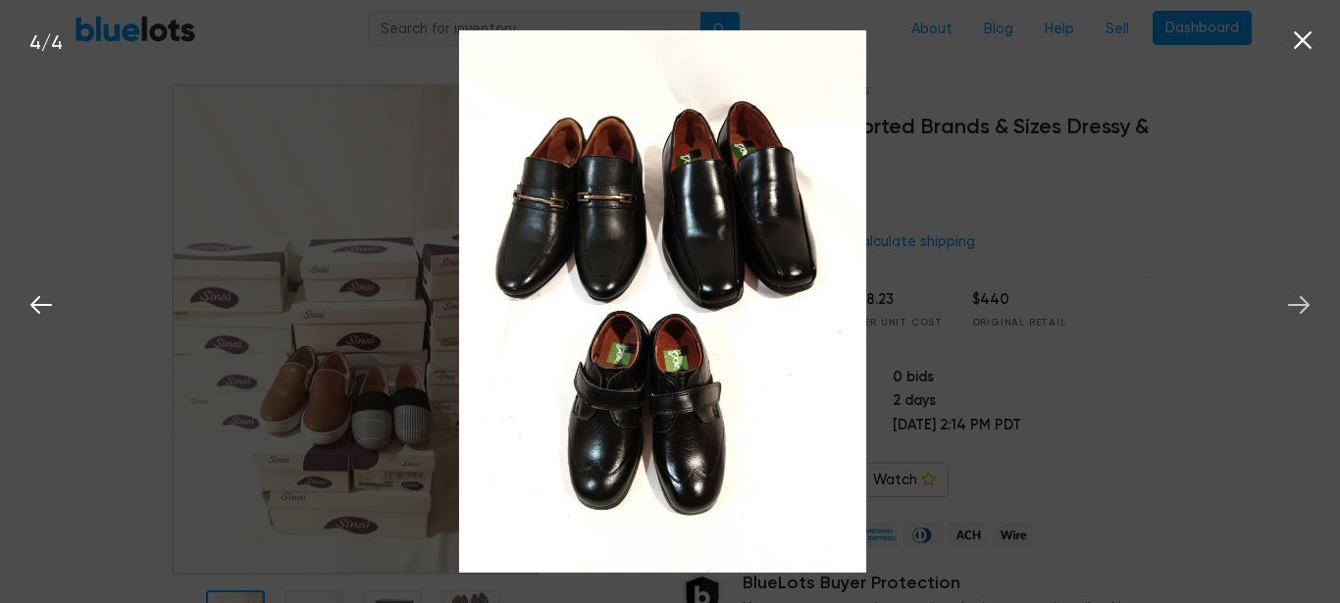
click at [1303, 305] on icon at bounding box center [1299, 305] width 22 height 18
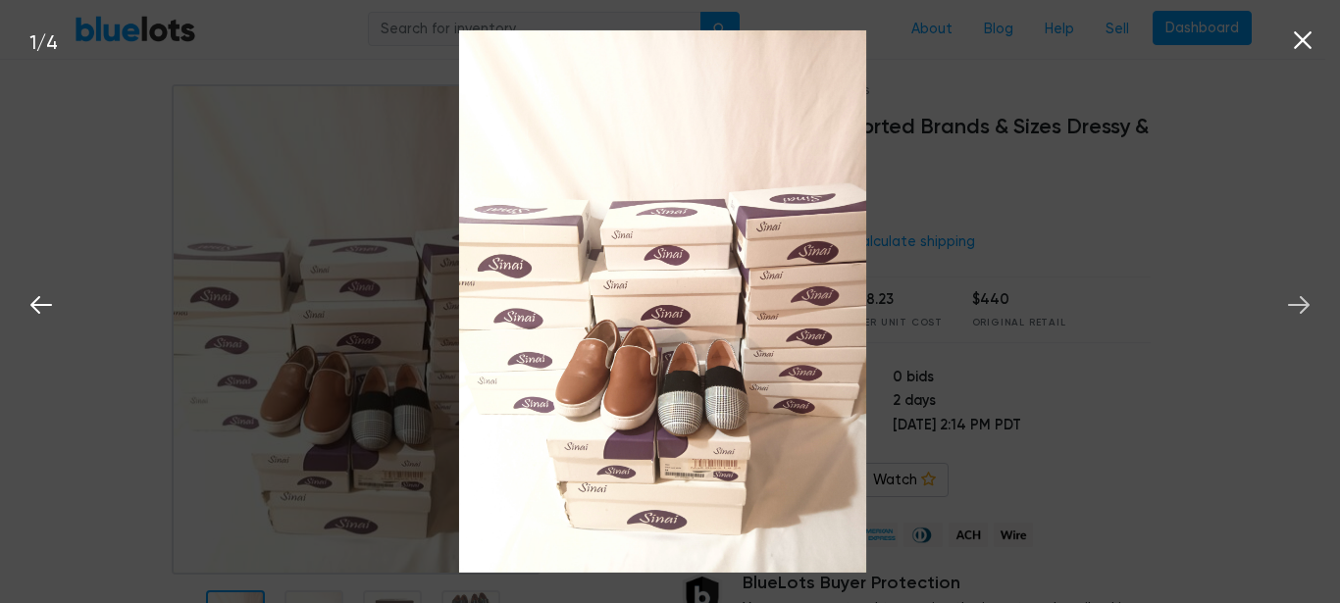
click at [1303, 305] on icon at bounding box center [1299, 305] width 22 height 18
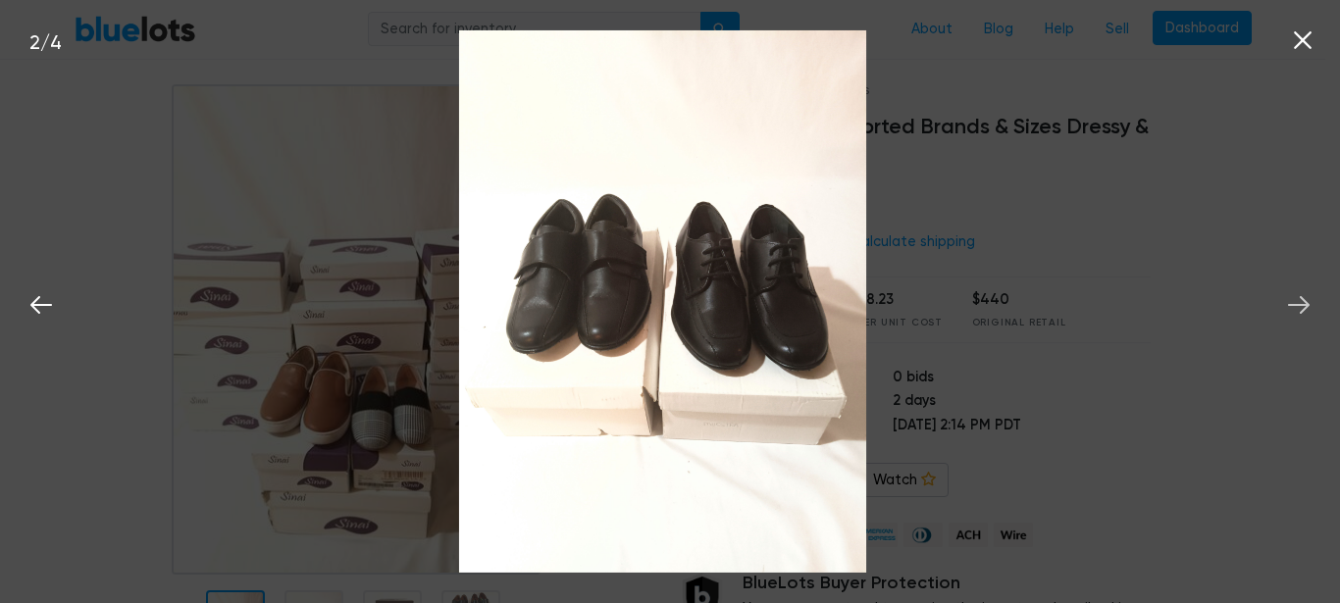
click at [1303, 305] on icon at bounding box center [1299, 305] width 22 height 18
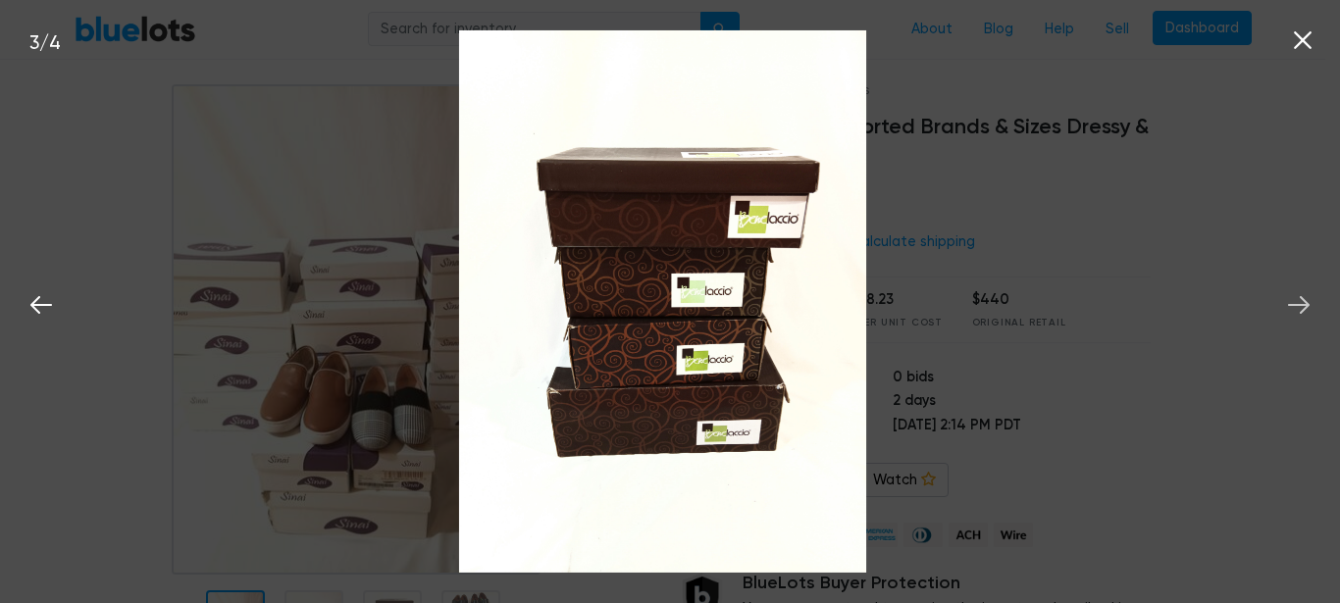
click at [1303, 305] on icon at bounding box center [1299, 305] width 22 height 18
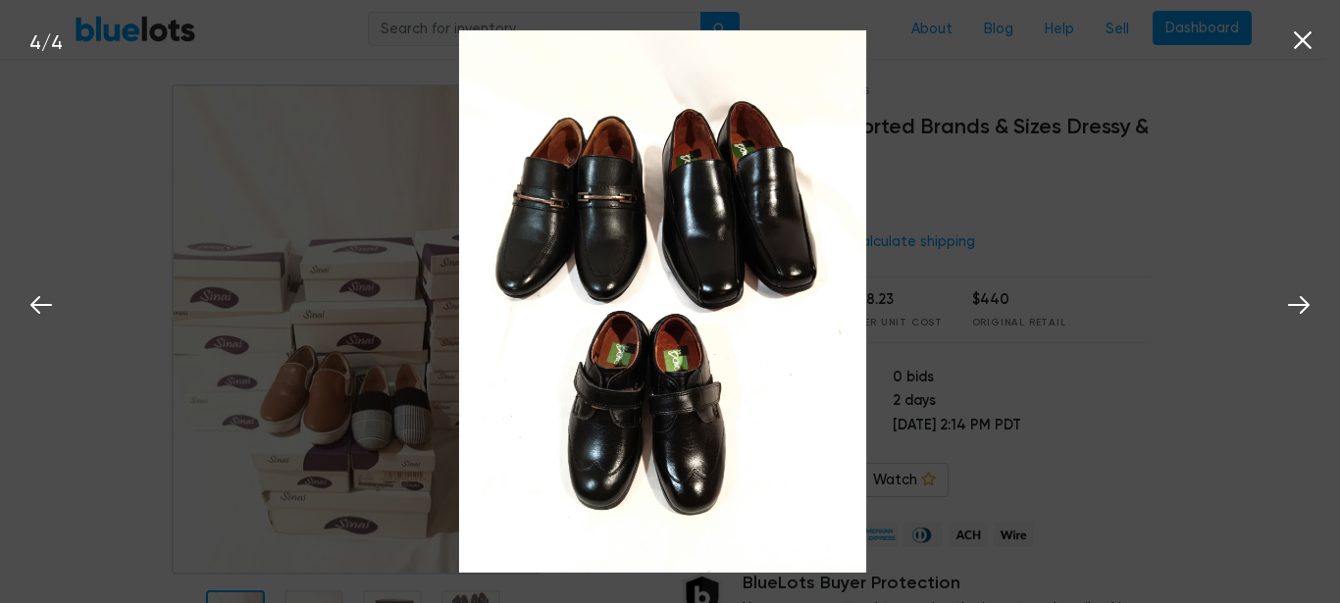
click at [1303, 35] on icon at bounding box center [1302, 39] width 29 height 29
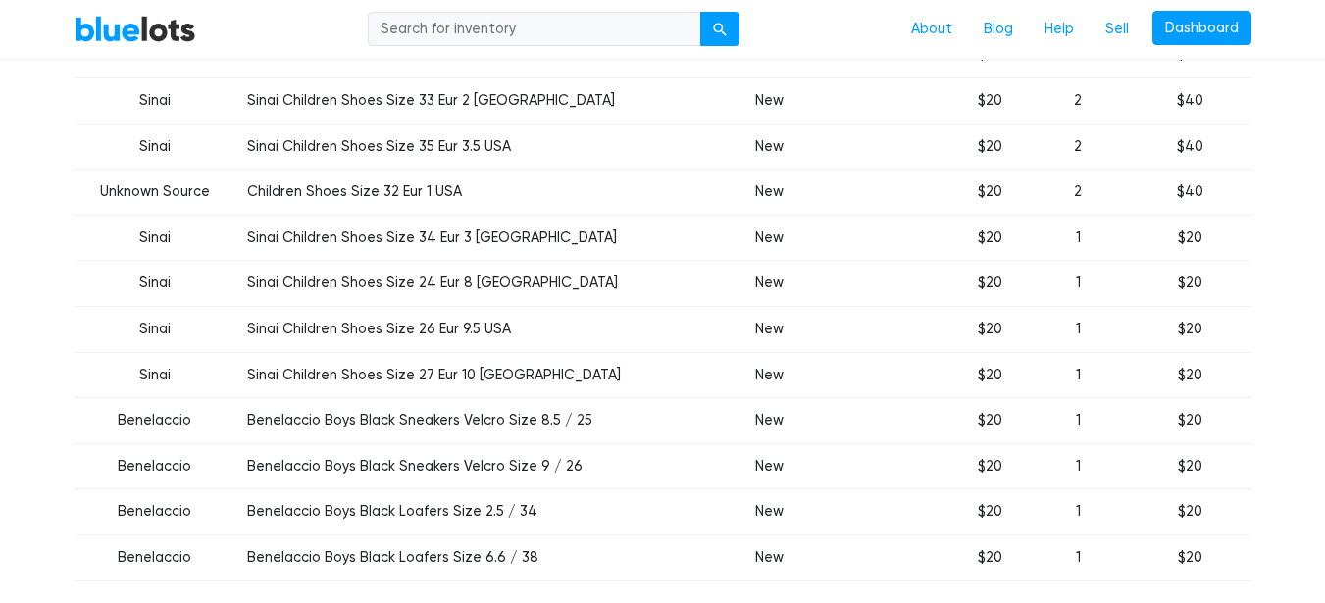
scroll to position [1079, 0]
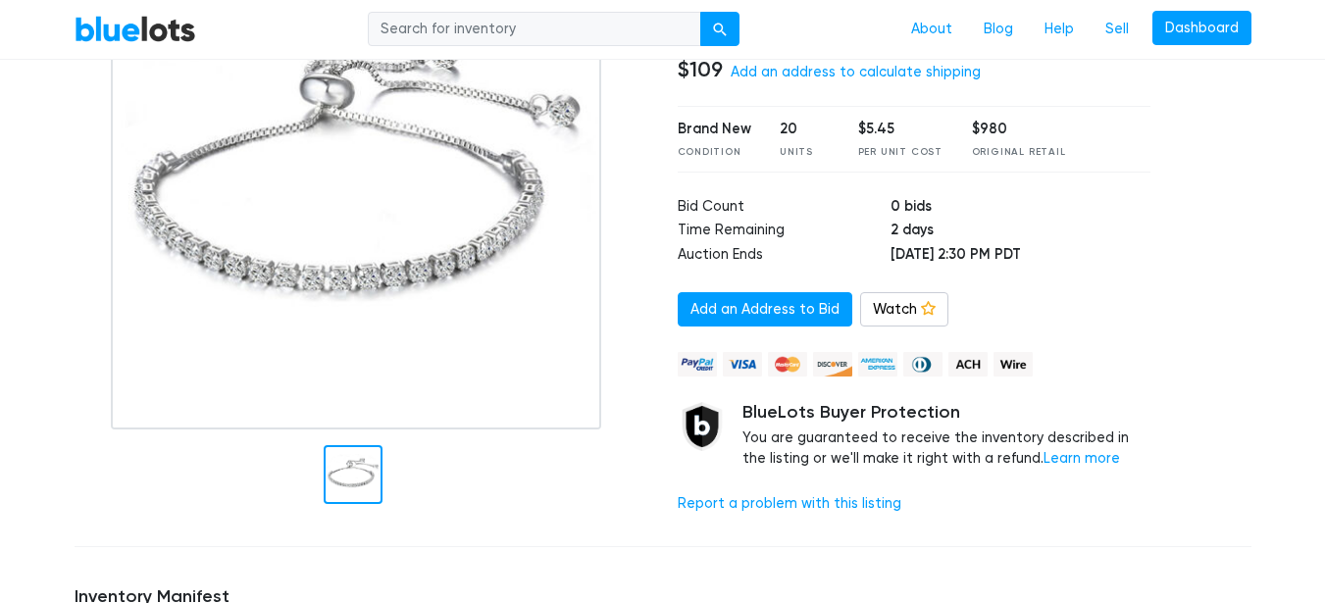
scroll to position [98, 0]
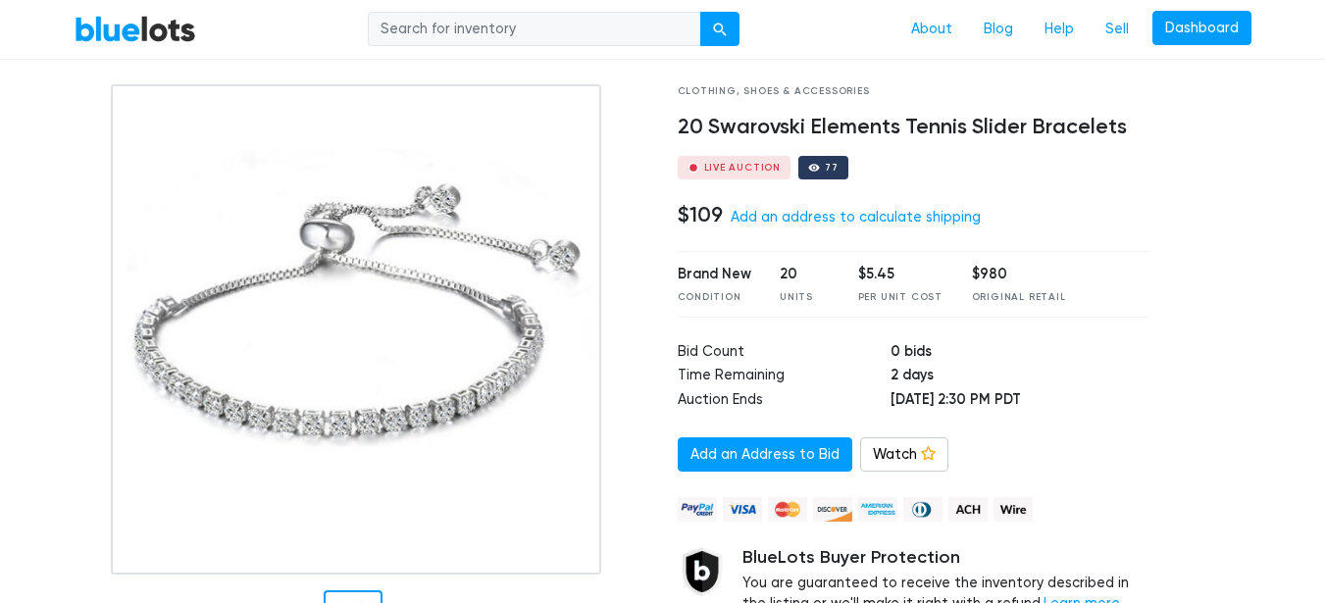
click at [366, 345] on img at bounding box center [356, 329] width 490 height 490
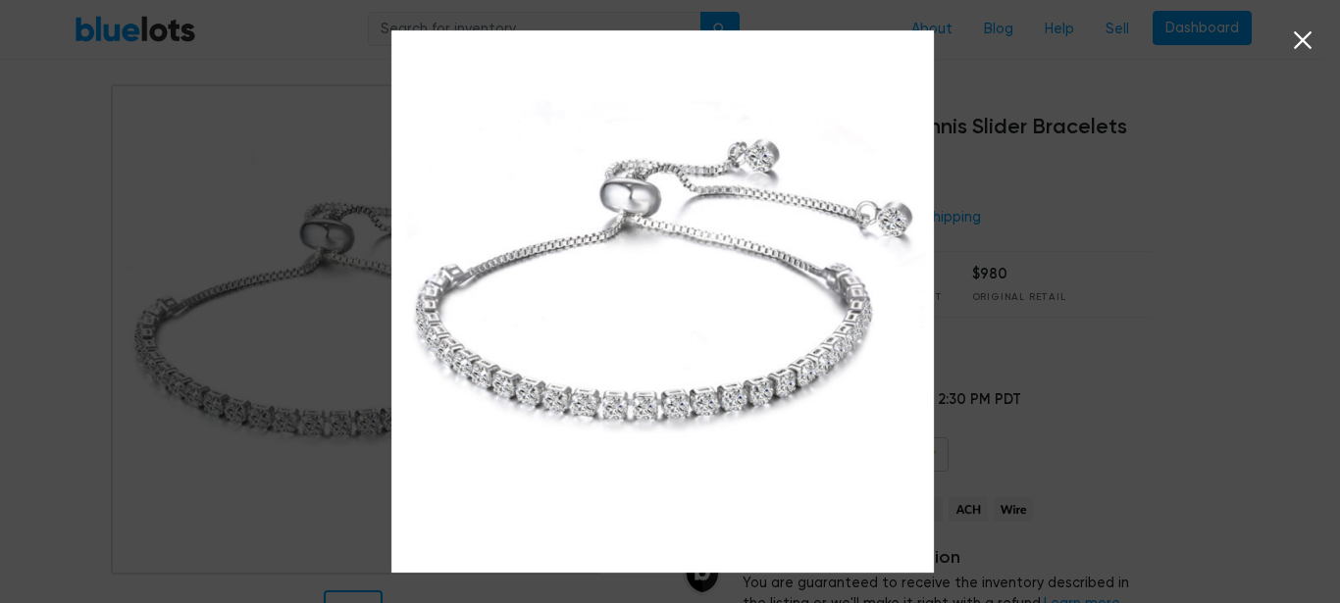
click at [1302, 48] on icon at bounding box center [1302, 39] width 29 height 29
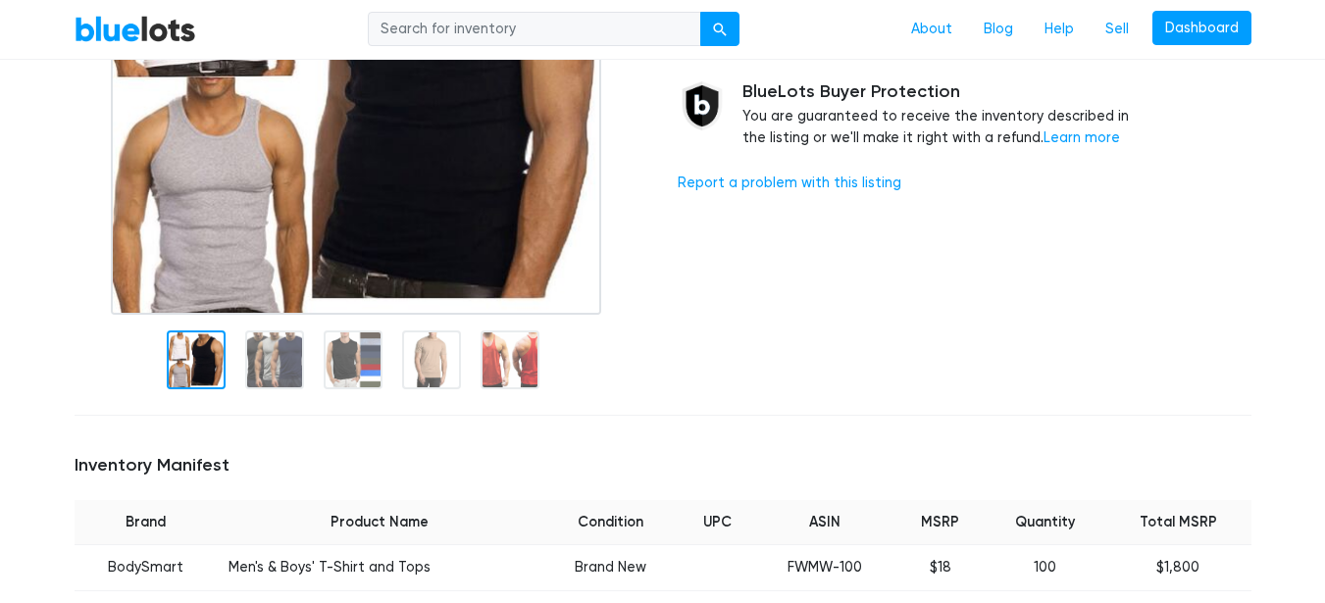
scroll to position [352, 0]
